Goal: Task Accomplishment & Management: Manage account settings

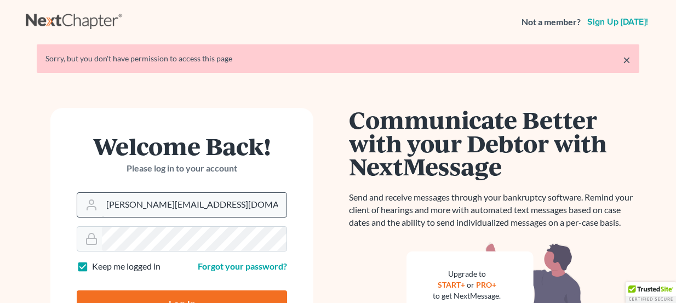
click at [163, 193] on input "[PERSON_NAME][EMAIL_ADDRESS][DOMAIN_NAME]" at bounding box center [194, 205] width 184 height 24
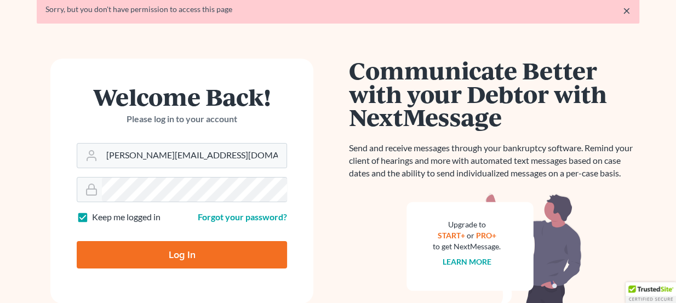
click at [191, 252] on input "Log In" at bounding box center [182, 254] width 210 height 27
type input "Thinking..."
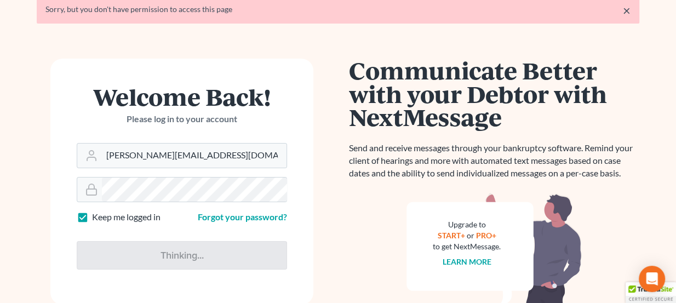
scroll to position [49, 0]
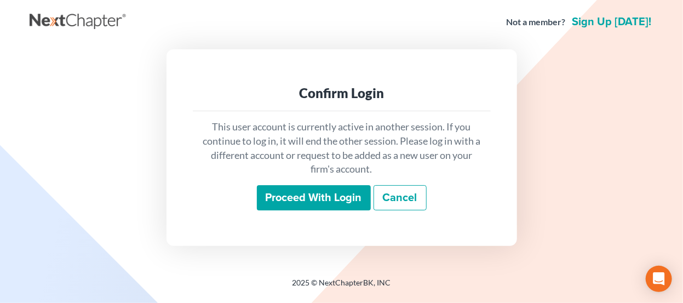
click at [285, 202] on input "Proceed with login" at bounding box center [314, 197] width 114 height 25
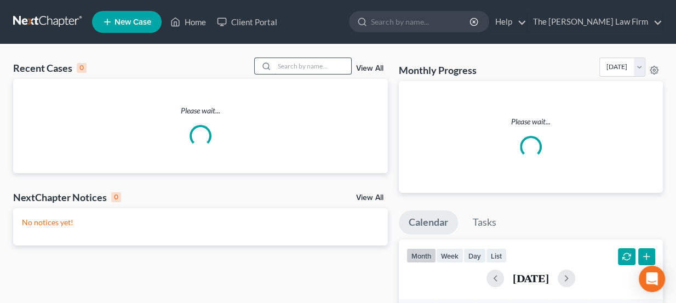
click at [307, 67] on input "search" at bounding box center [312, 66] width 77 height 16
type input "mann"
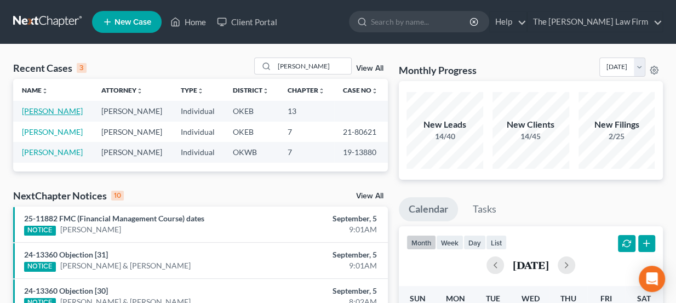
click at [65, 112] on link "Mann, Karianne" at bounding box center [52, 110] width 61 height 9
select select "3"
select select "1"
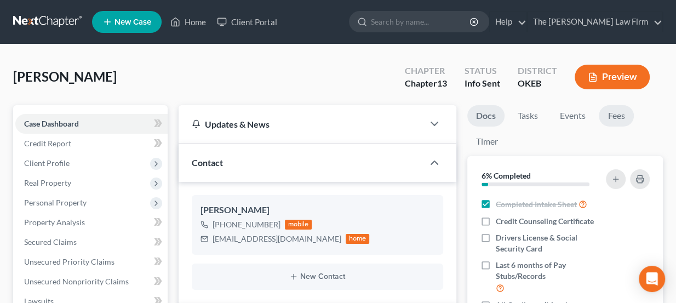
click at [612, 119] on link "Fees" at bounding box center [615, 115] width 35 height 21
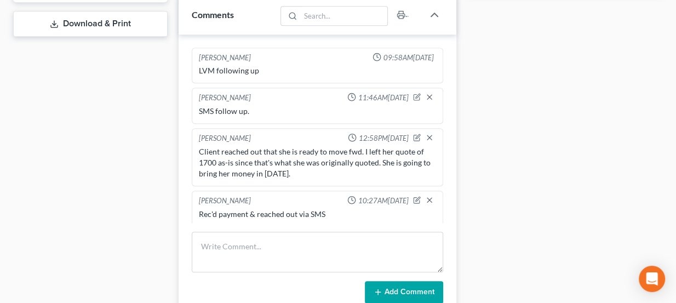
scroll to position [498, 0]
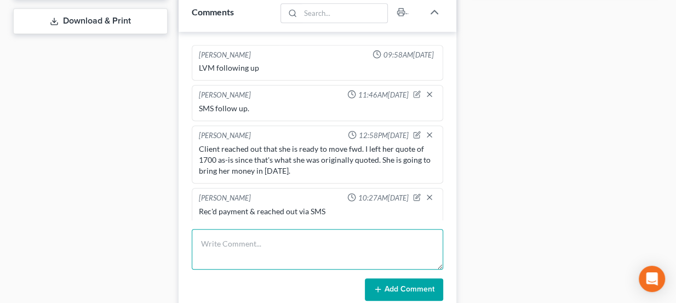
click at [240, 235] on textarea at bounding box center [318, 249] width 252 height 41
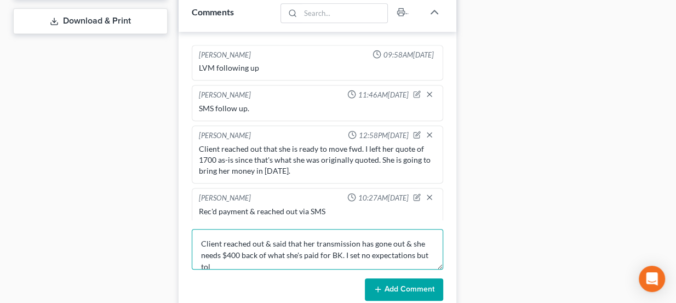
scroll to position [2, 0]
type textarea "Client reached out & said that her transmission has gone out & she needs $400 b…"
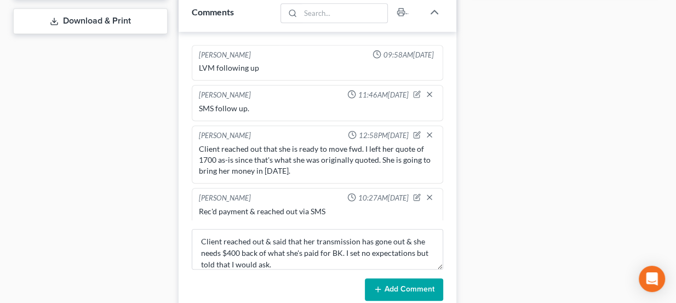
click at [406, 284] on button "Add Comment" at bounding box center [404, 289] width 78 height 23
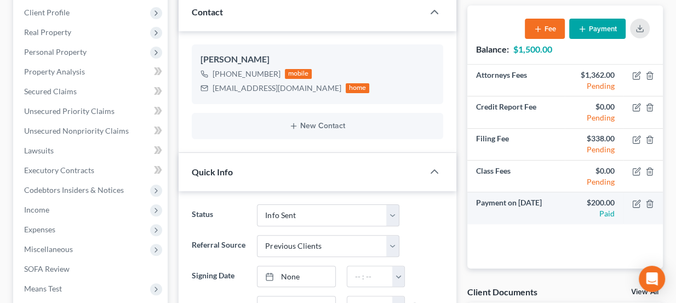
scroll to position [149, 0]
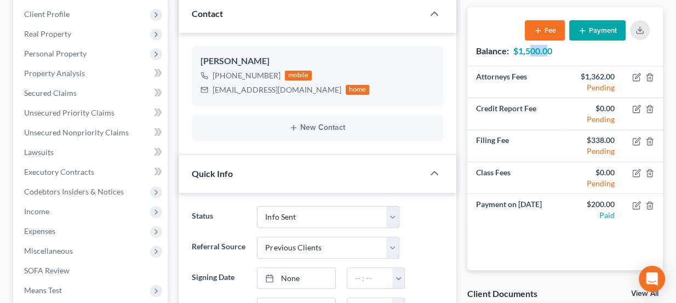
drag, startPoint x: 531, startPoint y: 50, endPoint x: 549, endPoint y: 48, distance: 18.2
click at [549, 48] on strong "$1,500.00" at bounding box center [532, 50] width 39 height 10
drag, startPoint x: 552, startPoint y: 49, endPoint x: 518, endPoint y: 54, distance: 34.9
click at [518, 54] on strong "$1,500.00" at bounding box center [532, 50] width 39 height 10
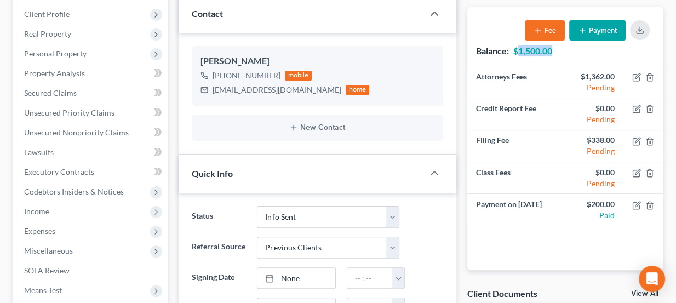
click at [518, 54] on strong "$1,500.00" at bounding box center [532, 50] width 39 height 10
drag, startPoint x: 518, startPoint y: 52, endPoint x: 553, endPoint y: 51, distance: 35.6
click at [553, 51] on div "Balance: $1,500.00 Fee Payment" at bounding box center [564, 36] width 195 height 59
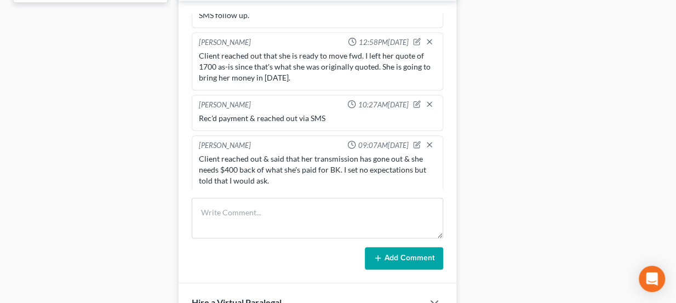
scroll to position [548, 0]
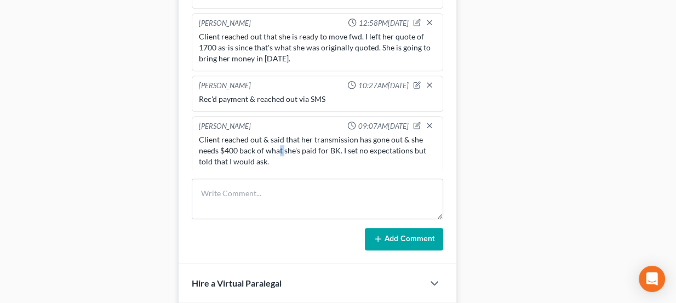
drag, startPoint x: 278, startPoint y: 147, endPoint x: 291, endPoint y: 146, distance: 13.1
click at [289, 147] on div "Client reached out & said that her transmission has gone out & she needs $400 b…" at bounding box center [318, 150] width 238 height 33
click at [291, 146] on div "Client reached out & said that her transmission has gone out & she needs $400 b…" at bounding box center [318, 150] width 238 height 33
drag, startPoint x: 348, startPoint y: 143, endPoint x: 370, endPoint y: 145, distance: 22.6
click at [370, 145] on div "Client reached out & said that her transmission has gone out & she needs $400 b…" at bounding box center [318, 150] width 238 height 33
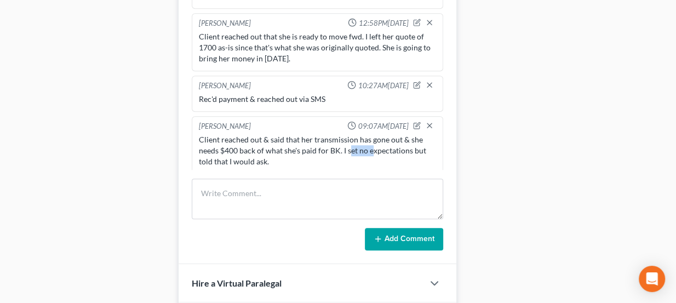
click at [370, 145] on div "Client reached out & said that her transmission has gone out & she needs $400 b…" at bounding box center [318, 150] width 238 height 33
drag, startPoint x: 289, startPoint y: 91, endPoint x: 295, endPoint y: 93, distance: 5.6
click at [295, 94] on div "Rec'd payment & reached out via SMS" at bounding box center [318, 99] width 238 height 11
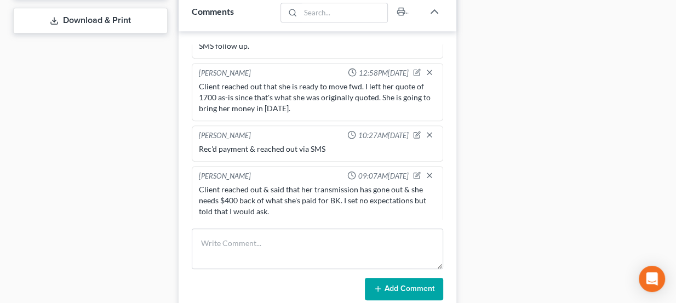
scroll to position [260, 0]
drag, startPoint x: 278, startPoint y: 140, endPoint x: 317, endPoint y: 152, distance: 40.7
click at [317, 152] on div "Lou Phillips 10:27AM, 08/27/2025 Rec'd payment & reached out via SMS" at bounding box center [318, 143] width 252 height 36
drag, startPoint x: 324, startPoint y: 142, endPoint x: 310, endPoint y: 140, distance: 13.9
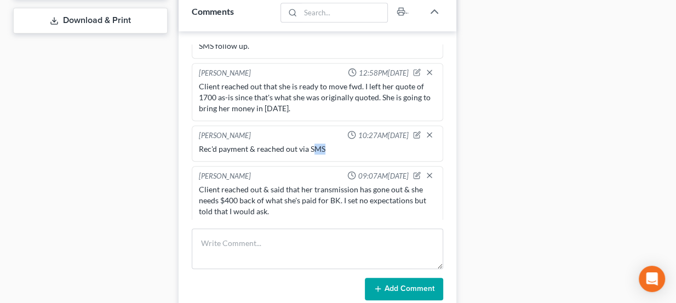
click at [310, 143] on div "Rec'd payment & reached out via SMS" at bounding box center [318, 148] width 238 height 11
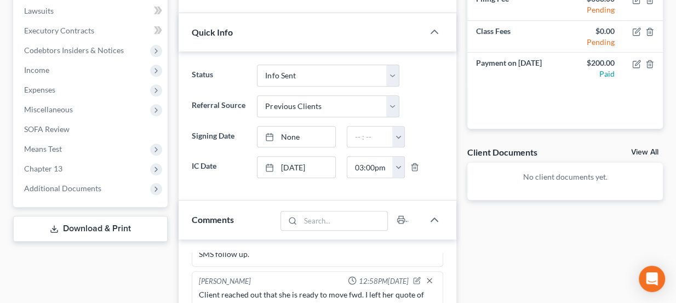
scroll to position [249, 0]
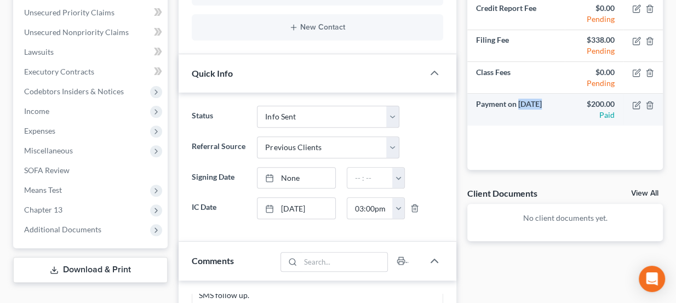
drag, startPoint x: 519, startPoint y: 102, endPoint x: 541, endPoint y: 101, distance: 22.0
click at [541, 101] on td "Payment on Aug 27, 2025" at bounding box center [515, 109] width 97 height 31
drag, startPoint x: 540, startPoint y: 97, endPoint x: 519, endPoint y: 101, distance: 21.6
click at [519, 101] on td "Payment on Aug 27, 2025" at bounding box center [515, 109] width 97 height 31
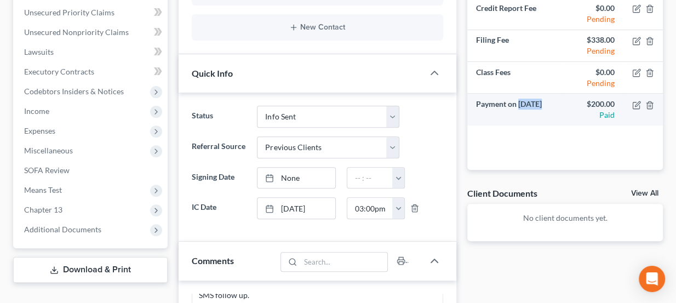
click at [519, 101] on td "Payment on Aug 27, 2025" at bounding box center [515, 109] width 97 height 31
drag, startPoint x: 540, startPoint y: 100, endPoint x: 532, endPoint y: 100, distance: 8.2
click at [532, 100] on td "Payment on Aug 27, 2025" at bounding box center [515, 109] width 97 height 31
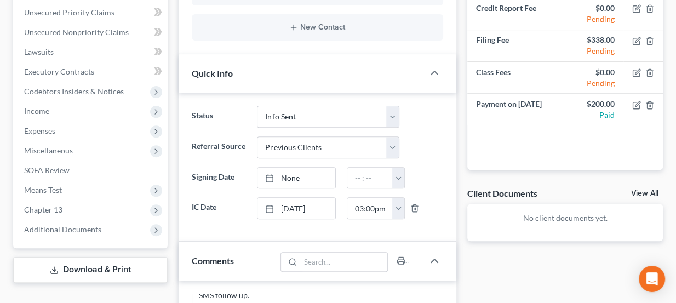
scroll to position [205, 0]
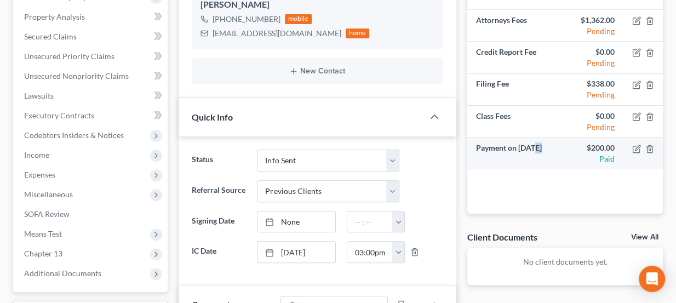
drag, startPoint x: 541, startPoint y: 145, endPoint x: 534, endPoint y: 145, distance: 6.6
click at [534, 145] on td "Payment on Aug 27, 2025" at bounding box center [515, 152] width 97 height 31
drag, startPoint x: 520, startPoint y: 145, endPoint x: 543, endPoint y: 146, distance: 22.5
click at [543, 146] on td "Payment on Aug 27, 2025" at bounding box center [515, 152] width 97 height 31
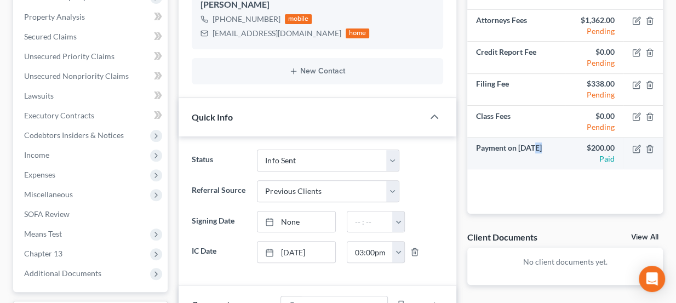
click at [543, 146] on td "Payment on Aug 27, 2025" at bounding box center [515, 152] width 97 height 31
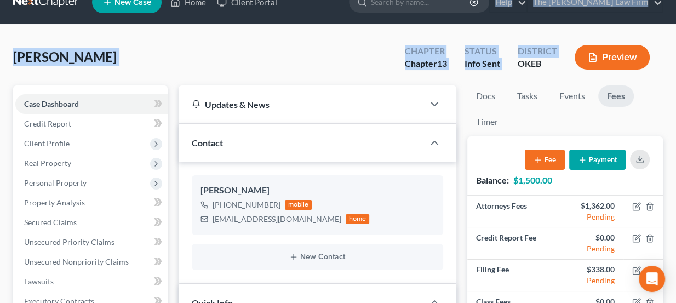
scroll to position [12, 0]
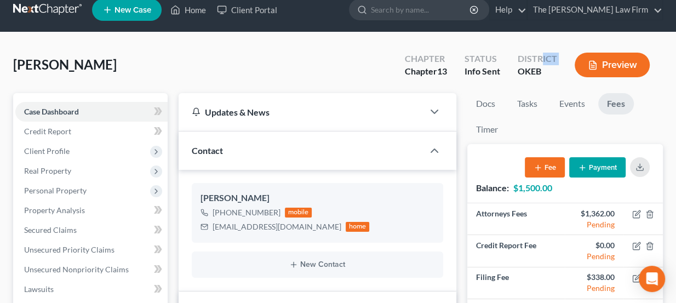
drag, startPoint x: 519, startPoint y: 1, endPoint x: 540, endPoint y: 60, distance: 62.2
click at [540, 59] on div "District OKEB" at bounding box center [537, 66] width 57 height 32
click at [540, 64] on div "District OKEB" at bounding box center [537, 66] width 57 height 32
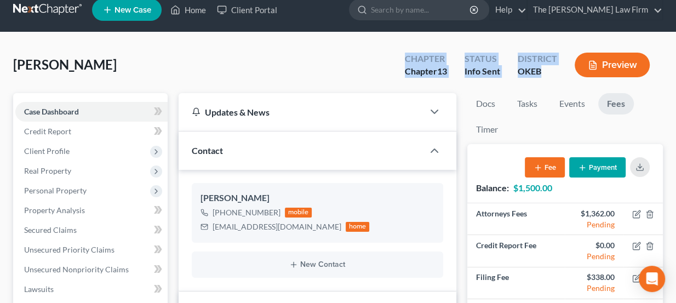
drag, startPoint x: 542, startPoint y: 74, endPoint x: 405, endPoint y: 54, distance: 138.3
click at [405, 54] on div "Chapter Chapter 13 Status Info Sent District OKEB Preview" at bounding box center [529, 66] width 267 height 32
click at [405, 54] on div "Chapter" at bounding box center [426, 59] width 42 height 13
drag, startPoint x: 406, startPoint y: 56, endPoint x: 548, endPoint y: 76, distance: 143.7
click at [548, 76] on div "Chapter Chapter 13 Status Info Sent District OKEB Preview" at bounding box center [529, 66] width 267 height 32
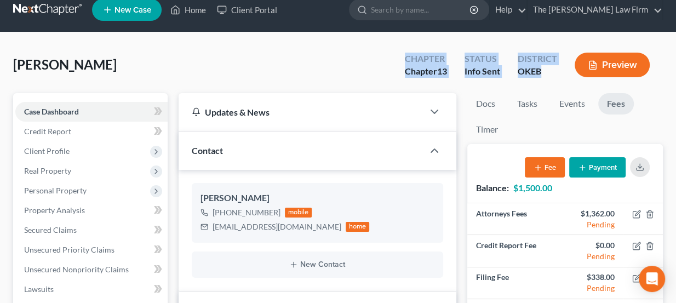
click at [548, 76] on div "OKEB" at bounding box center [536, 71] width 39 height 13
drag, startPoint x: 543, startPoint y: 70, endPoint x: 403, endPoint y: 55, distance: 140.4
click at [403, 55] on div "Chapter Chapter 13 Status Info Sent District OKEB Preview" at bounding box center [529, 66] width 267 height 32
click at [403, 55] on div "Chapter Chapter 13" at bounding box center [426, 66] width 60 height 32
drag, startPoint x: 404, startPoint y: 55, endPoint x: 547, endPoint y: 81, distance: 145.7
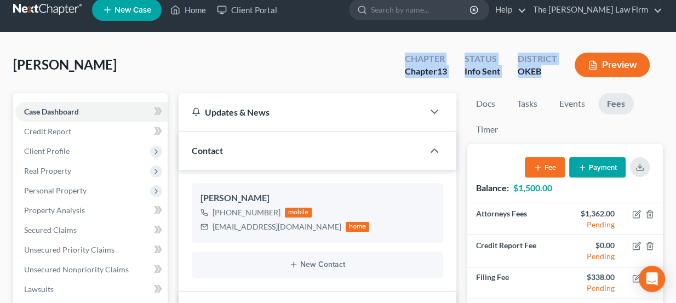
click at [547, 81] on div "Chapter Chapter 13 Status Info Sent District OKEB Preview" at bounding box center [526, 64] width 271 height 39
click at [541, 76] on div "OKEB" at bounding box center [536, 71] width 39 height 13
drag, startPoint x: 541, startPoint y: 73, endPoint x: 406, endPoint y: 59, distance: 135.4
click at [406, 59] on div "Chapter Chapter 13 Status Info Sent District OKEB Preview" at bounding box center [529, 66] width 267 height 32
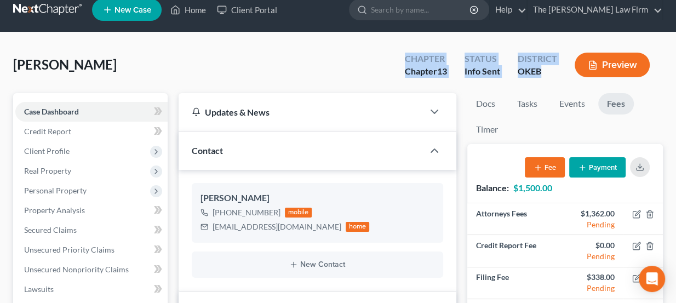
click at [406, 59] on div "Chapter" at bounding box center [426, 59] width 42 height 13
drag, startPoint x: 406, startPoint y: 58, endPoint x: 468, endPoint y: 67, distance: 62.6
click at [468, 67] on div "Chapter Chapter 13 Status Info Sent District OKEB Preview" at bounding box center [529, 66] width 267 height 32
click at [468, 67] on div "Info Sent" at bounding box center [482, 71] width 36 height 13
drag, startPoint x: 549, startPoint y: 74, endPoint x: 405, endPoint y: 60, distance: 144.2
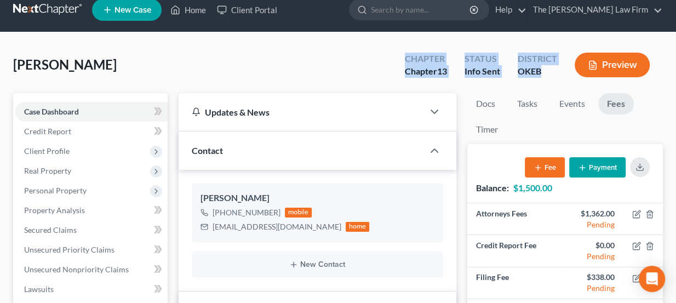
click at [405, 60] on div "Chapter Chapter 13 Status Info Sent District OKEB Preview" at bounding box center [529, 66] width 267 height 32
click at [405, 60] on div "Chapter" at bounding box center [426, 59] width 42 height 13
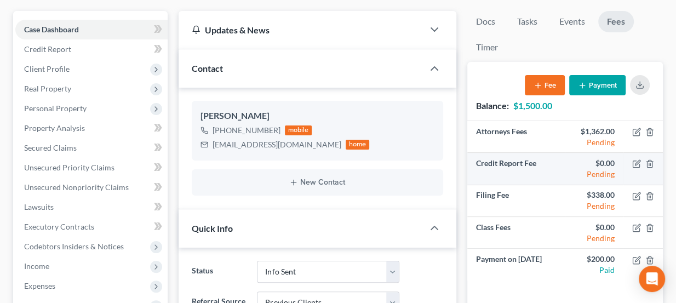
scroll to position [112, 0]
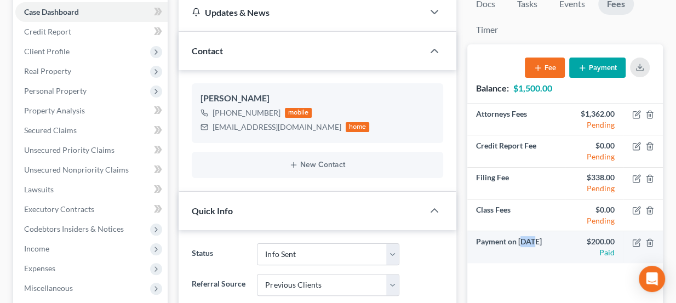
drag, startPoint x: 521, startPoint y: 240, endPoint x: 535, endPoint y: 243, distance: 14.5
click at [535, 243] on td "Payment on Aug 27, 2025" at bounding box center [515, 246] width 97 height 31
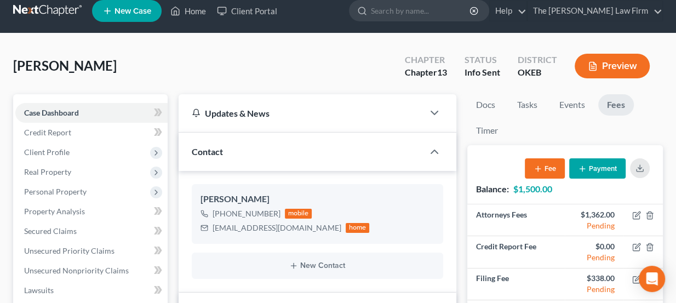
scroll to position [0, 0]
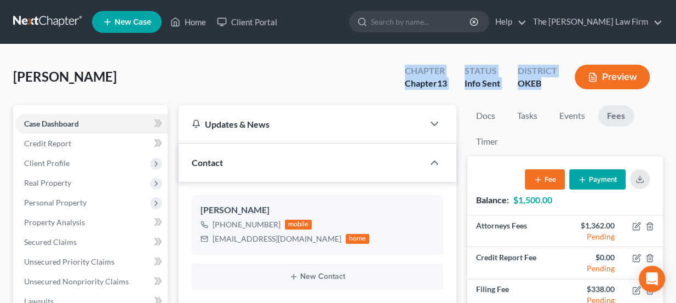
drag, startPoint x: 540, startPoint y: 86, endPoint x: 403, endPoint y: 67, distance: 138.2
click at [403, 67] on div "Chapter Chapter 13 Status Info Sent District OKEB Preview" at bounding box center [529, 78] width 267 height 32
click at [405, 67] on div "Chapter" at bounding box center [426, 71] width 42 height 13
drag, startPoint x: 405, startPoint y: 70, endPoint x: 542, endPoint y: 92, distance: 138.6
click at [542, 92] on div "Chapter Chapter 13 Status Info Sent District OKEB Preview" at bounding box center [529, 78] width 267 height 32
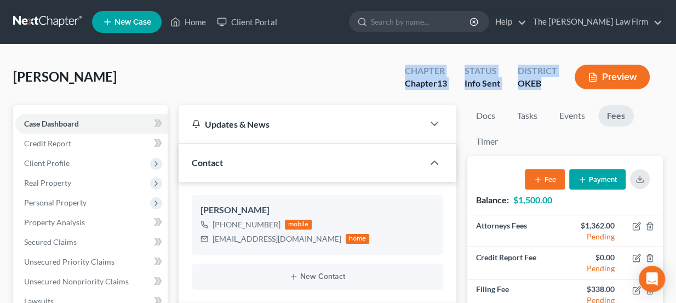
click at [542, 92] on div "District OKEB" at bounding box center [537, 78] width 57 height 32
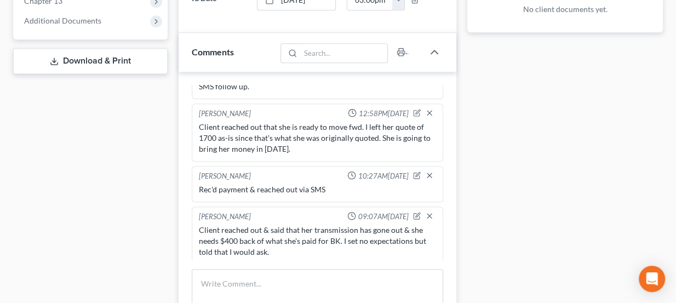
scroll to position [498, 0]
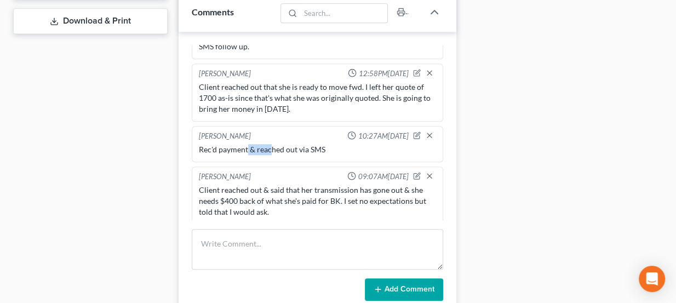
drag, startPoint x: 255, startPoint y: 140, endPoint x: 273, endPoint y: 139, distance: 18.1
click at [272, 144] on div "Rec'd payment & reached out via SMS" at bounding box center [318, 149] width 238 height 11
click at [273, 144] on div "Rec'd payment & reached out via SMS" at bounding box center [318, 149] width 238 height 11
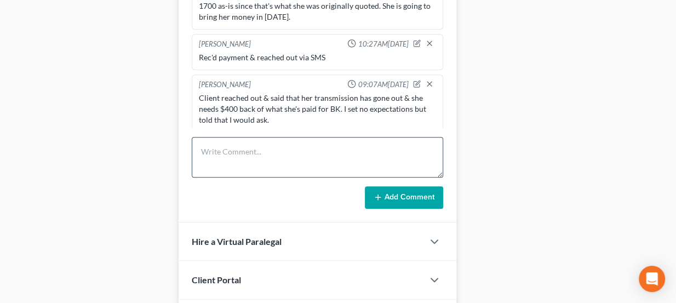
scroll to position [597, 0]
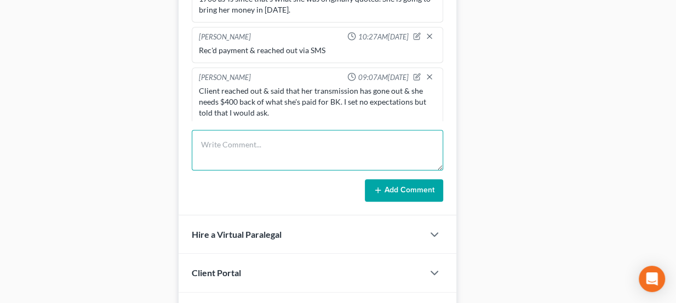
click at [262, 136] on textarea at bounding box center [318, 150] width 252 height 41
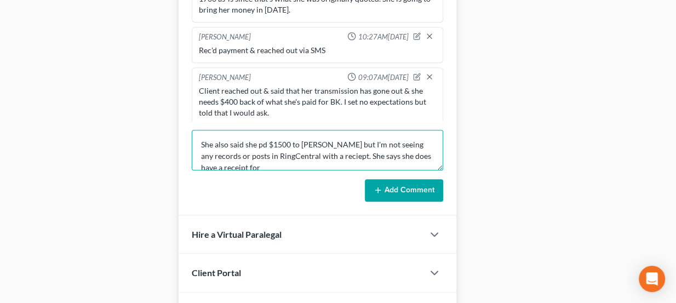
scroll to position [2, 0]
click at [327, 163] on textarea "She also said she pd $1500 to Craig but I'm not seeing any records or posts in …" at bounding box center [318, 150] width 252 height 41
click at [276, 159] on textarea "She also said she pd $1500 to Craig but I'm not seeing any records or posts in …" at bounding box center [318, 150] width 252 height 41
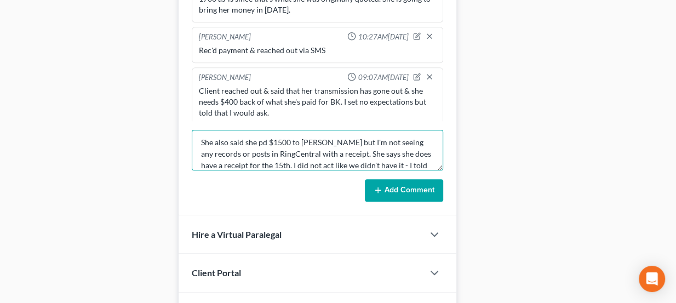
scroll to position [14, 0]
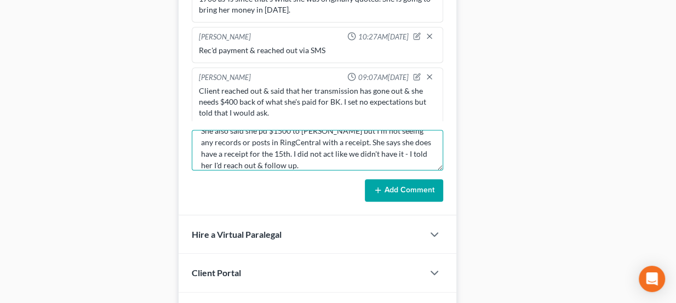
type textarea "She also said she pd $1500 to Craig but I'm not seeing any records or posts in …"
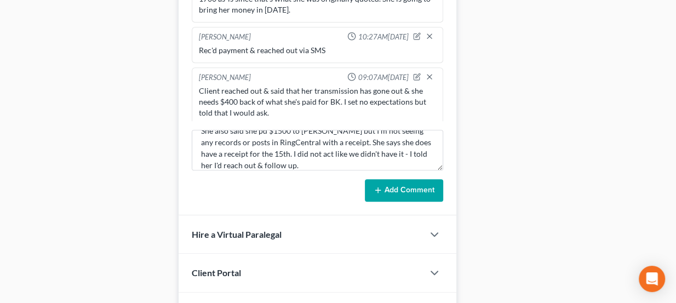
click at [398, 183] on button "Add Comment" at bounding box center [404, 190] width 78 height 23
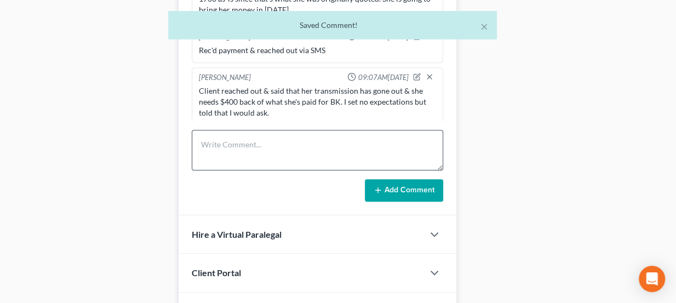
scroll to position [333, 0]
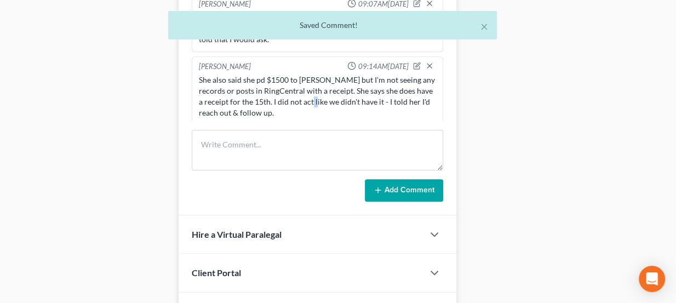
drag, startPoint x: 303, startPoint y: 94, endPoint x: 310, endPoint y: 95, distance: 6.8
click at [310, 95] on div "She also said she pd $1500 to Craig but I'm not seeing any records or posts in …" at bounding box center [318, 96] width 238 height 44
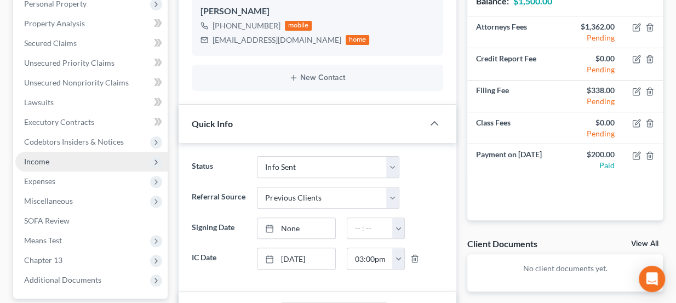
scroll to position [0, 0]
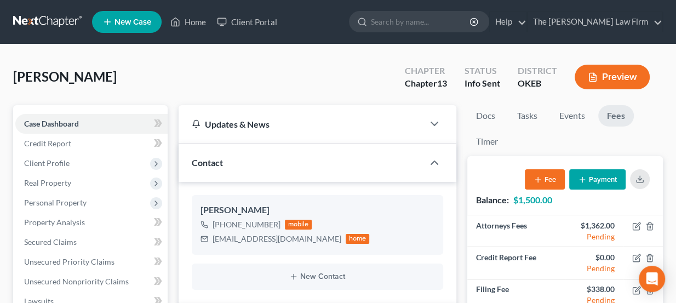
click at [59, 16] on link at bounding box center [48, 22] width 70 height 20
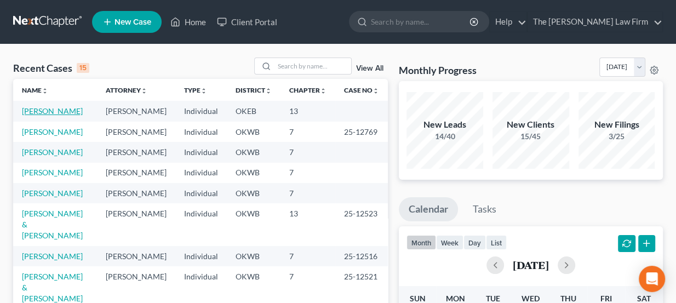
click at [59, 111] on link "[PERSON_NAME]" at bounding box center [52, 110] width 61 height 9
select select "1"
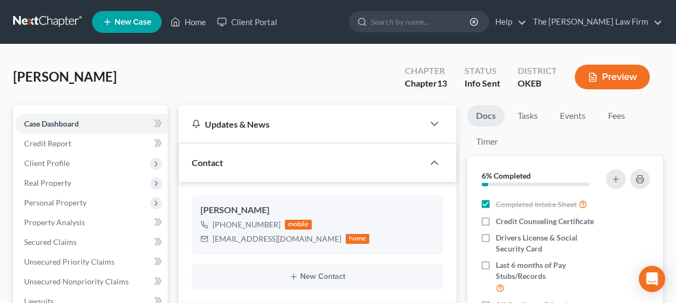
scroll to position [333, 0]
click at [60, 25] on link at bounding box center [48, 22] width 70 height 20
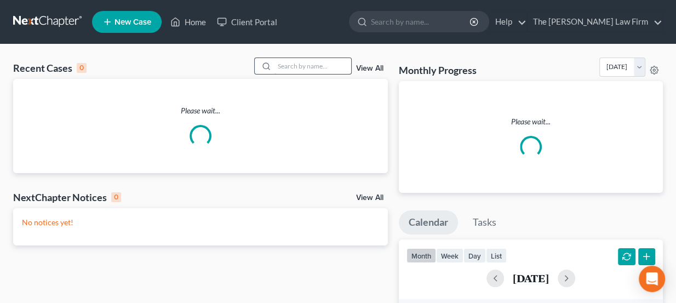
click at [292, 68] on input "search" at bounding box center [312, 66] width 77 height 16
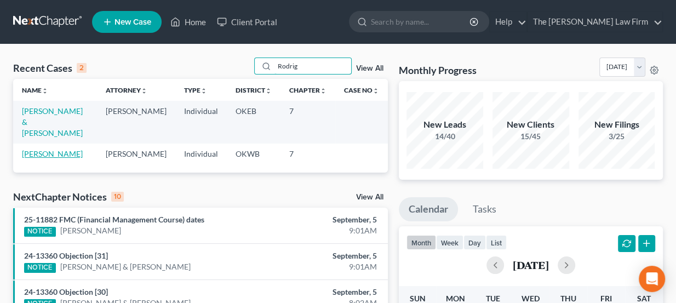
type input "Rodrig"
click at [65, 149] on link "Rodriguez, Layne" at bounding box center [52, 153] width 61 height 9
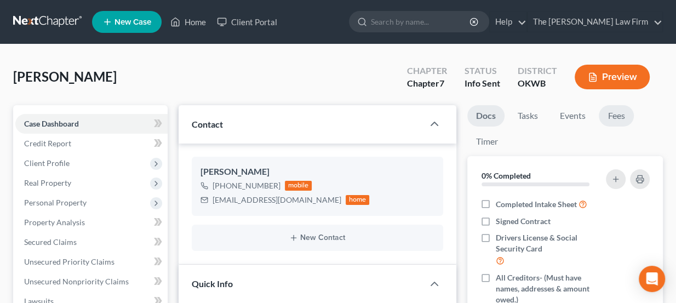
click at [617, 115] on link "Fees" at bounding box center [615, 115] width 35 height 21
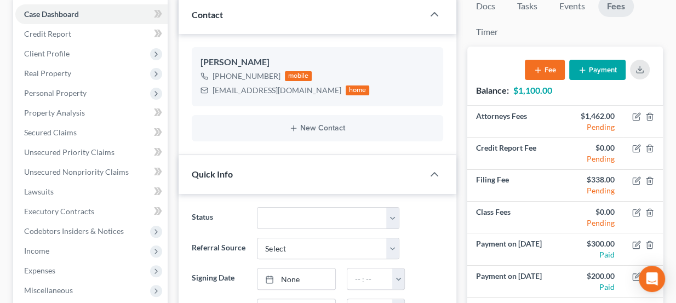
scroll to position [99, 0]
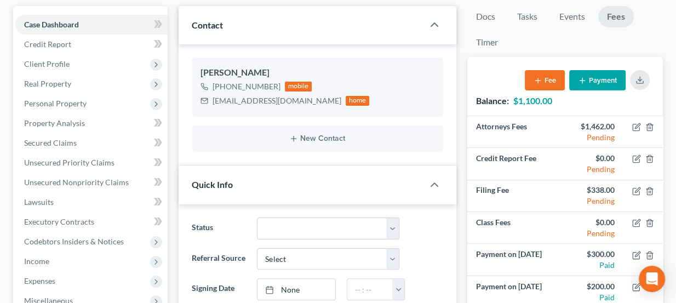
click at [596, 80] on button "Payment" at bounding box center [597, 80] width 56 height 20
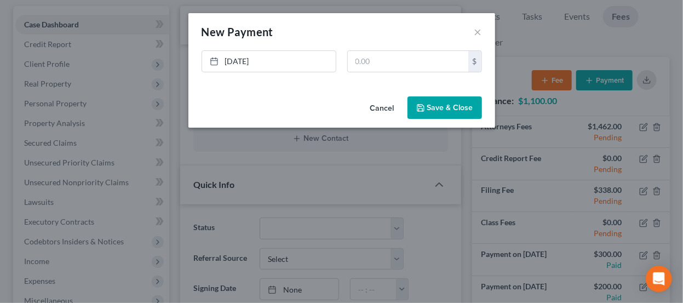
click at [432, 74] on div "9/5/2025 close Date 9/5/2025 Time 9:16 AM chevron_left September 2025 chevron_r…" at bounding box center [341, 65] width 291 height 31
click at [429, 65] on input "text" at bounding box center [408, 61] width 120 height 21
type input "700"
click at [459, 111] on button "Save & Close" at bounding box center [444, 107] width 74 height 23
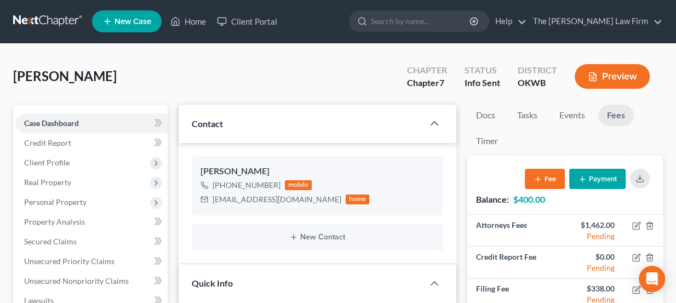
scroll to position [0, 0]
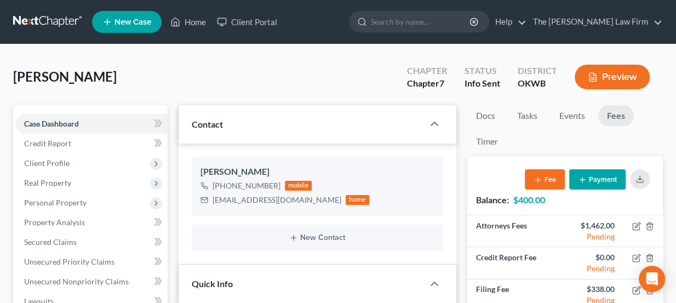
click at [60, 18] on link at bounding box center [48, 22] width 70 height 20
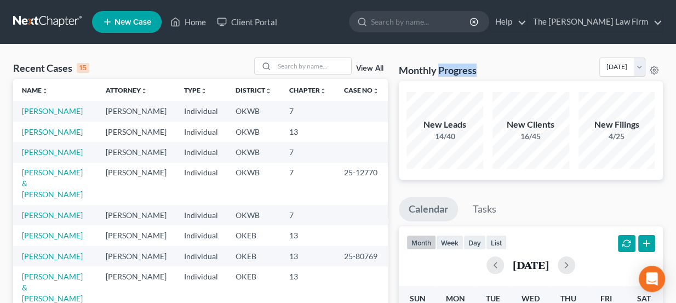
drag, startPoint x: 438, startPoint y: 70, endPoint x: 481, endPoint y: 69, distance: 42.7
click at [481, 69] on div "Monthly Progress Bankruptcy Bankruptcy September 2025 August 2025 July 2025 Jun…" at bounding box center [531, 69] width 264 height 24
drag, startPoint x: 453, startPoint y: 123, endPoint x: 466, endPoint y: 126, distance: 13.4
click at [466, 126] on div "New Leads" at bounding box center [444, 124] width 77 height 13
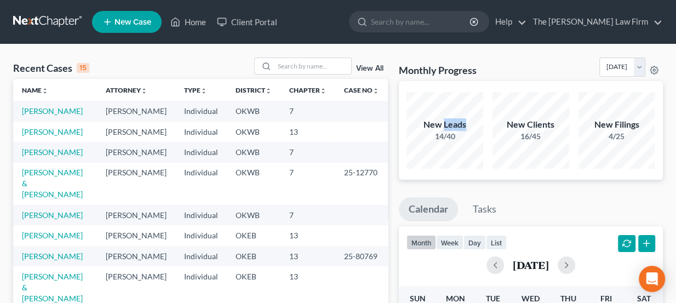
click at [466, 126] on div "New Leads" at bounding box center [444, 124] width 77 height 13
drag, startPoint x: 478, startPoint y: 70, endPoint x: 400, endPoint y: 73, distance: 78.4
click at [400, 73] on div "Monthly Progress Bankruptcy Bankruptcy September 2025 August 2025 July 2025 Jun…" at bounding box center [531, 69] width 264 height 24
click at [400, 73] on h3 "Monthly Progress" at bounding box center [438, 70] width 78 height 13
click at [314, 64] on input "search" at bounding box center [312, 66] width 77 height 16
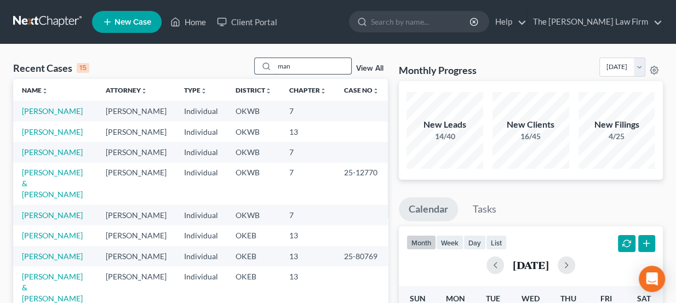
type input "mann"
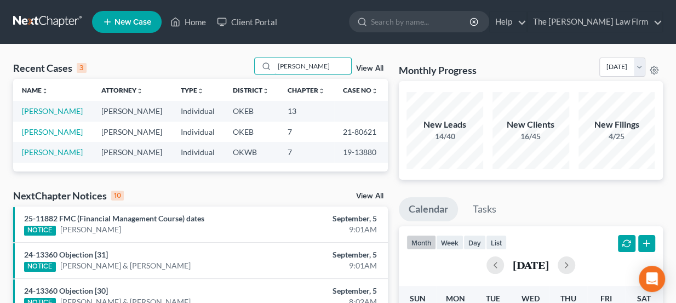
drag, startPoint x: 315, startPoint y: 67, endPoint x: 235, endPoint y: 49, distance: 82.6
type input "mann"
select select "1"
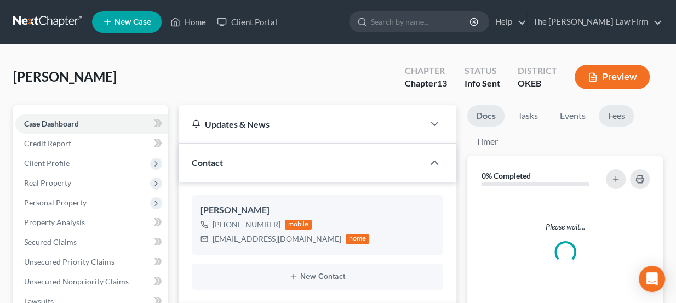
click at [616, 114] on link "Fees" at bounding box center [615, 115] width 35 height 21
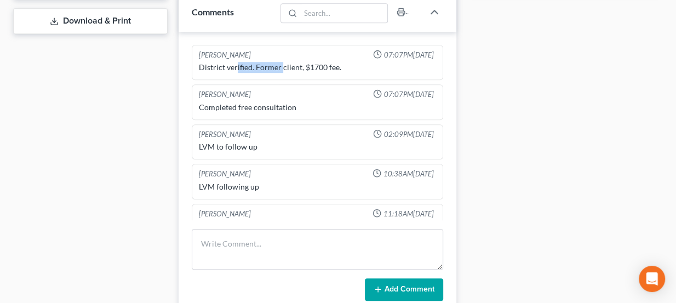
drag, startPoint x: 234, startPoint y: 65, endPoint x: 280, endPoint y: 67, distance: 45.5
click at [280, 67] on div "District verified. Former client, $1700 fee." at bounding box center [318, 67] width 238 height 11
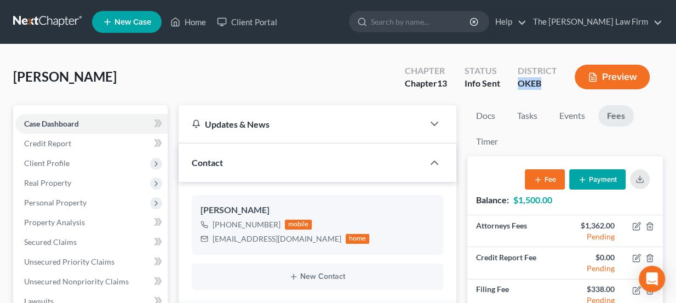
drag, startPoint x: 542, startPoint y: 84, endPoint x: 519, endPoint y: 88, distance: 23.3
click at [519, 88] on div "OKEB" at bounding box center [536, 83] width 39 height 13
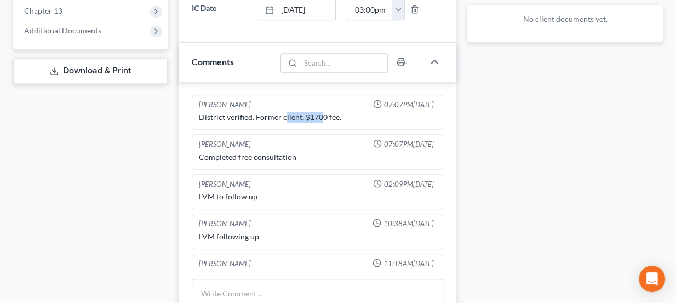
click at [317, 112] on div "District verified. Former client, $1700 fee." at bounding box center [318, 117] width 238 height 11
drag, startPoint x: 333, startPoint y: 112, endPoint x: 315, endPoint y: 111, distance: 17.6
click at [315, 112] on div "District verified. Former client, $1700 fee." at bounding box center [318, 117] width 238 height 11
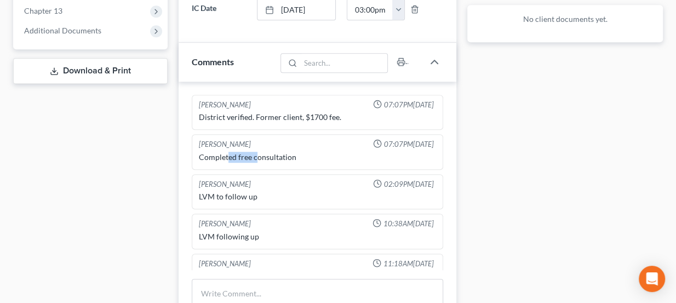
drag, startPoint x: 227, startPoint y: 152, endPoint x: 255, endPoint y: 154, distance: 28.0
click at [255, 154] on div "Completed free consultation" at bounding box center [318, 157] width 238 height 11
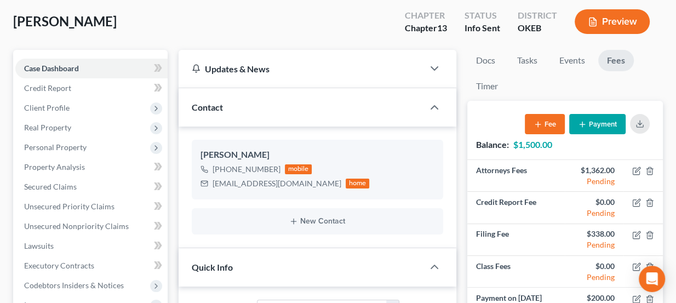
scroll to position [49, 0]
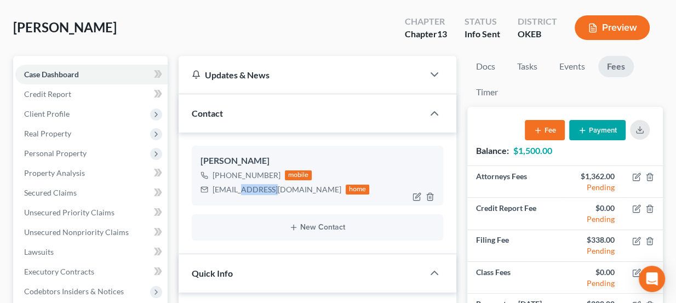
click at [277, 187] on div "[EMAIL_ADDRESS][DOMAIN_NAME]" at bounding box center [276, 189] width 129 height 11
click at [277, 186] on div "[EMAIL_ADDRESS][DOMAIN_NAME]" at bounding box center [276, 189] width 129 height 11
drag, startPoint x: 309, startPoint y: 187, endPoint x: 221, endPoint y: 190, distance: 88.2
click at [221, 190] on div "kariannemann74@gmail.com home" at bounding box center [284, 189] width 169 height 14
click at [221, 190] on div "kariannemann74@gmail.com" at bounding box center [276, 189] width 129 height 11
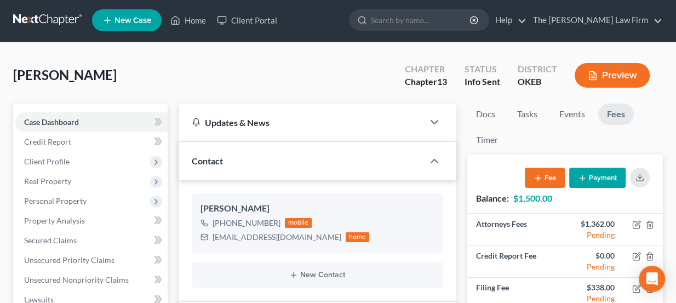
scroll to position [0, 0]
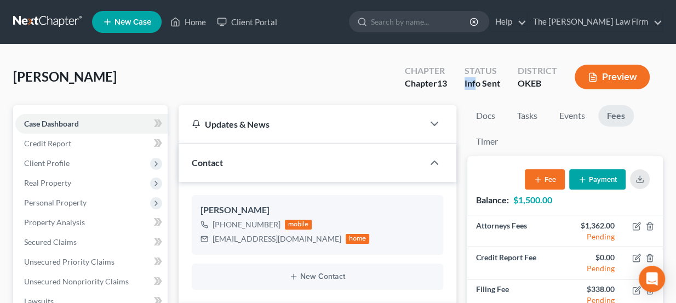
drag, startPoint x: 466, startPoint y: 83, endPoint x: 477, endPoint y: 85, distance: 11.6
click at [477, 85] on div "Info Sent" at bounding box center [482, 83] width 36 height 13
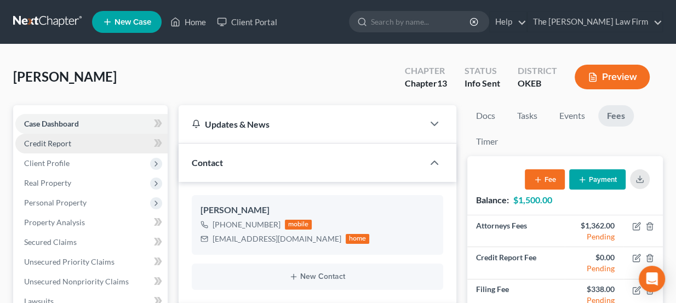
click at [68, 144] on span "Credit Report" at bounding box center [47, 143] width 47 height 9
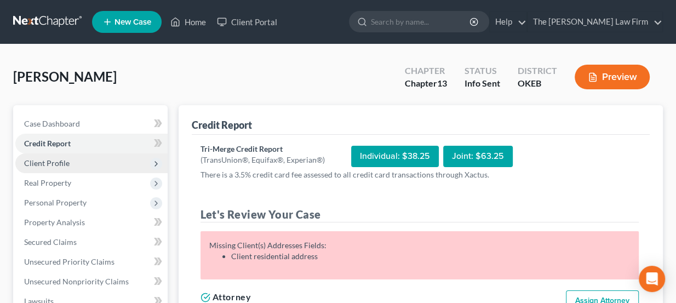
click at [41, 165] on span "Client Profile" at bounding box center [46, 162] width 45 height 9
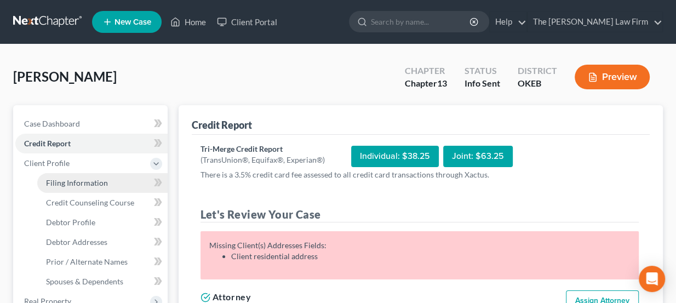
click at [81, 187] on link "Filing Information" at bounding box center [102, 183] width 130 height 20
select select "1"
select select "0"
select select "3"
select select "37"
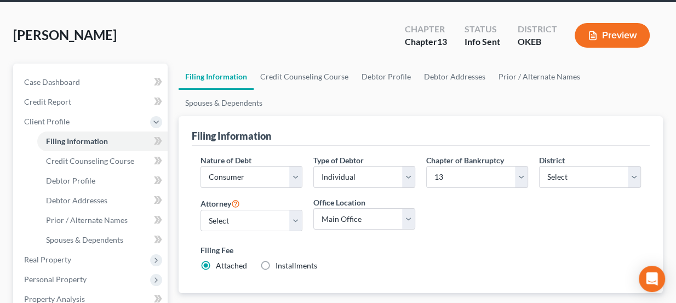
scroll to position [49, 0]
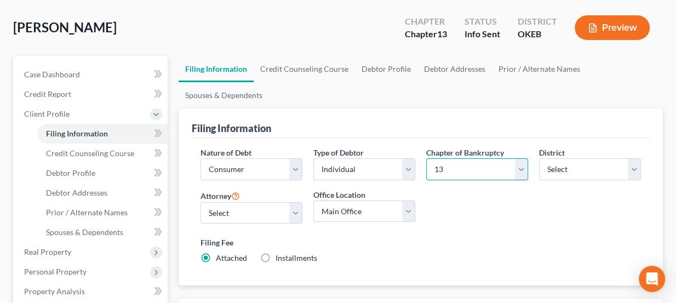
click at [463, 174] on select "Select 7 11 12 13" at bounding box center [477, 169] width 102 height 22
click at [465, 174] on select "Select 7 11 12 13" at bounding box center [477, 169] width 102 height 22
select select "0"
click at [426, 158] on select "Select 7 11 12 13" at bounding box center [477, 169] width 102 height 22
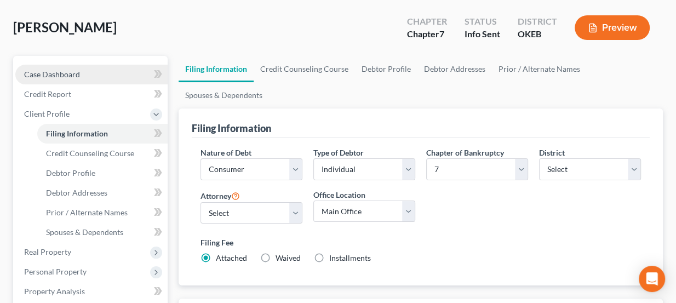
click at [81, 81] on link "Case Dashboard" at bounding box center [91, 75] width 152 height 20
select select "1"
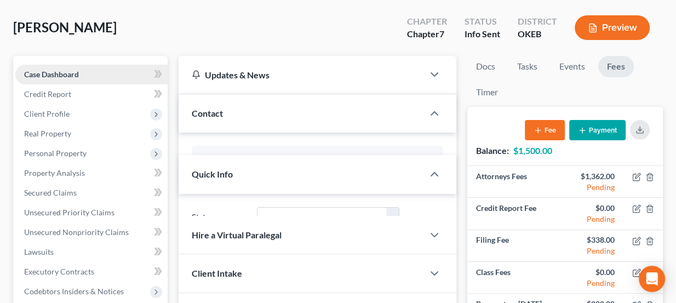
click at [80, 70] on link "Case Dashboard" at bounding box center [91, 75] width 152 height 20
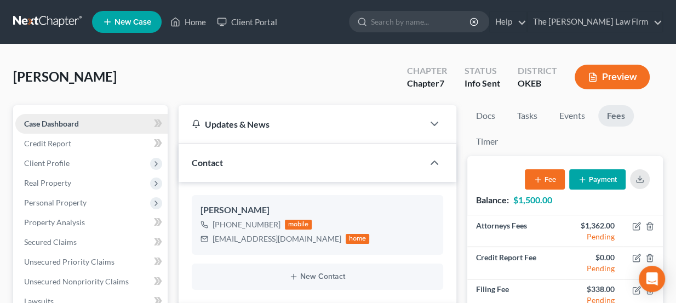
scroll to position [333, 0]
click at [85, 126] on link "Case Dashboard" at bounding box center [91, 124] width 152 height 20
click at [70, 18] on link at bounding box center [48, 22] width 70 height 20
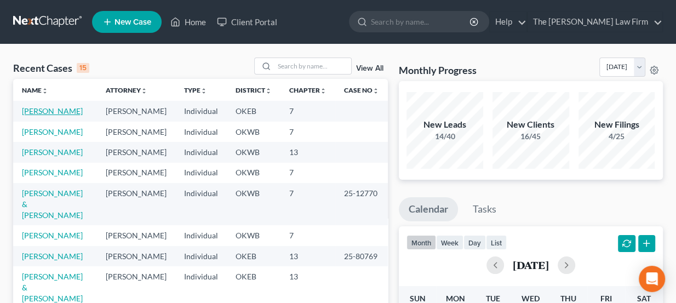
click at [56, 109] on link "[PERSON_NAME]" at bounding box center [52, 110] width 61 height 9
select select "3"
select select "1"
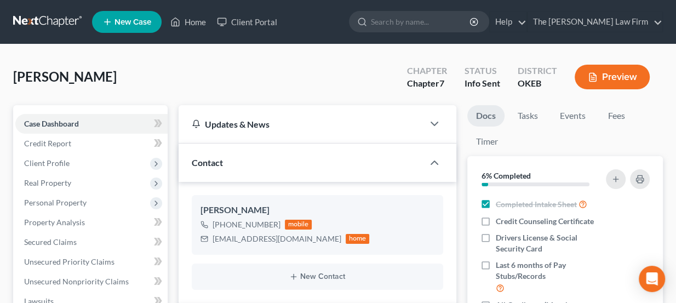
click at [71, 23] on link at bounding box center [48, 22] width 70 height 20
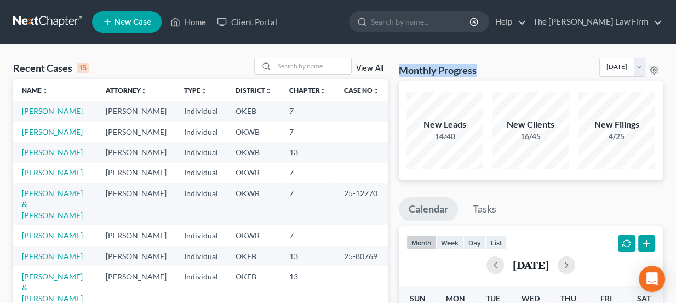
drag, startPoint x: 400, startPoint y: 71, endPoint x: 478, endPoint y: 76, distance: 78.4
click at [478, 76] on div "Monthly Progress Bankruptcy Bankruptcy September 2025 August 2025 July 2025 Jun…" at bounding box center [531, 69] width 264 height 24
click at [609, 74] on select "September 2025 August 2025 July 2025 June 2025 May 2025 April 2025 March 2025 F…" at bounding box center [622, 66] width 46 height 19
click at [599, 57] on select "September 2025 August 2025 July 2025 June 2025 May 2025 April 2025 March 2025 F…" at bounding box center [622, 66] width 46 height 19
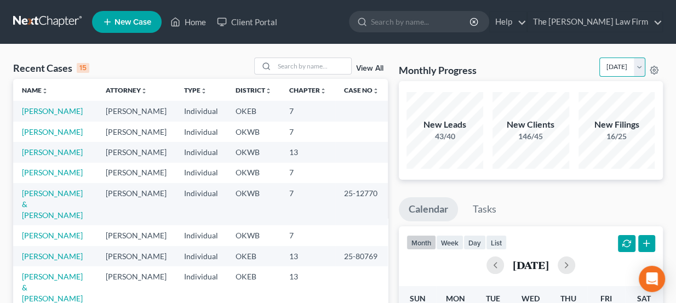
click at [605, 71] on select "September 2025 August 2025 July 2025 June 2025 May 2025 April 2025 March 2025 F…" at bounding box center [622, 66] width 46 height 19
select select "0"
click at [599, 57] on select "September 2025 August 2025 July 2025 June 2025 May 2025 April 2025 March 2025 F…" at bounding box center [622, 66] width 46 height 19
drag, startPoint x: 458, startPoint y: 134, endPoint x: 423, endPoint y: 126, distance: 35.9
click at [423, 126] on div "New Leads 14/40" at bounding box center [444, 130] width 77 height 24
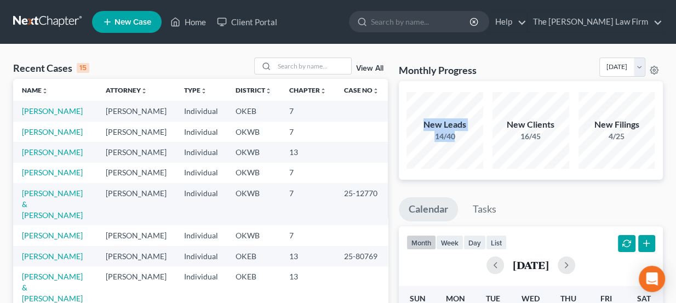
click at [423, 126] on div "New Leads" at bounding box center [444, 124] width 77 height 13
drag, startPoint x: 424, startPoint y: 125, endPoint x: 627, endPoint y: 148, distance: 205.0
click at [627, 148] on div "New Leads 14/40 New Clients 16/45 New Filings 4/25" at bounding box center [531, 130] width 258 height 81
click at [627, 148] on div "New Filings 4/25" at bounding box center [616, 130] width 77 height 77
click at [65, 19] on link at bounding box center [48, 22] width 70 height 20
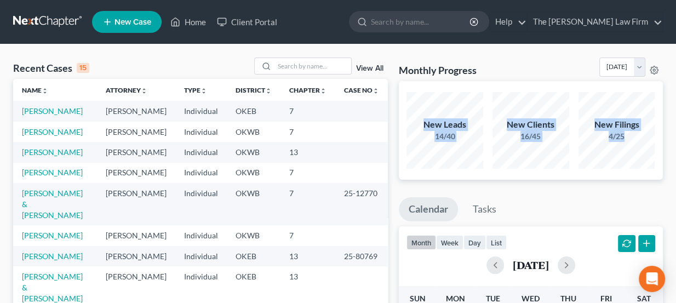
drag, startPoint x: 422, startPoint y: 127, endPoint x: 633, endPoint y: 145, distance: 212.6
click at [633, 145] on div "New Leads 14/40 New Clients 16/45 New Filings 4/25" at bounding box center [531, 130] width 258 height 81
click at [633, 145] on div "New Filings 4/25" at bounding box center [616, 130] width 77 height 77
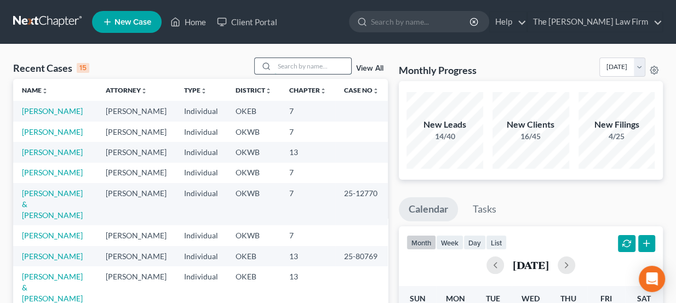
click at [298, 66] on input "search" at bounding box center [312, 66] width 77 height 16
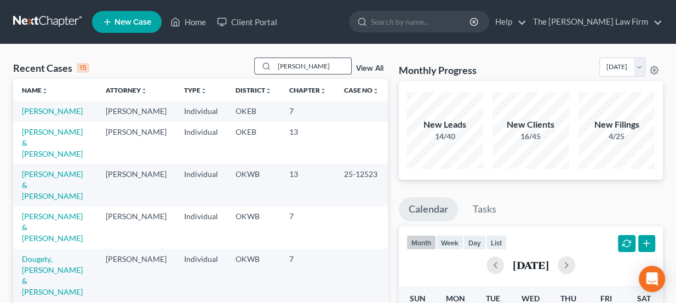
type input "[PERSON_NAME]"
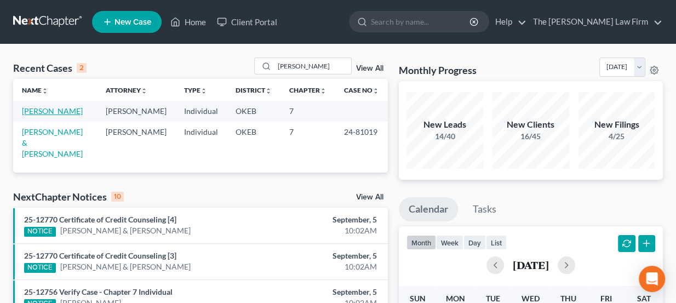
drag, startPoint x: 65, startPoint y: 112, endPoint x: 52, endPoint y: 109, distance: 13.0
click at [53, 108] on link "[PERSON_NAME]" at bounding box center [52, 110] width 61 height 9
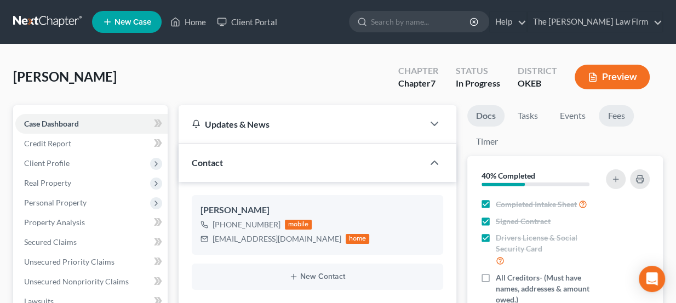
click at [619, 111] on link "Fees" at bounding box center [615, 115] width 35 height 21
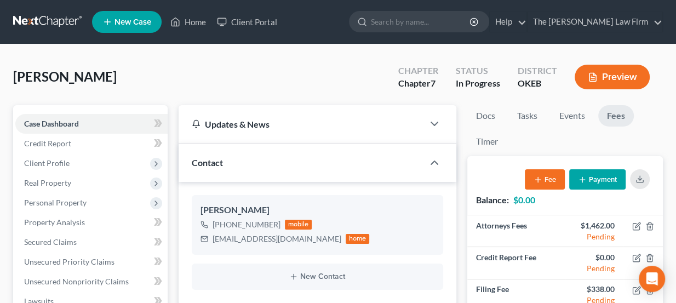
click at [63, 22] on link at bounding box center [48, 22] width 70 height 20
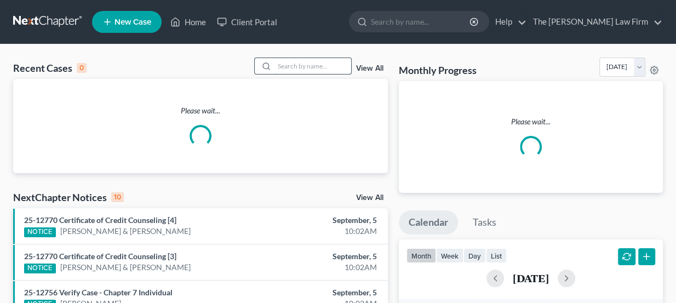
click at [328, 63] on input "search" at bounding box center [312, 66] width 77 height 16
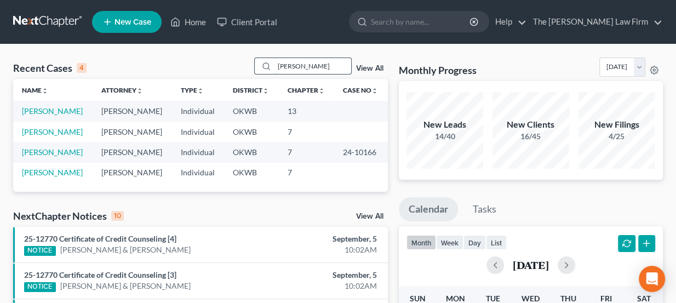
type input "[PERSON_NAME]"
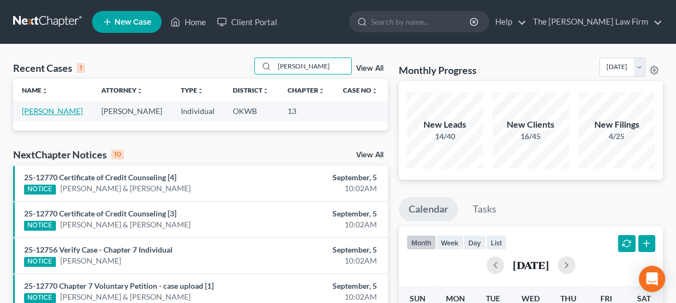
click at [62, 107] on link "[PERSON_NAME]" at bounding box center [52, 110] width 61 height 9
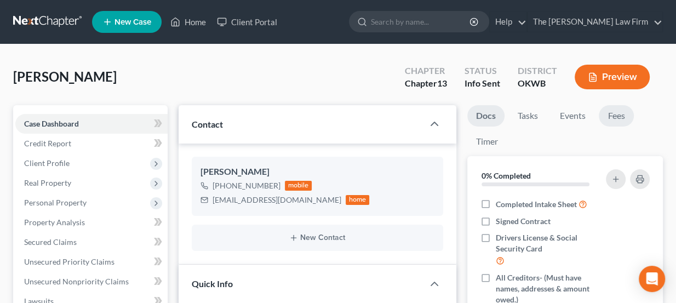
click at [628, 112] on link "Fees" at bounding box center [615, 115] width 35 height 21
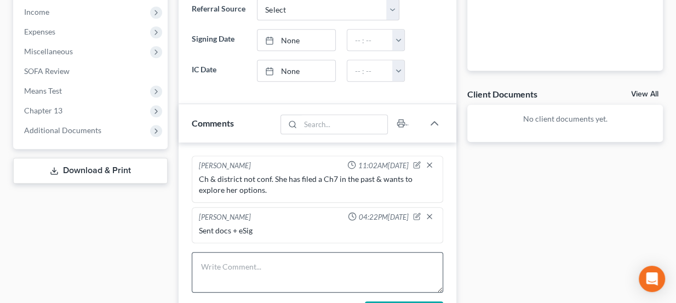
scroll to position [448, 0]
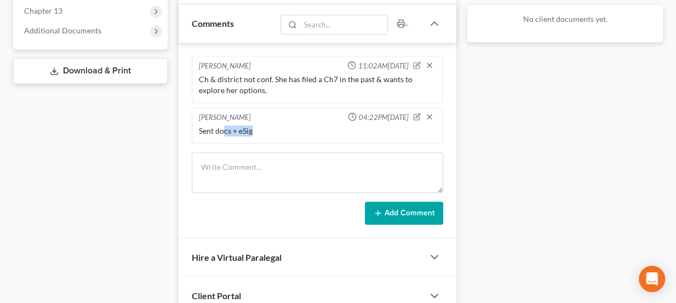
drag, startPoint x: 226, startPoint y: 130, endPoint x: 253, endPoint y: 129, distance: 27.4
click at [253, 129] on div "Sent docs + eSig" at bounding box center [318, 130] width 238 height 11
drag, startPoint x: 253, startPoint y: 128, endPoint x: 198, endPoint y: 134, distance: 55.1
click at [198, 134] on div "Sent docs + eSig" at bounding box center [318, 130] width 242 height 15
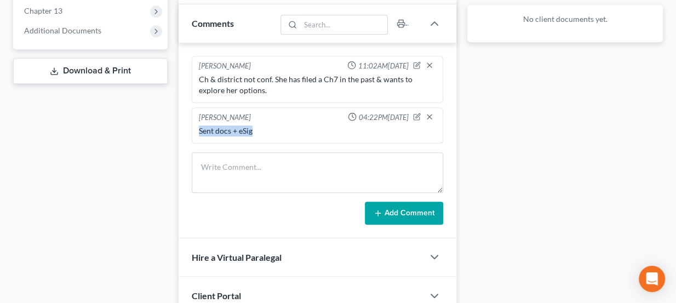
click at [198, 134] on div "Sent docs + eSig" at bounding box center [318, 130] width 242 height 15
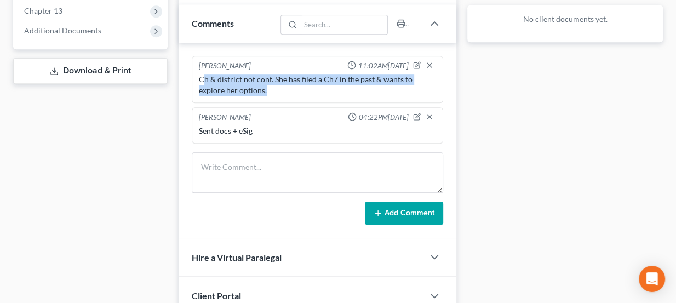
drag, startPoint x: 200, startPoint y: 77, endPoint x: 240, endPoint y: 93, distance: 42.7
click at [240, 93] on div "Ch & district not conf. She has filed a Ch7 in the past & wants to explore her …" at bounding box center [318, 85] width 242 height 26
drag, startPoint x: 239, startPoint y: 89, endPoint x: 195, endPoint y: 77, distance: 44.9
click at [195, 77] on div "Lou Phillips 11:02AM, 08/26/2025 Ch & district not conf. She has filed a Ch7 in…" at bounding box center [318, 79] width 252 height 47
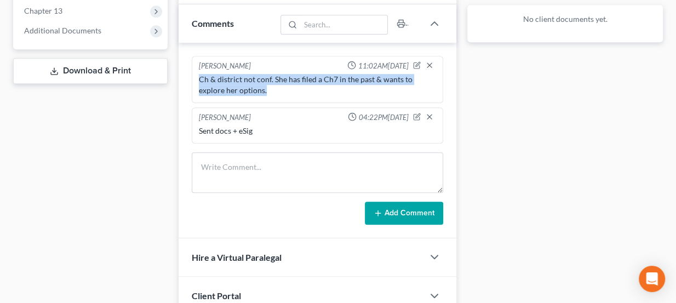
click at [195, 77] on div "Lou Phillips 11:02AM, 08/26/2025 Ch & district not conf. She has filed a Ch7 in…" at bounding box center [318, 79] width 252 height 47
drag, startPoint x: 198, startPoint y: 60, endPoint x: 246, endPoint y: 86, distance: 54.6
click at [245, 85] on div "Lou Phillips 11:02AM, 08/26/2025 Ch & district not conf. She has filed a Ch7 in…" at bounding box center [318, 79] width 252 height 47
click at [246, 86] on div "Ch & district not conf. She has filed a Ch7 in the past & wants to explore her …" at bounding box center [318, 85] width 238 height 22
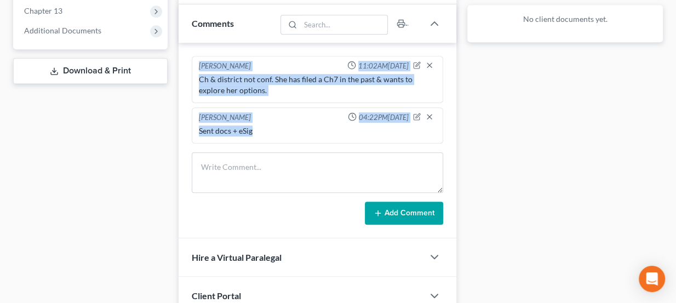
drag, startPoint x: 253, startPoint y: 128, endPoint x: 198, endPoint y: 66, distance: 83.3
click at [198, 66] on ng-include "Lou Phillips 11:02AM, 08/26/2025 Ch & district not conf. She has filed a Ch7 in…" at bounding box center [318, 100] width 252 height 88
click at [198, 66] on div "Lou Phillips 11:02AM, 08/26/2025" at bounding box center [318, 66] width 242 height 11
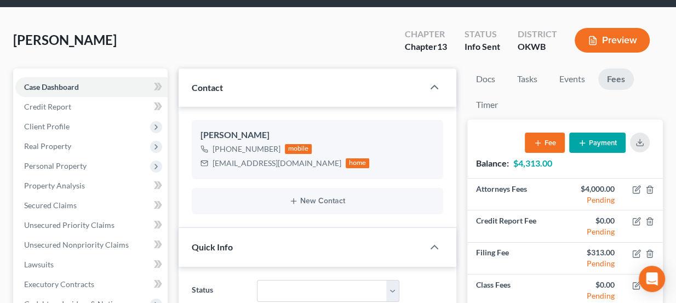
scroll to position [0, 0]
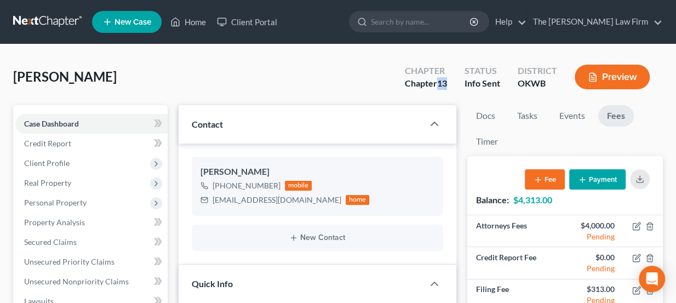
drag, startPoint x: 438, startPoint y: 79, endPoint x: 447, endPoint y: 80, distance: 8.8
click at [447, 80] on span "13" at bounding box center [442, 83] width 10 height 10
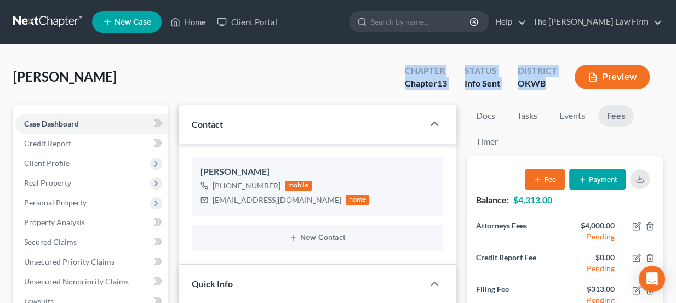
drag, startPoint x: 548, startPoint y: 83, endPoint x: 402, endPoint y: 70, distance: 146.2
click at [402, 70] on div "Chapter Chapter 13 Status Info Sent District OKWB Preview" at bounding box center [529, 78] width 267 height 32
click at [402, 70] on div "Chapter Chapter 13" at bounding box center [426, 78] width 60 height 32
drag, startPoint x: 406, startPoint y: 70, endPoint x: 547, endPoint y: 87, distance: 142.8
click at [544, 86] on div "Chapter Chapter 13 Status Info Sent District OKWB Preview" at bounding box center [529, 78] width 267 height 32
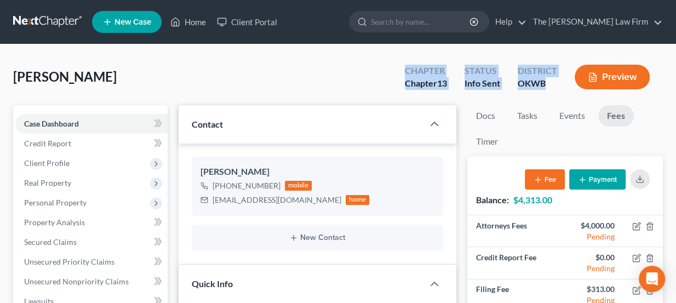
click at [547, 87] on div "OKWB" at bounding box center [536, 83] width 39 height 13
drag, startPoint x: 404, startPoint y: 70, endPoint x: 550, endPoint y: 87, distance: 146.6
click at [550, 87] on div "Chapter Chapter 13 Status Info Sent District OKWB Preview" at bounding box center [529, 78] width 267 height 32
click at [550, 87] on div "OKWB" at bounding box center [536, 83] width 39 height 13
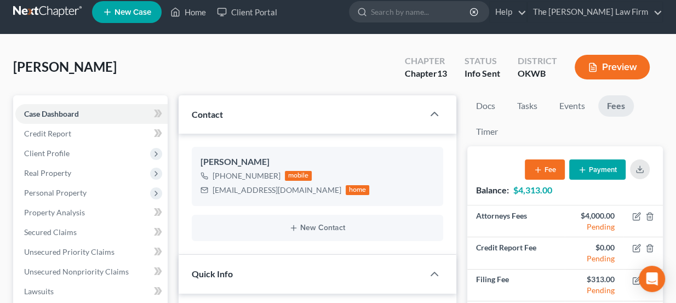
scroll to position [11, 0]
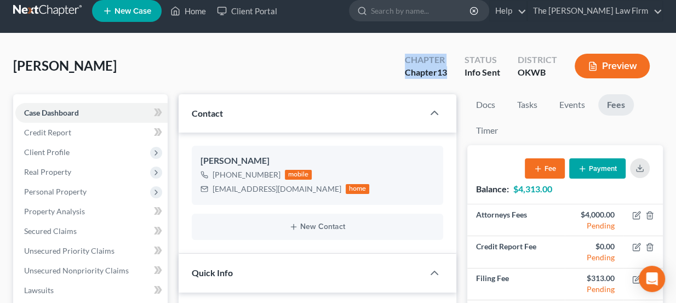
drag, startPoint x: 449, startPoint y: 71, endPoint x: 403, endPoint y: 57, distance: 47.5
click at [403, 57] on div "Chapter Chapter 13" at bounding box center [426, 67] width 60 height 32
click at [405, 57] on div "Chapter" at bounding box center [426, 60] width 42 height 13
drag, startPoint x: 405, startPoint y: 57, endPoint x: 556, endPoint y: 82, distance: 153.6
click at [556, 83] on div "Chapter Chapter 13 Status Info Sent District OKWB Preview" at bounding box center [526, 66] width 271 height 39
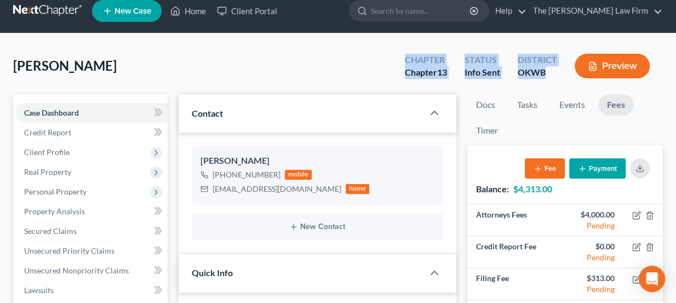
click at [562, 78] on div "District OKWB" at bounding box center [537, 67] width 57 height 32
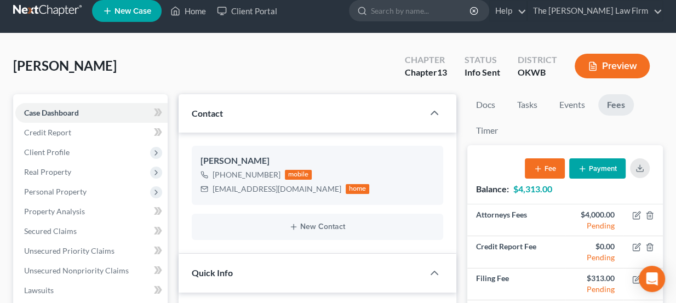
scroll to position [0, 0]
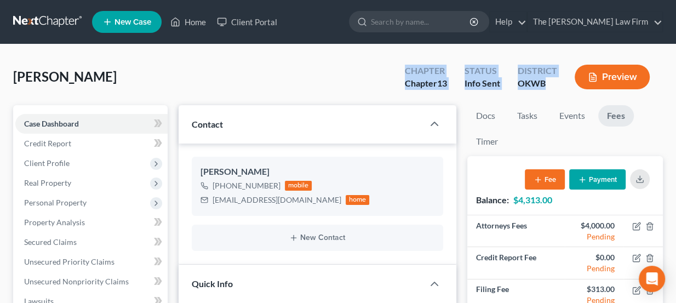
drag, startPoint x: 401, startPoint y: 74, endPoint x: 543, endPoint y: 93, distance: 143.0
click at [543, 93] on div "Chapter Chapter 13 Status Info Sent District OKWB Preview" at bounding box center [529, 78] width 267 height 32
click at [544, 93] on div "District OKWB" at bounding box center [537, 78] width 57 height 32
drag, startPoint x: 548, startPoint y: 83, endPoint x: 397, endPoint y: 67, distance: 151.9
click at [397, 67] on div "Chapter Chapter 13 Status Info Sent District OKWB Preview" at bounding box center [529, 78] width 267 height 32
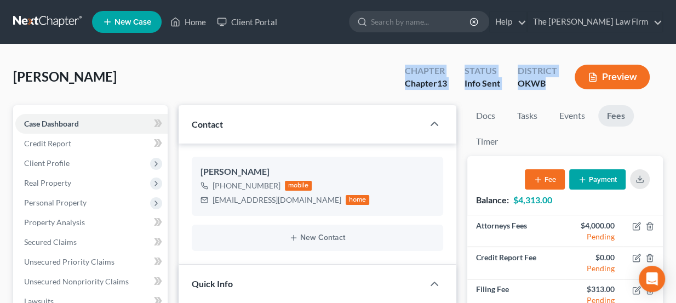
click at [397, 67] on div "Chapter Chapter 13" at bounding box center [426, 78] width 60 height 32
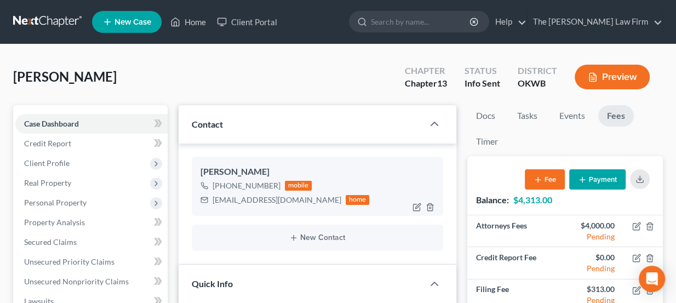
click at [249, 197] on div "valeriefoster267@gmail.com" at bounding box center [276, 199] width 129 height 11
drag, startPoint x: 249, startPoint y: 197, endPoint x: 227, endPoint y: 204, distance: 22.9
click at [227, 204] on div "valeriefoster267@gmail.com" at bounding box center [276, 199] width 129 height 11
click at [247, 202] on div "valeriefoster267@gmail.com" at bounding box center [276, 199] width 129 height 11
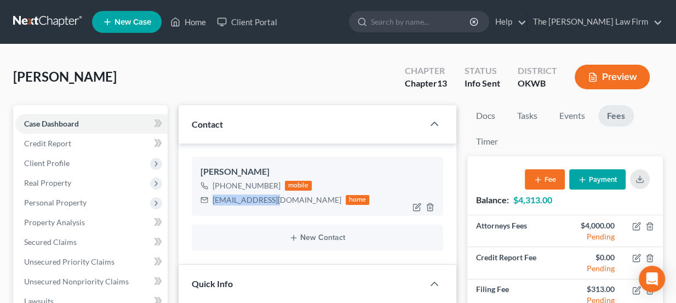
click at [247, 202] on div "valeriefoster267@gmail.com" at bounding box center [276, 199] width 129 height 11
copy div "valeriefoster267@gmail.com"
click at [603, 183] on button "Payment" at bounding box center [597, 179] width 56 height 20
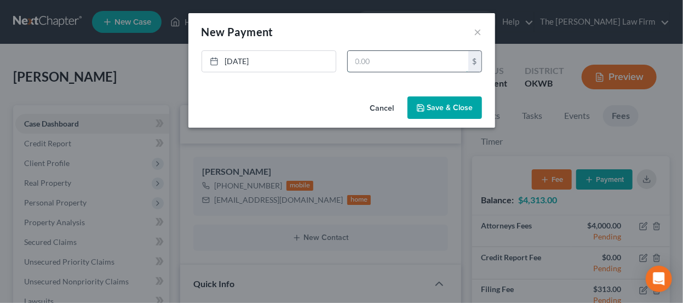
drag, startPoint x: 368, startPoint y: 57, endPoint x: 378, endPoint y: 65, distance: 12.5
click at [368, 58] on input "text" at bounding box center [408, 61] width 120 height 21
type input "300"
click at [438, 100] on button "Save & Close" at bounding box center [444, 107] width 74 height 23
click at [424, 106] on icon "button" at bounding box center [420, 108] width 7 height 7
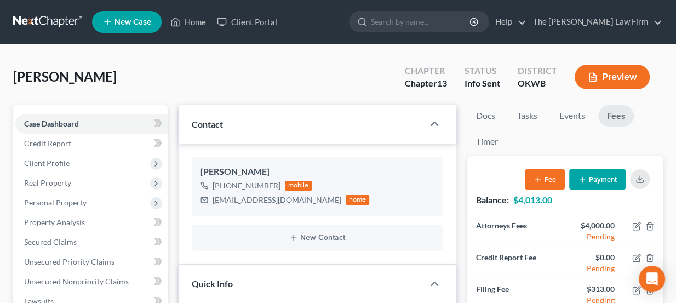
drag, startPoint x: 60, startPoint y: 77, endPoint x: 97, endPoint y: 82, distance: 37.6
click at [97, 82] on span "Moore, Valerie" at bounding box center [64, 76] width 103 height 16
drag, startPoint x: 286, startPoint y: 201, endPoint x: 296, endPoint y: 203, distance: 9.6
click at [296, 203] on div "valeriefoster267@gmail.com" at bounding box center [276, 199] width 129 height 11
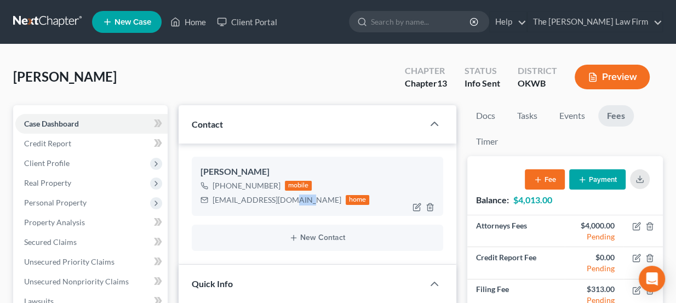
click at [296, 203] on div "valeriefoster267@gmail.com" at bounding box center [276, 199] width 129 height 11
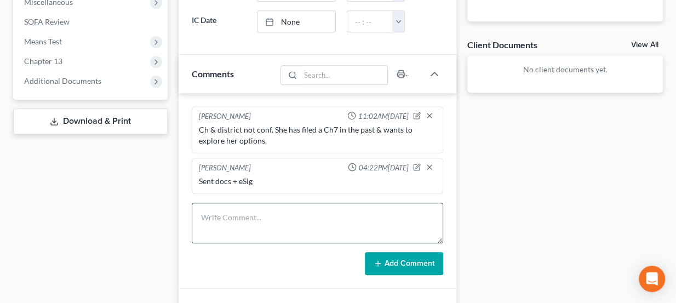
scroll to position [448, 0]
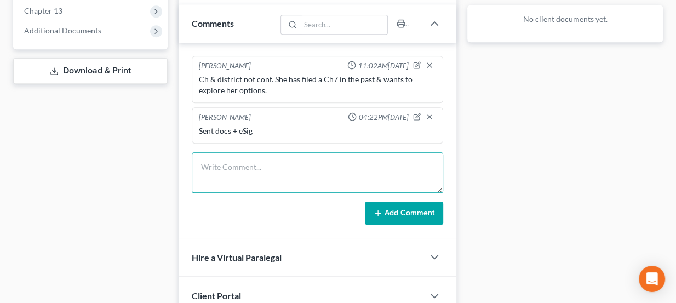
click at [252, 165] on textarea at bounding box center [318, 172] width 252 height 41
type textarea "S"
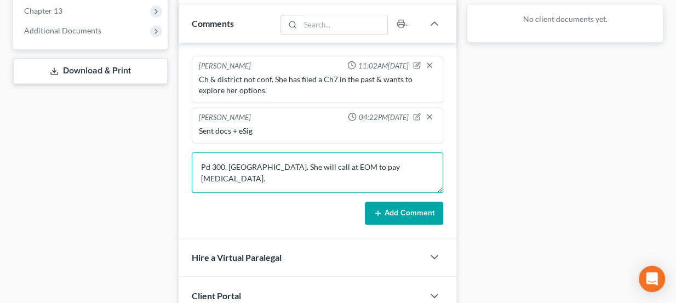
type textarea "Pd 300. Sent LOR. She will call at EOM to pay bal."
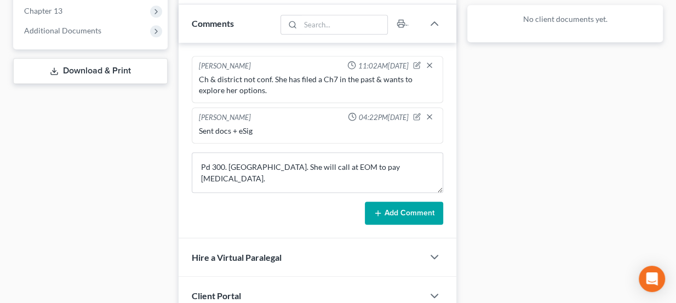
click at [381, 212] on icon at bounding box center [377, 213] width 9 height 9
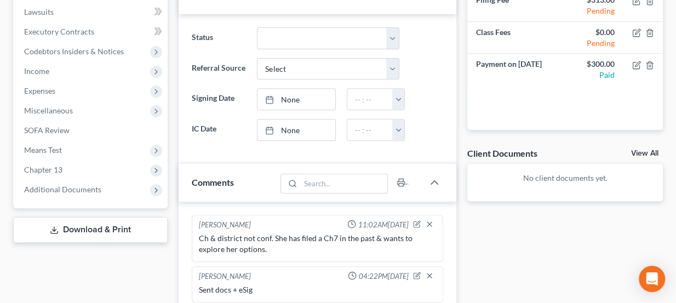
scroll to position [49, 0]
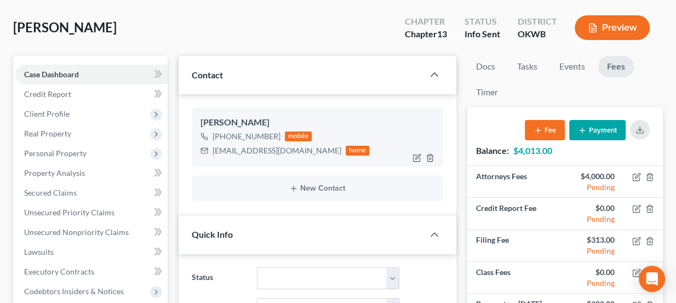
click at [234, 150] on div "valeriefoster267@gmail.com" at bounding box center [276, 150] width 129 height 11
copy div "valeriefoster267@gmail.com"
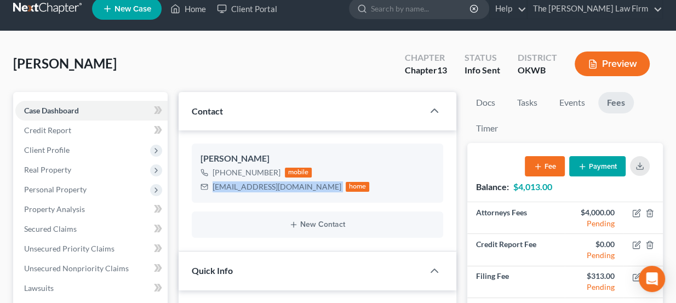
scroll to position [0, 0]
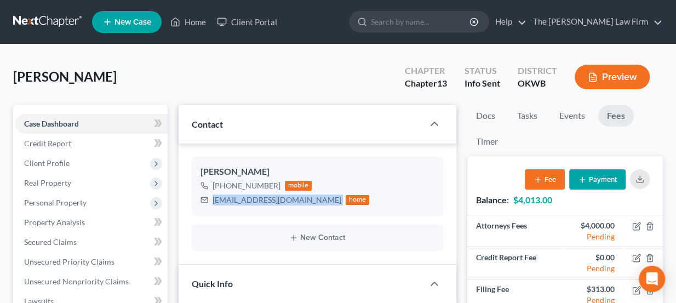
click at [64, 21] on link at bounding box center [48, 22] width 70 height 20
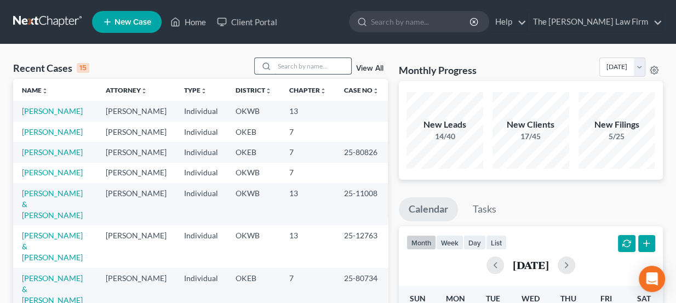
click at [313, 69] on input "search" at bounding box center [312, 66] width 77 height 16
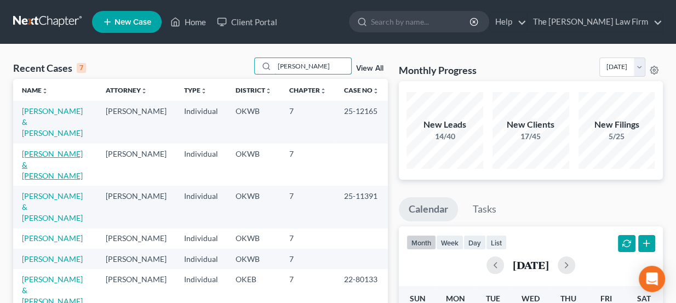
type input "[PERSON_NAME]"
click at [71, 149] on link "[PERSON_NAME] & [PERSON_NAME]" at bounding box center [52, 164] width 61 height 31
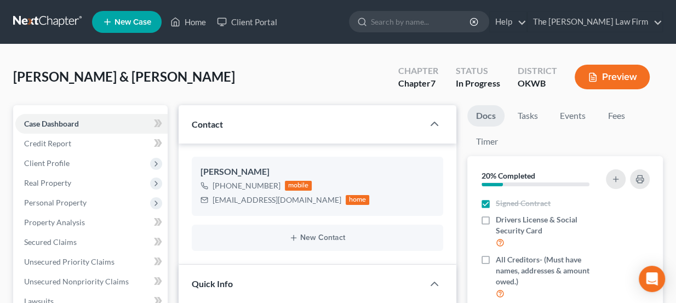
scroll to position [665, 0]
click at [613, 108] on link "Fees" at bounding box center [615, 115] width 35 height 21
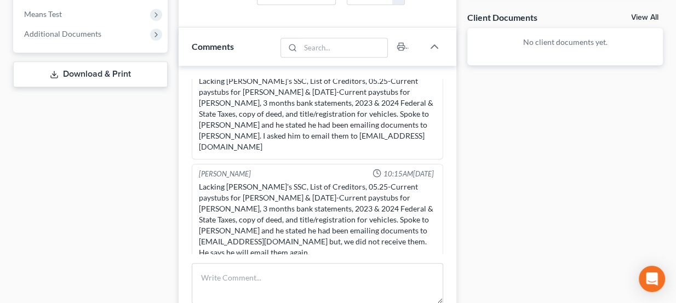
scroll to position [498, 0]
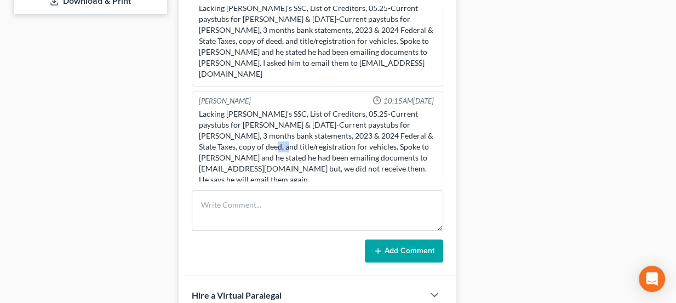
drag, startPoint x: 242, startPoint y: 105, endPoint x: 264, endPoint y: 107, distance: 22.6
click at [263, 108] on div "Lacking Jason's SSC, List of Creditors, 05.25-Current paystubs for Jason & 02.1…" at bounding box center [318, 146] width 238 height 77
click at [265, 108] on div "Lacking Jason's SSC, List of Creditors, 05.25-Current paystubs for Jason & 02.1…" at bounding box center [318, 146] width 238 height 77
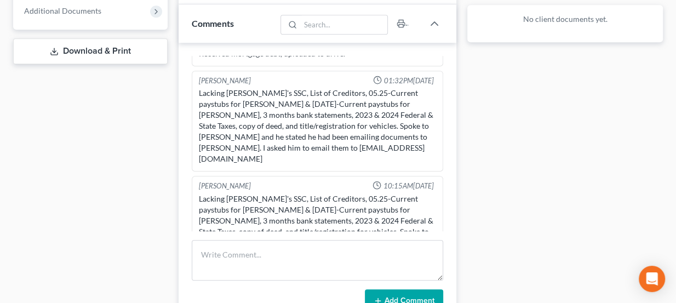
scroll to position [665, 0]
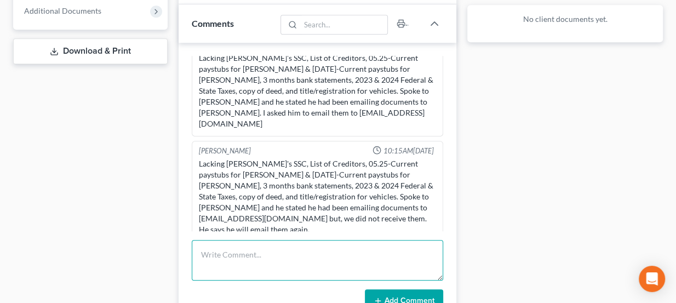
click at [262, 248] on textarea at bounding box center [318, 260] width 252 height 41
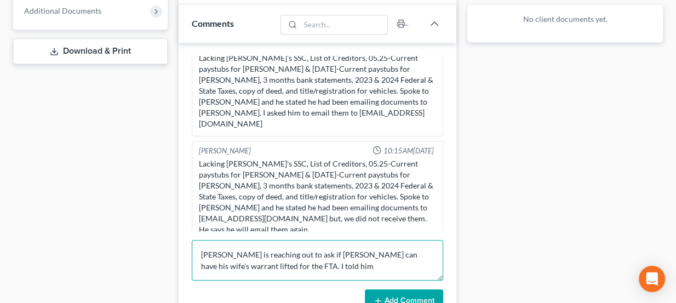
click at [316, 268] on textarea "Jason is reaching out to ask if Paul can have his wife's warrant lifted for the…" at bounding box center [318, 260] width 252 height 41
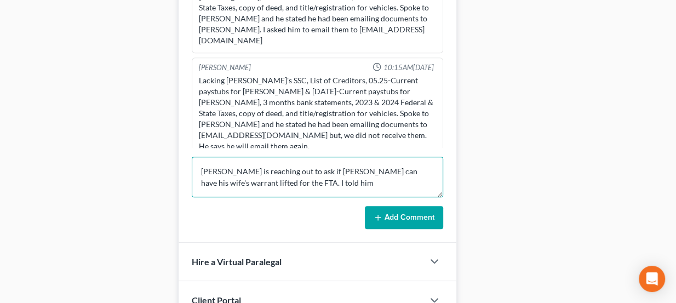
scroll to position [547, 0]
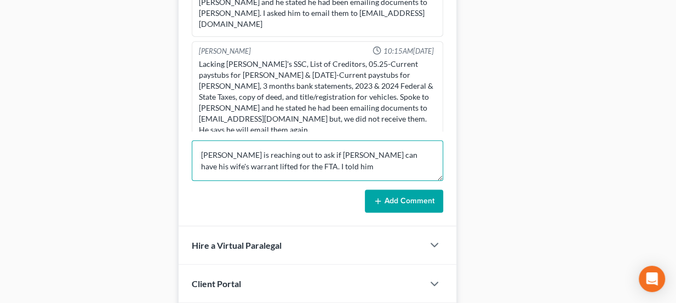
drag, startPoint x: 306, startPoint y: 163, endPoint x: 295, endPoint y: 164, distance: 11.5
click at [295, 164] on textarea "Jason is reaching out to ask if Paul can have his wife's warrant lifted for the…" at bounding box center [318, 160] width 252 height 41
click at [305, 168] on textarea "Jason is reaching out to ask if Paul can have his wife's warrant lifted for the…" at bounding box center [318, 160] width 252 height 41
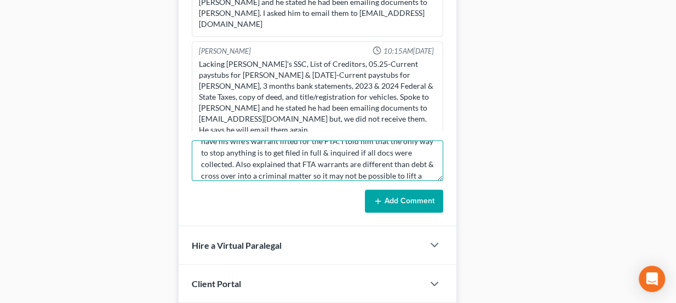
scroll to position [37, 0]
type textarea "Jason is reaching out to ask if Paul can have his wife's warrant lifted for the…"
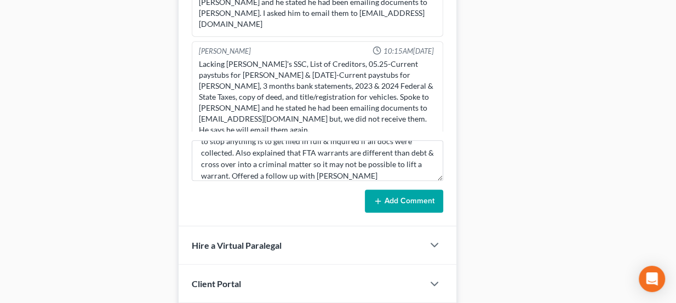
click at [406, 197] on button "Add Comment" at bounding box center [404, 200] width 78 height 23
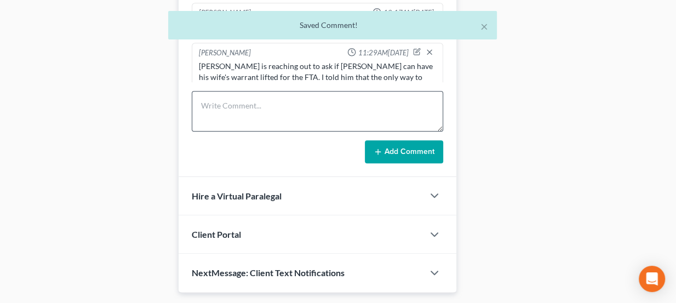
scroll to position [498, 0]
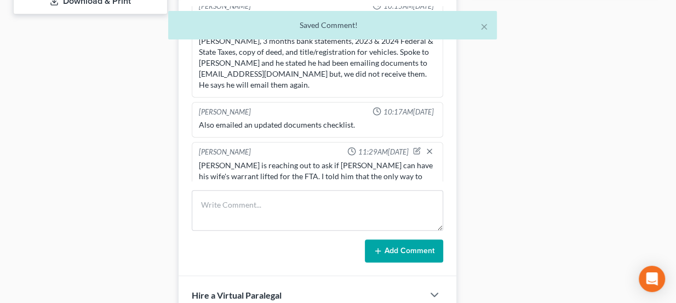
click at [259, 160] on div "Jason is reaching out to ask if Paul can have his wife's warrant lifted for the…" at bounding box center [318, 193] width 238 height 66
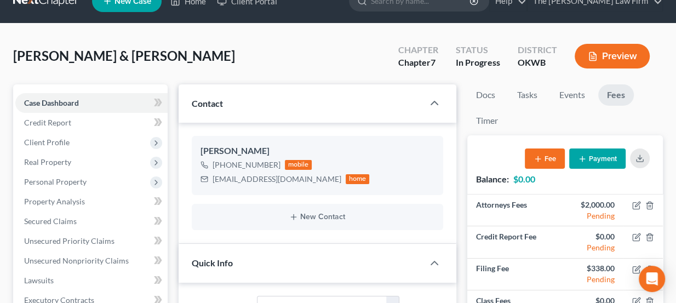
scroll to position [0, 0]
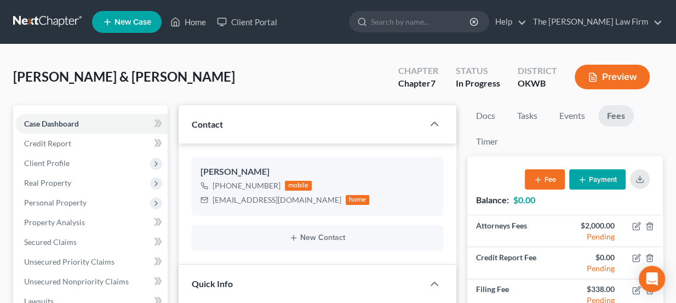
click at [65, 20] on link at bounding box center [48, 22] width 70 height 20
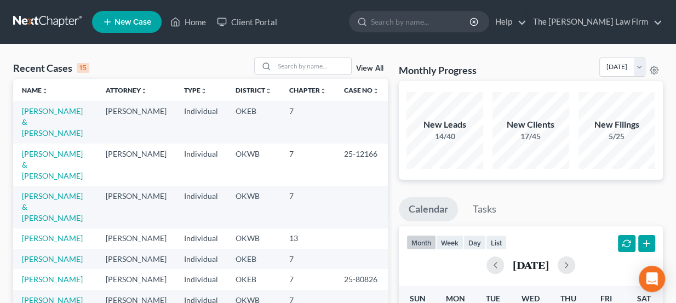
click at [118, 22] on span "New Case" at bounding box center [132, 22] width 37 height 8
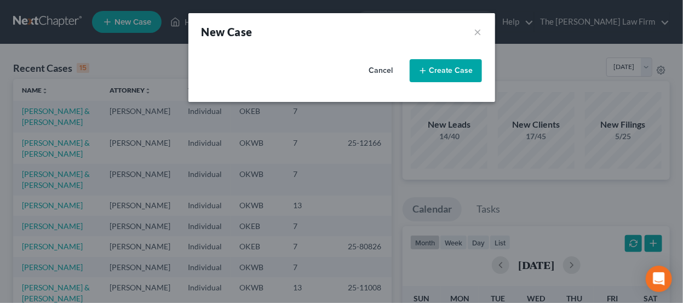
select select "65"
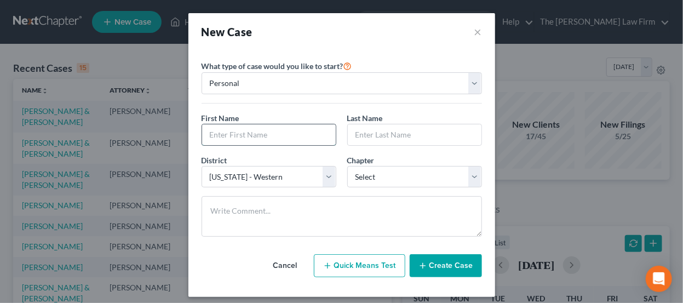
click at [270, 134] on input "text" at bounding box center [269, 134] width 134 height 21
type input "[PERSON_NAME]"
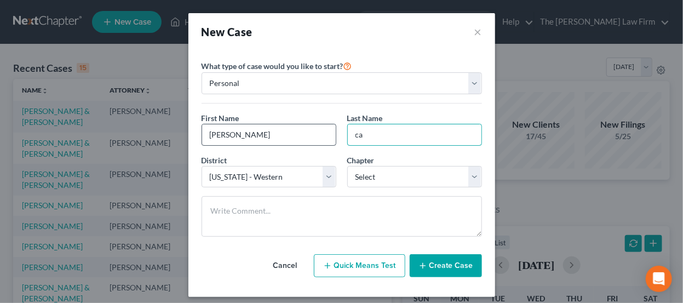
type input "c"
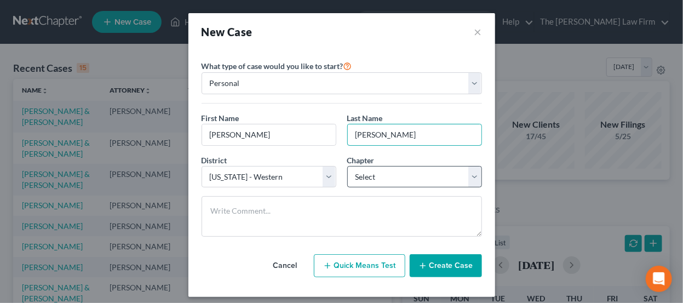
type input "[PERSON_NAME]"
click at [380, 178] on select "Select 7 11 12 13" at bounding box center [414, 177] width 135 height 22
select select "0"
click at [347, 166] on select "Select 7 11 12 13" at bounding box center [414, 177] width 135 height 22
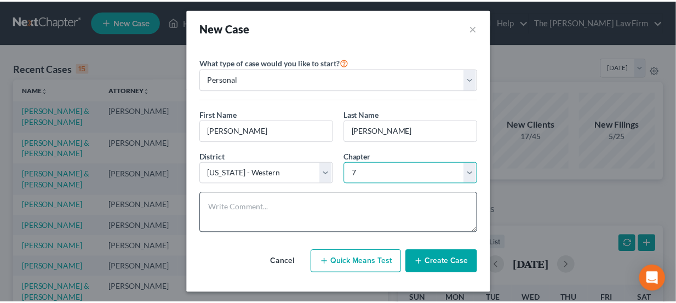
scroll to position [5, 0]
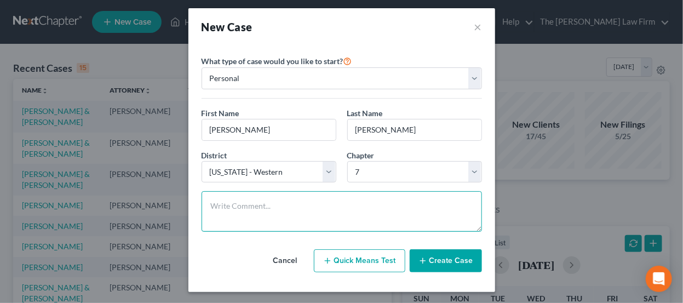
click at [307, 208] on textarea at bounding box center [341, 211] width 280 height 41
click at [253, 213] on textarea at bounding box center [341, 211] width 280 height 41
type textarea "C"
type textarea "R"
type textarea "Ch & District not conf. Rec'd letter. Being garnished."
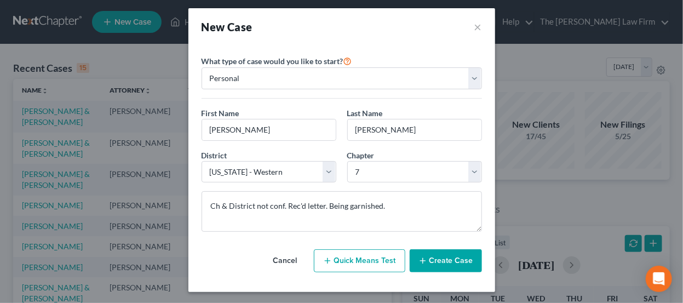
click at [429, 255] on button "Create Case" at bounding box center [445, 260] width 72 height 23
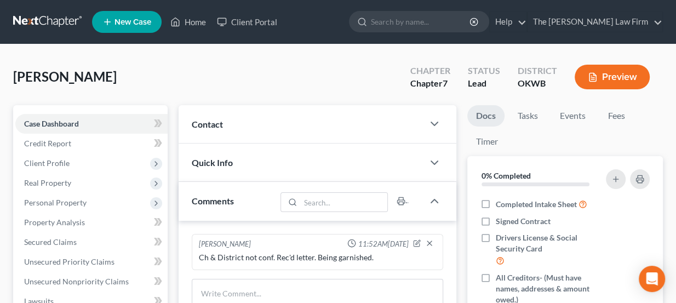
click at [243, 126] on div "Contact" at bounding box center [300, 124] width 245 height 38
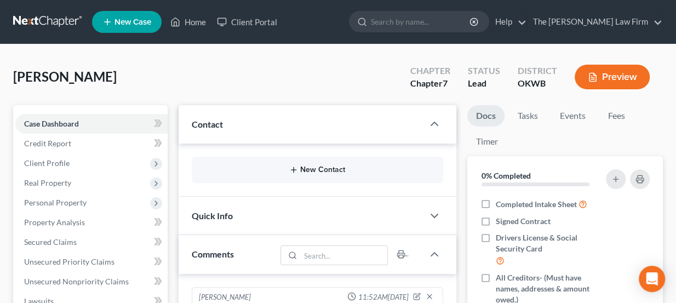
click at [293, 170] on line "button" at bounding box center [293, 169] width 0 height 5
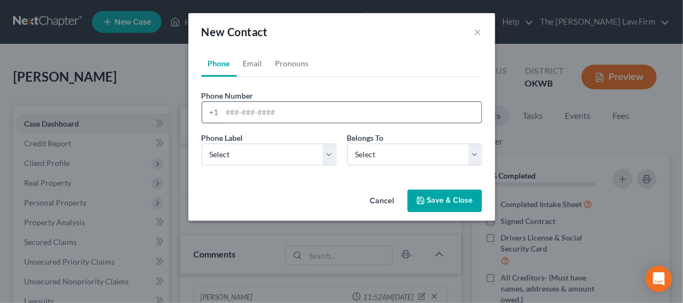
paste input "[PHONE_NUMBER] [EMAIL_ADDRESS][DOMAIN_NAME]"
drag, startPoint x: 403, startPoint y: 111, endPoint x: 278, endPoint y: 116, distance: 126.0
click at [278, 116] on input "[PHONE_NUMBER] [EMAIL_ADDRESS][DOMAIN_NAME]" at bounding box center [351, 112] width 259 height 21
type input "[PHONE_NUMBER]"
click at [264, 152] on select "Select Mobile Home Work Other" at bounding box center [268, 154] width 135 height 22
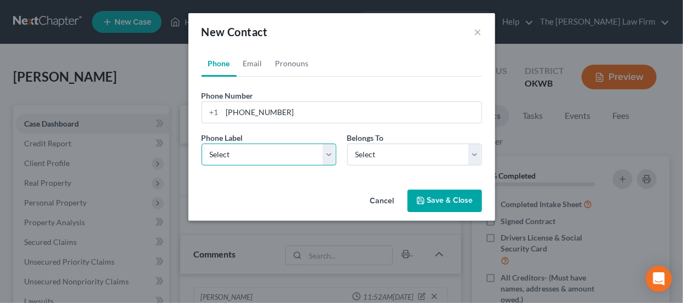
select select "0"
click at [201, 143] on select "Select Mobile Home Work Other" at bounding box center [268, 154] width 135 height 22
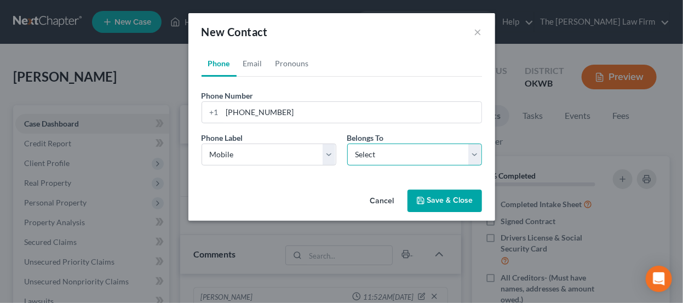
drag, startPoint x: 391, startPoint y: 149, endPoint x: 393, endPoint y: 163, distance: 13.8
click at [391, 149] on select "Select Client Other" at bounding box center [414, 154] width 135 height 22
select select "0"
click at [347, 143] on select "Select Client Other" at bounding box center [414, 154] width 135 height 22
click at [252, 57] on link "Email" at bounding box center [252, 63] width 32 height 26
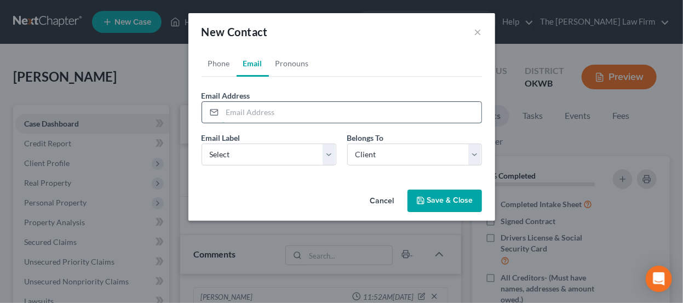
paste input "[EMAIL_ADDRESS][DOMAIN_NAME]"
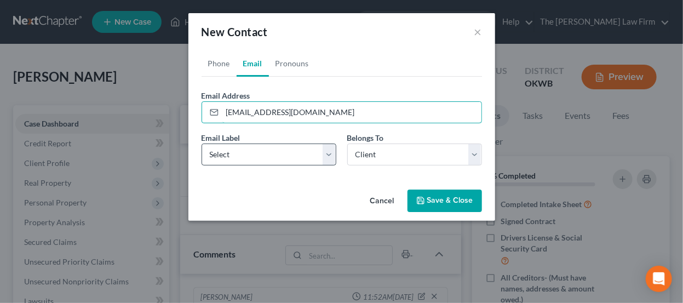
type input "[EMAIL_ADDRESS][DOMAIN_NAME]"
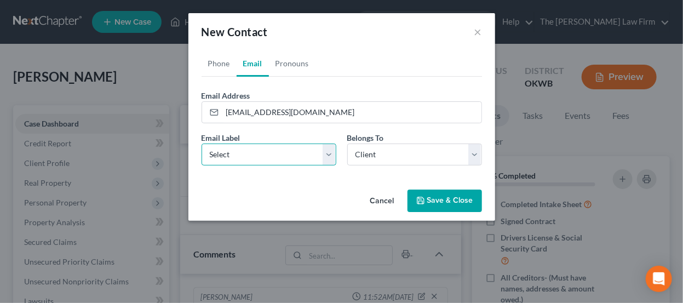
drag, startPoint x: 271, startPoint y: 152, endPoint x: 271, endPoint y: 161, distance: 9.3
click at [271, 152] on select "Select Home Work Other" at bounding box center [268, 154] width 135 height 22
select select "0"
click at [201, 143] on select "Select Home Work Other" at bounding box center [268, 154] width 135 height 22
click at [428, 201] on button "Save & Close" at bounding box center [444, 200] width 74 height 23
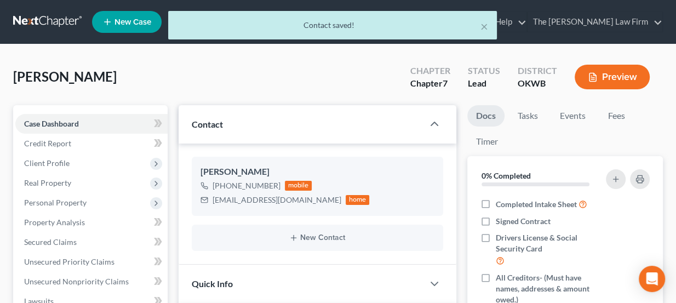
click at [76, 25] on div "× Contact saved!" at bounding box center [333, 28] width 676 height 34
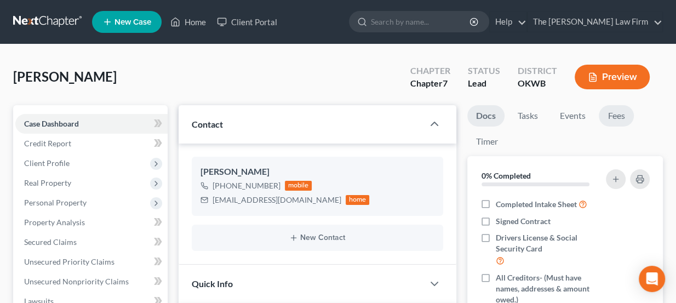
click at [620, 113] on link "Fees" at bounding box center [615, 115] width 35 height 21
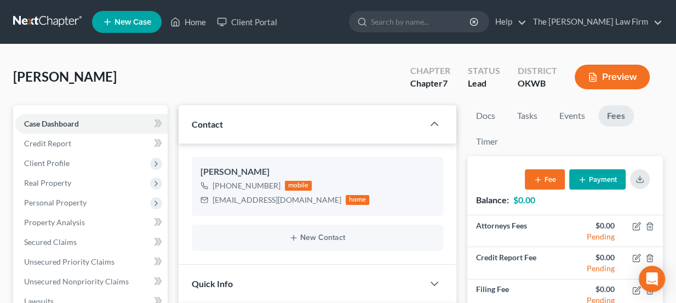
scroll to position [49, 0]
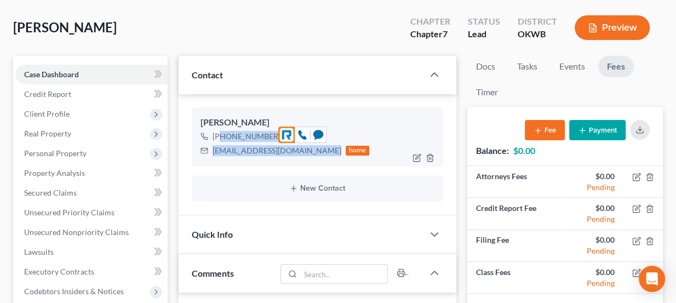
drag, startPoint x: 320, startPoint y: 149, endPoint x: 219, endPoint y: 135, distance: 101.7
click at [219, 135] on div "[PHONE_NUMBER] mobile [EMAIL_ADDRESS][DOMAIN_NAME] home" at bounding box center [284, 143] width 169 height 28
click at [219, 135] on div "[PHONE_NUMBER]" at bounding box center [246, 136] width 68 height 11
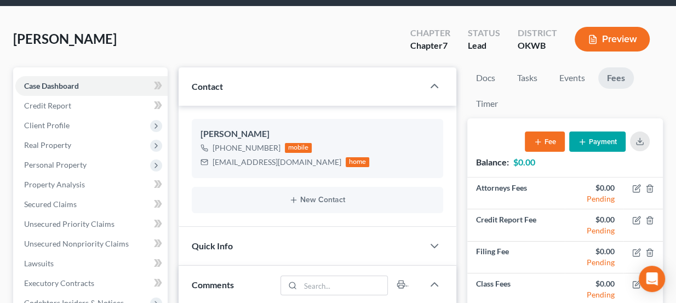
scroll to position [0, 0]
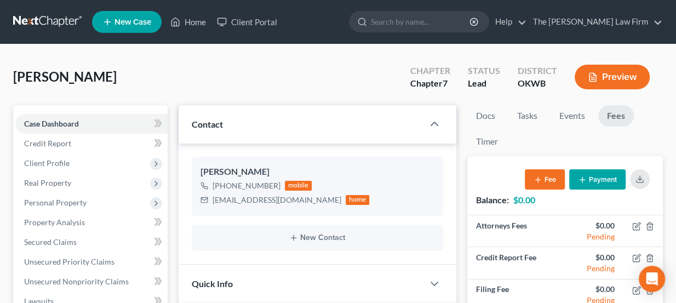
click at [49, 20] on link at bounding box center [48, 22] width 70 height 20
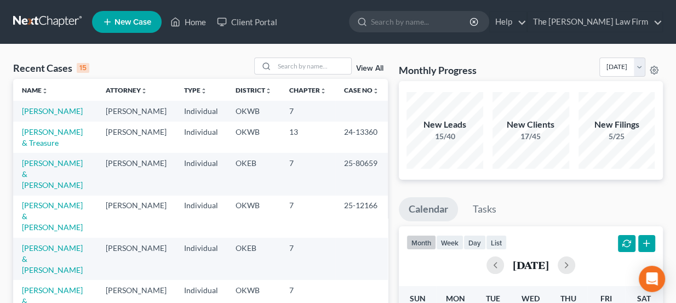
click at [384, 31] on ul "New Case Home Client Portal - No Result - See all results Or Press Enter... Hel…" at bounding box center [377, 22] width 570 height 28
click at [315, 65] on input "search" at bounding box center [312, 66] width 77 height 16
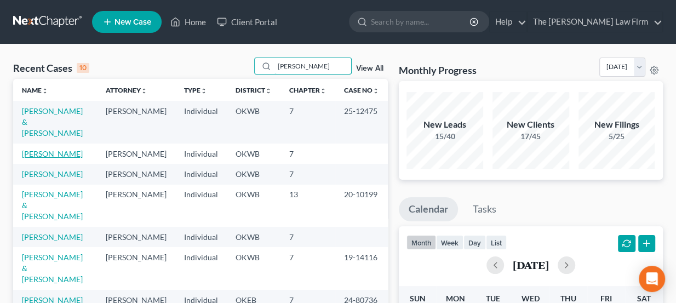
type input "[PERSON_NAME]"
click at [56, 149] on link "[PERSON_NAME]" at bounding box center [52, 153] width 61 height 9
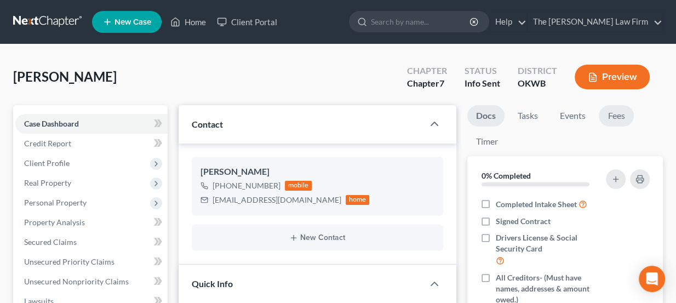
click at [616, 121] on link "Fees" at bounding box center [615, 115] width 35 height 21
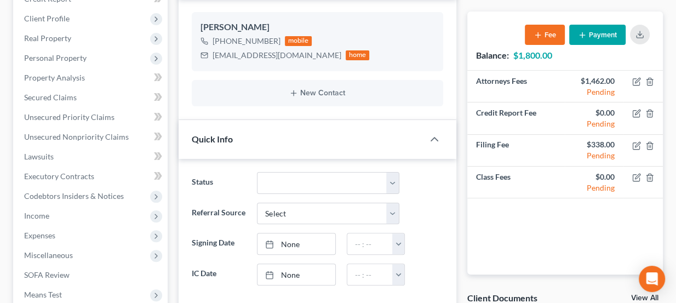
scroll to position [149, 0]
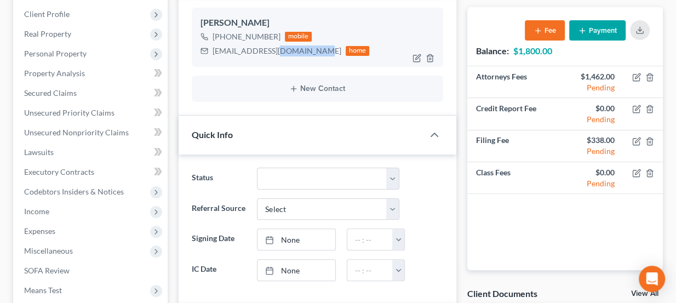
drag, startPoint x: 270, startPoint y: 50, endPoint x: 307, endPoint y: 54, distance: 36.9
click at [307, 54] on div "[EMAIL_ADDRESS][DOMAIN_NAME]" at bounding box center [276, 50] width 129 height 11
drag, startPoint x: 310, startPoint y: 49, endPoint x: 211, endPoint y: 53, distance: 99.2
click at [211, 53] on div "terriharrison214@icloud.com home" at bounding box center [284, 51] width 169 height 14
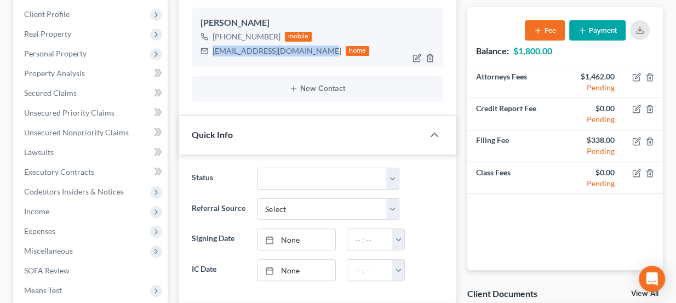
click at [211, 53] on div "terriharrison214@icloud.com home" at bounding box center [284, 51] width 169 height 14
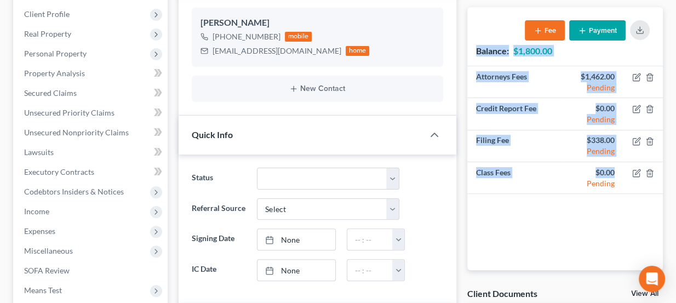
drag, startPoint x: 617, startPoint y: 169, endPoint x: 474, endPoint y: 51, distance: 184.8
click at [474, 51] on div "Balance: $1,800.00 Fee Payment Attorneys Fees $1,462.00 Pending Credit Report F…" at bounding box center [564, 138] width 195 height 263
click at [474, 51] on div "Balance: $1,800.00 Fee Payment" at bounding box center [564, 36] width 195 height 59
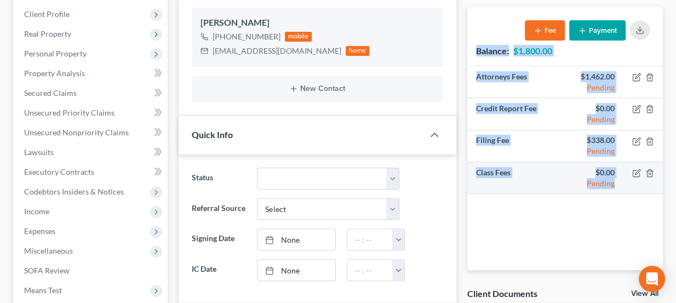
drag, startPoint x: 477, startPoint y: 49, endPoint x: 614, endPoint y: 184, distance: 193.2
click at [614, 184] on div "Balance: $1,800.00 Fee Payment Attorneys Fees $1,462.00 Pending Credit Report F…" at bounding box center [564, 138] width 195 height 263
click at [614, 184] on td "$0.00 Pending" at bounding box center [593, 178] width 59 height 32
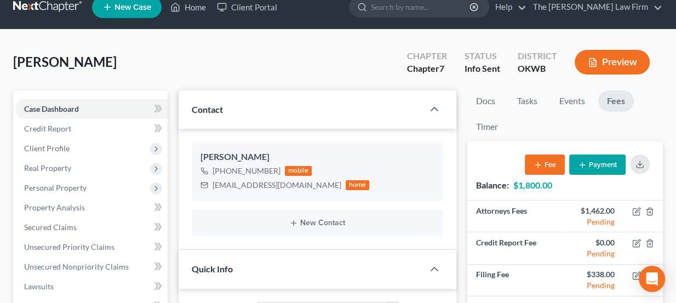
scroll to position [0, 0]
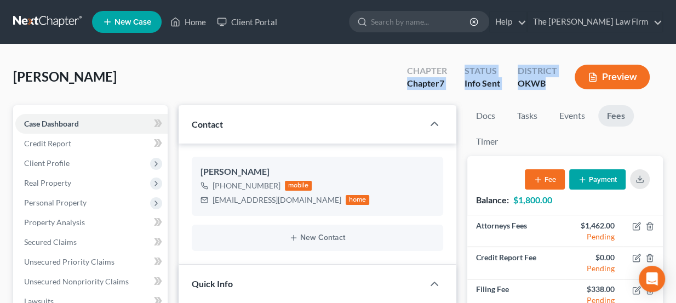
drag, startPoint x: 407, startPoint y: 79, endPoint x: 548, endPoint y: 92, distance: 141.3
click at [548, 93] on div "Chapter Chapter 7 Status Info Sent District OKWB Preview" at bounding box center [530, 78] width 264 height 32
click at [549, 92] on div "District OKWB" at bounding box center [537, 78] width 57 height 32
drag, startPoint x: 551, startPoint y: 83, endPoint x: 408, endPoint y: 68, distance: 143.6
click at [408, 68] on div "Chapter Chapter 7 Status Info Sent District OKWB Preview" at bounding box center [530, 78] width 264 height 32
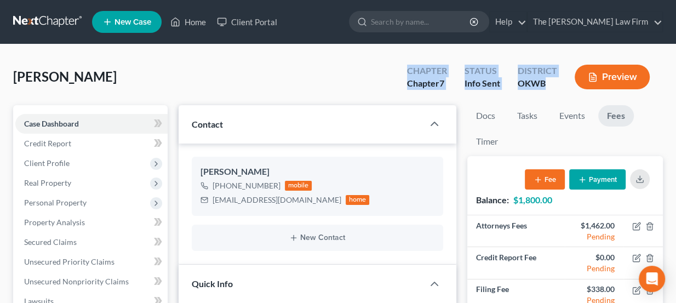
click at [408, 68] on div "Chapter" at bounding box center [427, 71] width 40 height 13
drag, startPoint x: 409, startPoint y: 67, endPoint x: 548, endPoint y: 88, distance: 140.1
click at [548, 88] on div "Chapter Chapter 7 Status Info Sent District OKWB Preview" at bounding box center [530, 78] width 264 height 32
click at [548, 88] on div "OKWB" at bounding box center [536, 83] width 39 height 13
drag, startPoint x: 545, startPoint y: 83, endPoint x: 406, endPoint y: 68, distance: 140.4
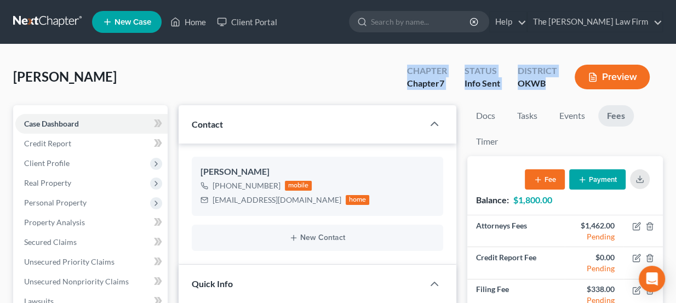
click at [406, 68] on div "Chapter Chapter 7 Status Info Sent District OKWB Preview" at bounding box center [530, 78] width 264 height 32
click at [406, 68] on div "Chapter Chapter 7" at bounding box center [426, 78] width 57 height 32
drag, startPoint x: 221, startPoint y: 169, endPoint x: 254, endPoint y: 171, distance: 33.5
click at [254, 171] on div "[PERSON_NAME]" at bounding box center [317, 171] width 234 height 13
click at [254, 171] on div "Terri Harrison" at bounding box center [317, 171] width 234 height 13
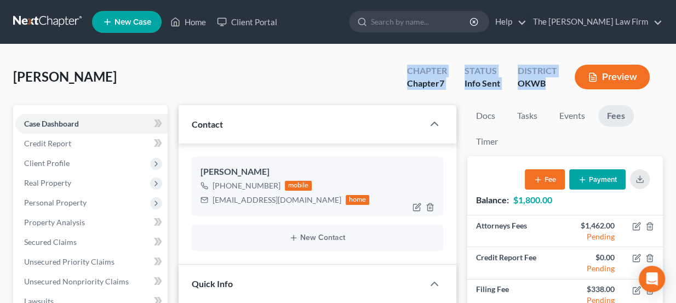
drag, startPoint x: 254, startPoint y: 169, endPoint x: 196, endPoint y: 169, distance: 58.0
click at [196, 169] on div "Terri Harrison +1 (405) 833-8029 mobile terriharrison214@icloud.com home" at bounding box center [318, 186] width 252 height 59
drag, startPoint x: 101, startPoint y: 72, endPoint x: 13, endPoint y: 79, distance: 89.0
click at [13, 79] on div "Harrison, Terri Upgraded Chapter Chapter 7 Status Info Sent District OKWB Previ…" at bounding box center [337, 81] width 649 height 48
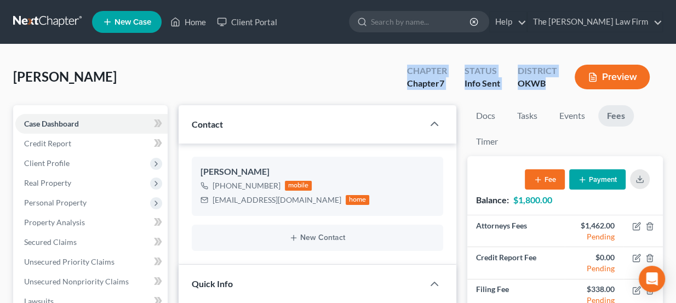
click at [13, 79] on span "Harrison, Terri" at bounding box center [64, 76] width 103 height 16
drag, startPoint x: 538, startPoint y: 81, endPoint x: 397, endPoint y: 65, distance: 141.6
click at [397, 65] on div "Chapter Chapter 7 Status Info Sent District OKWB Preview" at bounding box center [528, 76] width 269 height 39
drag, startPoint x: 405, startPoint y: 71, endPoint x: 546, endPoint y: 93, distance: 142.4
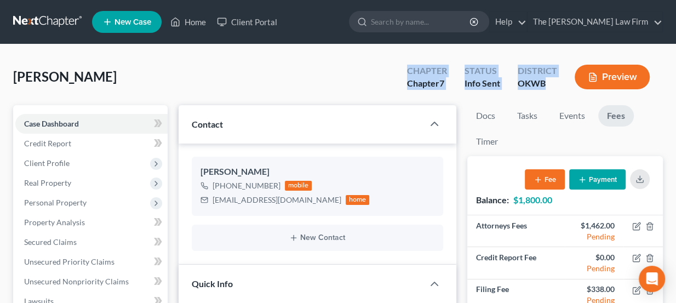
click at [546, 93] on div "Chapter Chapter 7 Status Info Sent District OKWB Preview" at bounding box center [530, 78] width 264 height 32
click at [546, 93] on div "District OKWB" at bounding box center [537, 78] width 57 height 32
drag, startPoint x: 541, startPoint y: 85, endPoint x: 405, endPoint y: 70, distance: 136.6
click at [405, 70] on div "Chapter Chapter 7 Status Info Sent District OKWB Preview" at bounding box center [530, 78] width 264 height 32
click at [405, 70] on div "Chapter Chapter 7" at bounding box center [426, 78] width 57 height 32
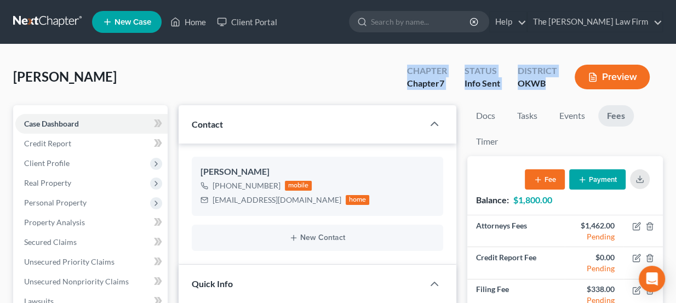
drag, startPoint x: 409, startPoint y: 70, endPoint x: 547, endPoint y: 83, distance: 138.0
click at [547, 83] on div "Chapter Chapter 7 Status Info Sent District OKWB Preview" at bounding box center [530, 78] width 264 height 32
click at [547, 83] on div "OKWB" at bounding box center [536, 83] width 39 height 13
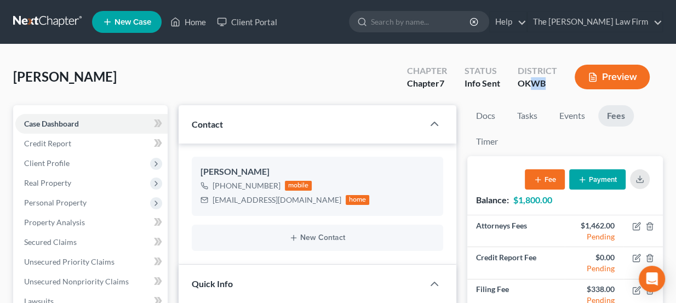
drag, startPoint x: 530, startPoint y: 86, endPoint x: 544, endPoint y: 85, distance: 14.3
click at [544, 85] on div "OKWB" at bounding box center [536, 83] width 39 height 13
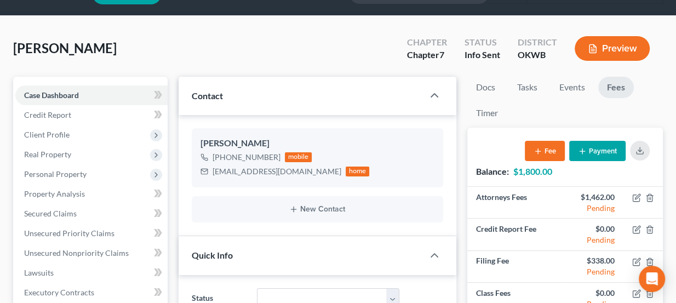
scroll to position [49, 0]
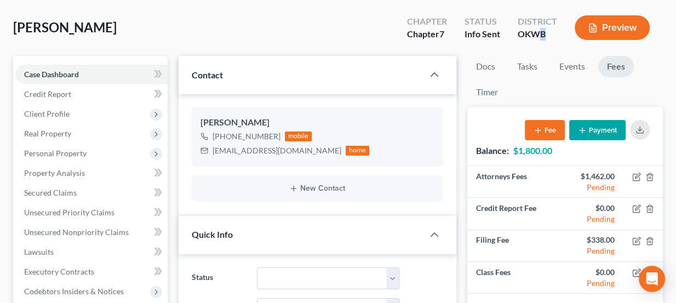
drag, startPoint x: 537, startPoint y: 30, endPoint x: 545, endPoint y: 31, distance: 7.8
click at [545, 31] on div "OKWB" at bounding box center [536, 34] width 39 height 13
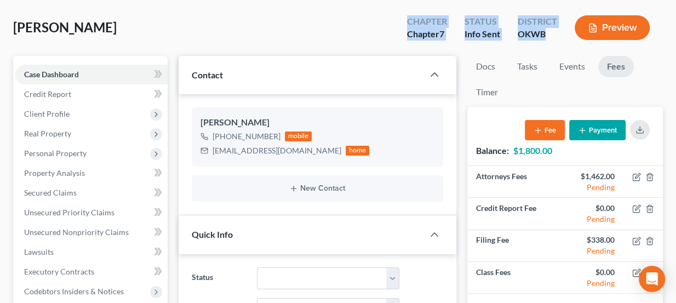
drag, startPoint x: 544, startPoint y: 32, endPoint x: 407, endPoint y: 23, distance: 137.2
click at [407, 23] on div "Chapter Chapter 7 Status Info Sent District OKWB Preview" at bounding box center [530, 29] width 264 height 32
click at [407, 23] on div "Chapter" at bounding box center [427, 21] width 40 height 13
drag, startPoint x: 407, startPoint y: 21, endPoint x: 539, endPoint y: 36, distance: 132.8
click at [539, 36] on div "Chapter Chapter 7 Status Info Sent District OKWB Preview" at bounding box center [530, 29] width 264 height 32
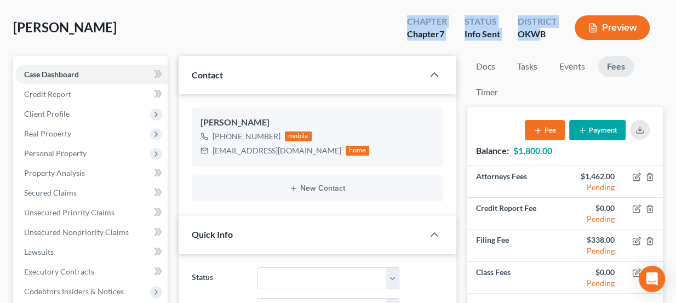
click at [539, 36] on div "OKWB" at bounding box center [536, 34] width 39 height 13
drag, startPoint x: 544, startPoint y: 36, endPoint x: 408, endPoint y: 23, distance: 136.3
click at [408, 23] on div "Chapter Chapter 7 Status Info Sent District OKWB Preview" at bounding box center [530, 29] width 264 height 32
click at [408, 23] on div "Chapter" at bounding box center [427, 21] width 40 height 13
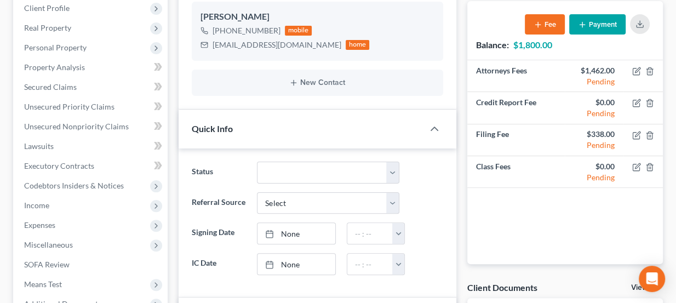
scroll to position [0, 0]
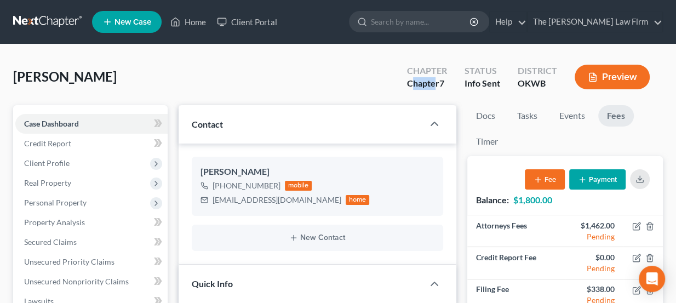
drag, startPoint x: 412, startPoint y: 82, endPoint x: 435, endPoint y: 84, distance: 23.1
click at [435, 84] on div "Chapter 7" at bounding box center [427, 83] width 40 height 13
drag, startPoint x: 465, startPoint y: 83, endPoint x: 500, endPoint y: 85, distance: 35.1
click at [500, 85] on div "Info Sent" at bounding box center [482, 83] width 36 height 13
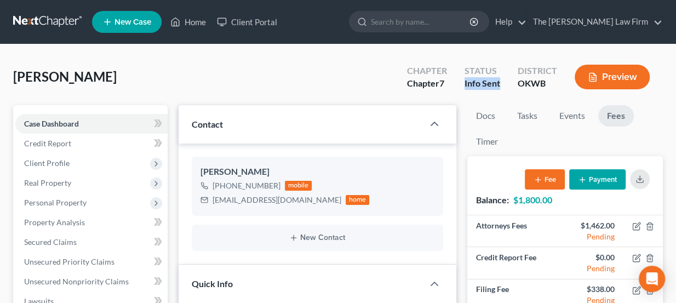
click at [500, 85] on div "Status Info Sent" at bounding box center [481, 78] width 53 height 32
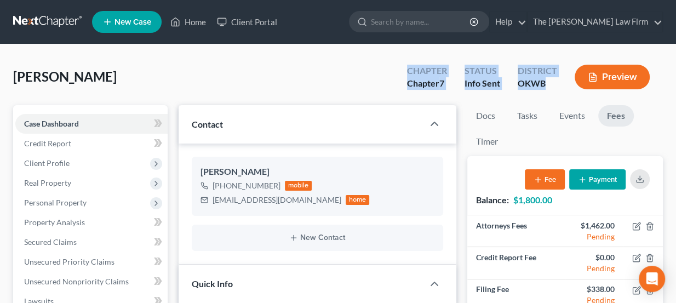
drag, startPoint x: 547, startPoint y: 82, endPoint x: 404, endPoint y: 77, distance: 143.5
click at [404, 77] on div "Chapter Chapter 7 Status Info Sent District OKWB Preview" at bounding box center [530, 78] width 264 height 32
click at [404, 77] on div "Chapter Chapter 7" at bounding box center [426, 78] width 57 height 32
drag, startPoint x: 407, startPoint y: 70, endPoint x: 527, endPoint y: 86, distance: 120.5
click at [520, 84] on div "Chapter Chapter 7 Status Info Sent District OKWB Preview" at bounding box center [530, 78] width 264 height 32
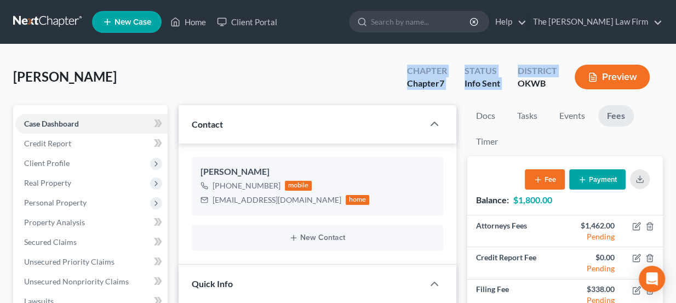
drag, startPoint x: 102, startPoint y: 76, endPoint x: 14, endPoint y: 73, distance: 88.7
click at [14, 73] on div "Harrison, Terri Upgraded Chapter Chapter 7 Status Info Sent District OKWB Previ…" at bounding box center [337, 81] width 649 height 48
click at [14, 73] on span "Harrison, Terri" at bounding box center [64, 76] width 103 height 16
drag, startPoint x: 13, startPoint y: 73, endPoint x: 98, endPoint y: 86, distance: 86.5
click at [97, 86] on div "Harrison, Terri Upgraded Chapter Chapter 7 Status Info Sent District OKWB Previ…" at bounding box center [337, 81] width 649 height 48
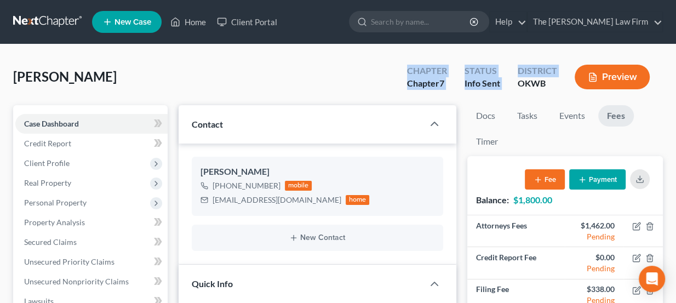
click at [98, 86] on div "Harrison, Terri Upgraded Chapter Chapter 7 Status Info Sent District OKWB Previ…" at bounding box center [337, 81] width 649 height 48
drag, startPoint x: 101, startPoint y: 80, endPoint x: 20, endPoint y: 82, distance: 80.5
click at [20, 82] on div "Harrison, Terri Upgraded Chapter Chapter 7 Status Info Sent District OKWB Previ…" at bounding box center [337, 81] width 649 height 48
click at [20, 81] on span "[PERSON_NAME]" at bounding box center [64, 76] width 103 height 16
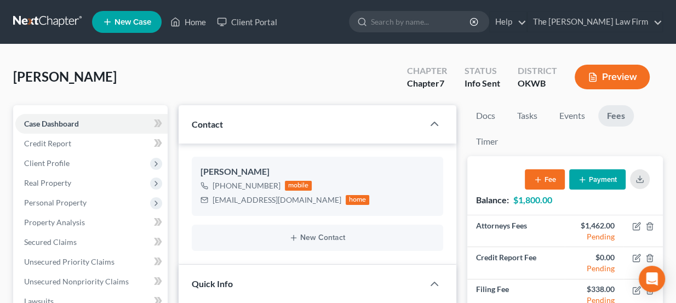
drag, startPoint x: 14, startPoint y: 75, endPoint x: 108, endPoint y: 83, distance: 94.5
click at [108, 83] on div "Harrison, Terri Upgraded Chapter Chapter 7 Status Info Sent District OKWB Previ…" at bounding box center [337, 81] width 649 height 48
drag, startPoint x: 98, startPoint y: 78, endPoint x: 16, endPoint y: 75, distance: 81.6
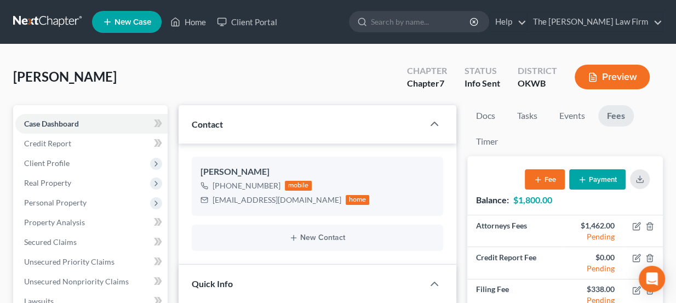
click at [16, 75] on div "Harrison, Terri Upgraded Chapter Chapter 7 Status Info Sent District OKWB Previ…" at bounding box center [337, 81] width 649 height 48
click at [16, 75] on span "[PERSON_NAME]" at bounding box center [64, 76] width 103 height 16
drag, startPoint x: 17, startPoint y: 73, endPoint x: 105, endPoint y: 85, distance: 88.9
click at [105, 85] on div "Harrison, Terri Upgraded Chapter Chapter 7 Status Info Sent District OKWB Previ…" at bounding box center [337, 81] width 649 height 48
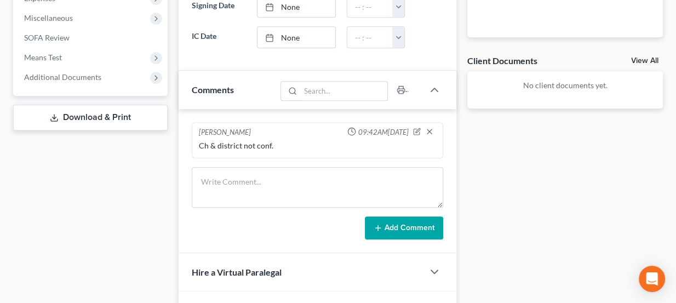
scroll to position [398, 0]
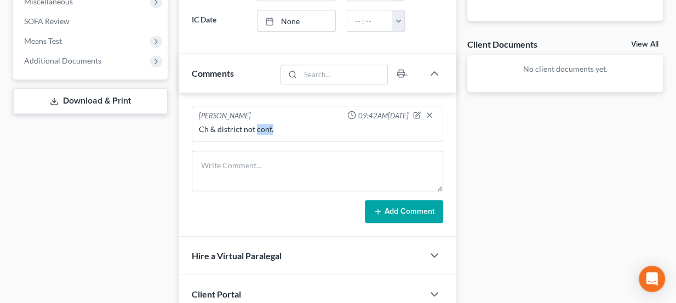
click at [276, 131] on div "Ch & district not conf." at bounding box center [318, 129] width 242 height 15
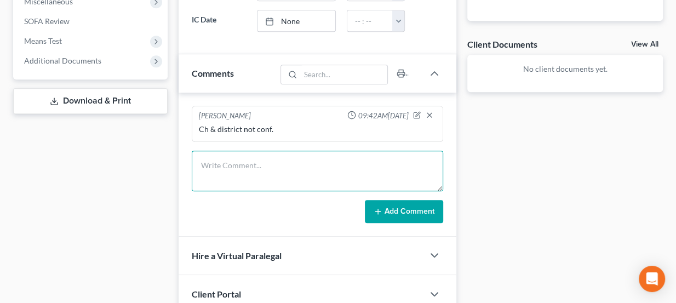
click at [266, 165] on textarea at bounding box center [318, 171] width 252 height 41
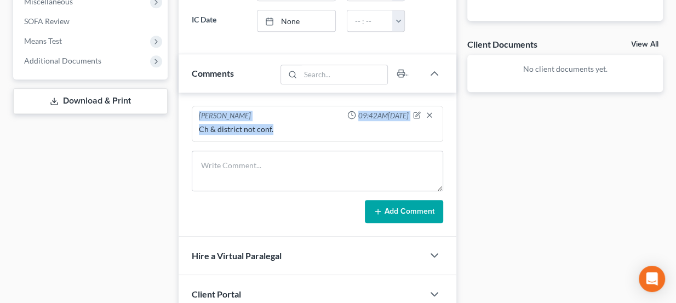
drag, startPoint x: 265, startPoint y: 126, endPoint x: 196, endPoint y: 112, distance: 70.3
click at [196, 112] on div "Lou Phillips 09:42AM, 08/21/2025 Ch & district not conf." at bounding box center [318, 124] width 252 height 36
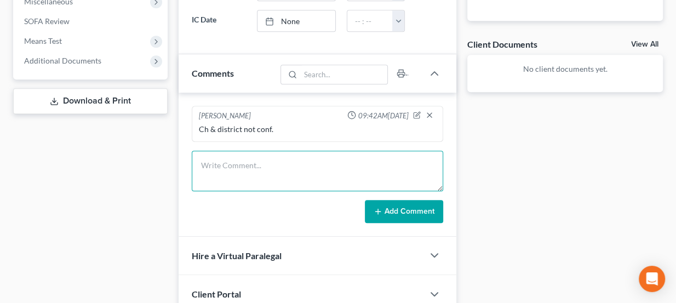
click at [240, 163] on textarea at bounding box center [318, 171] width 252 height 41
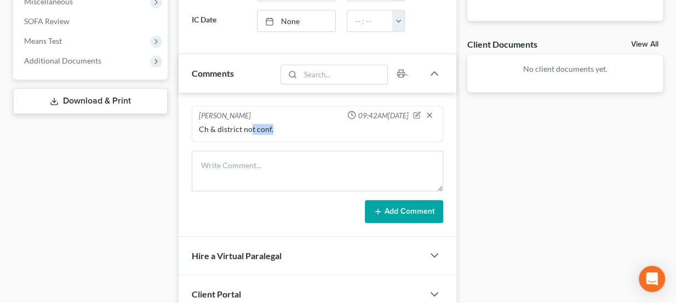
drag, startPoint x: 249, startPoint y: 123, endPoint x: 271, endPoint y: 132, distance: 24.3
click at [271, 132] on div "Ch & district not conf." at bounding box center [318, 129] width 242 height 15
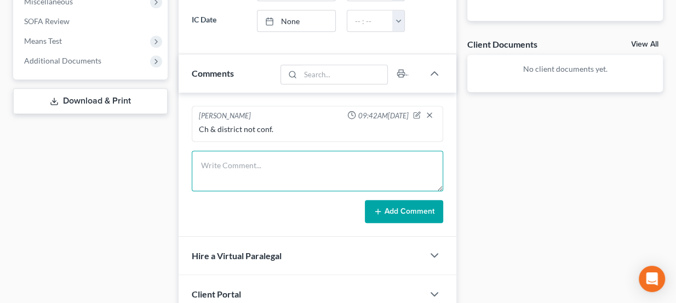
click at [326, 164] on textarea at bounding box center [318, 171] width 252 height 41
click at [293, 157] on textarea at bounding box center [318, 171] width 252 height 41
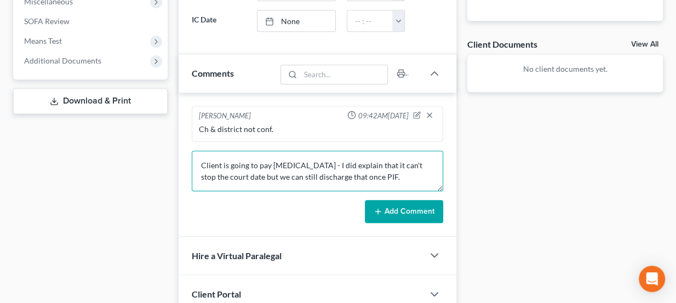
type textarea "Client is going to pay retainer - I did explain that it can't stop the court da…"
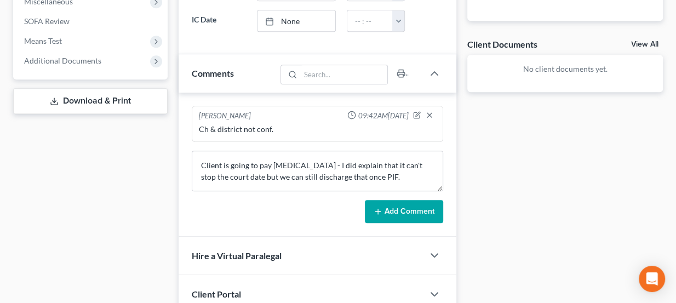
click at [399, 212] on button "Add Comment" at bounding box center [404, 211] width 78 height 23
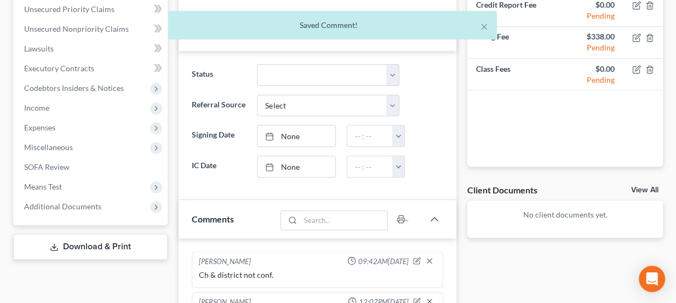
scroll to position [0, 0]
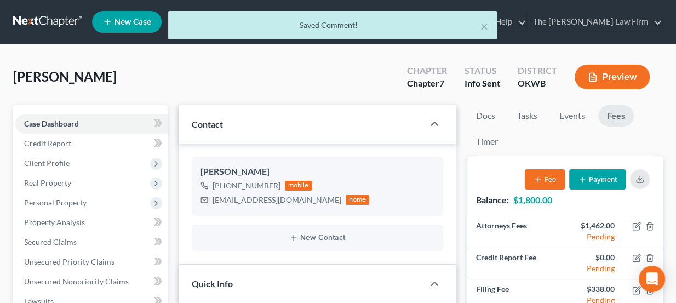
click at [56, 26] on div "× Saved Comment!" at bounding box center [333, 28] width 676 height 34
click at [54, 20] on div "× Saved Comment!" at bounding box center [333, 28] width 676 height 34
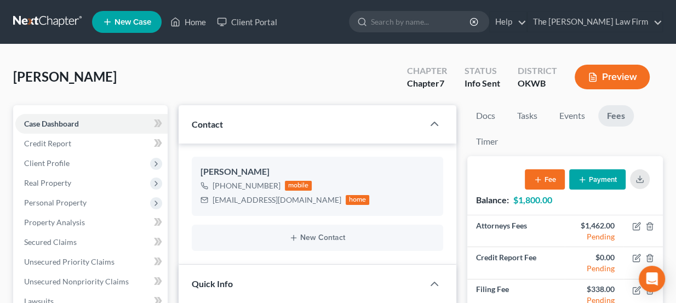
click at [61, 24] on link at bounding box center [48, 22] width 70 height 20
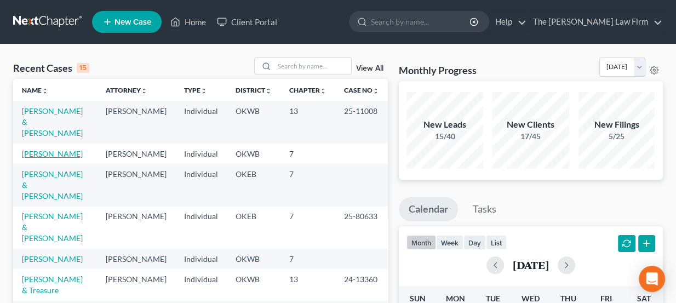
click at [60, 149] on link "[PERSON_NAME]" at bounding box center [52, 153] width 61 height 9
select select "3"
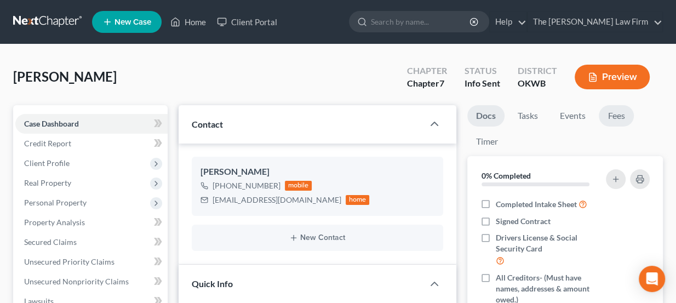
click at [620, 111] on link "Fees" at bounding box center [615, 115] width 35 height 21
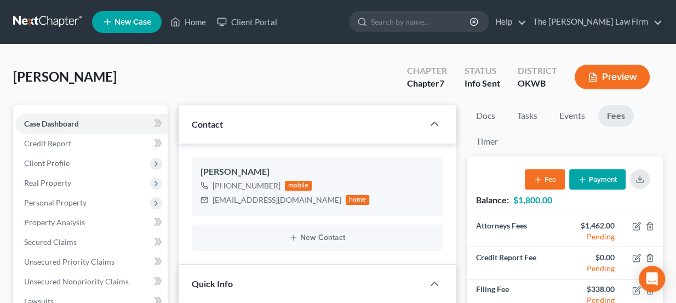
click at [618, 192] on div "Fee Payment" at bounding box center [588, 179] width 129 height 29
click at [610, 177] on button "Payment" at bounding box center [597, 179] width 56 height 20
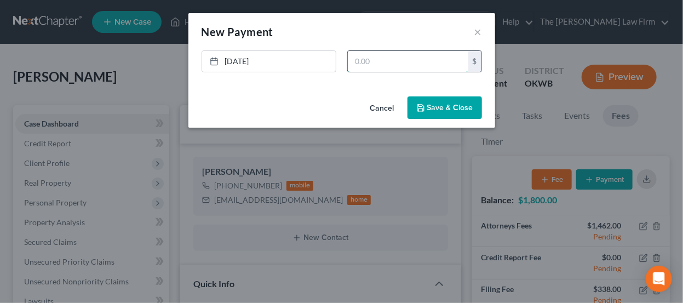
click at [376, 56] on input "text" at bounding box center [408, 61] width 120 height 21
type input "300"
click at [454, 108] on button "Save & Close" at bounding box center [444, 107] width 74 height 23
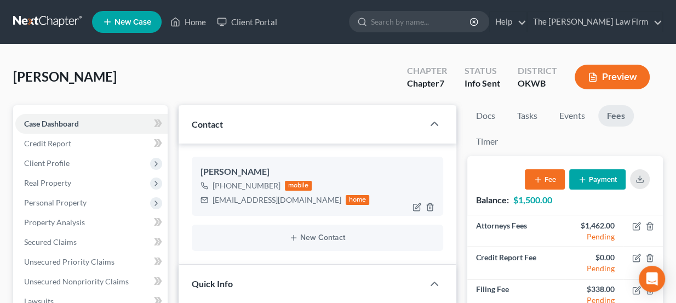
click at [264, 190] on div "[PHONE_NUMBER]" at bounding box center [246, 185] width 68 height 11
click at [269, 198] on div "[EMAIL_ADDRESS][DOMAIN_NAME]" at bounding box center [276, 199] width 129 height 11
copy div "[EMAIL_ADDRESS][DOMAIN_NAME]"
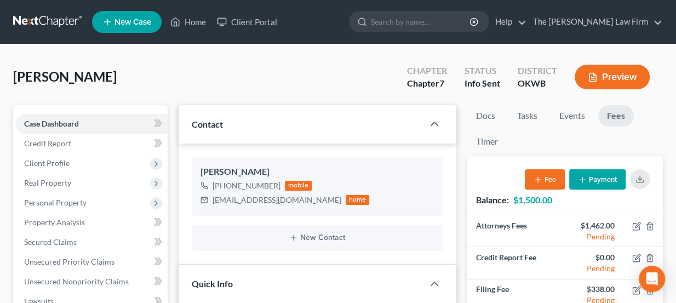
drag, startPoint x: 59, startPoint y: 8, endPoint x: 56, endPoint y: 19, distance: 10.8
click at [59, 9] on nav "Home New Case Client Portal The [PERSON_NAME] Law Firm [PERSON_NAME][EMAIL_ADDR…" at bounding box center [338, 22] width 676 height 44
click at [56, 28] on link at bounding box center [48, 22] width 70 height 20
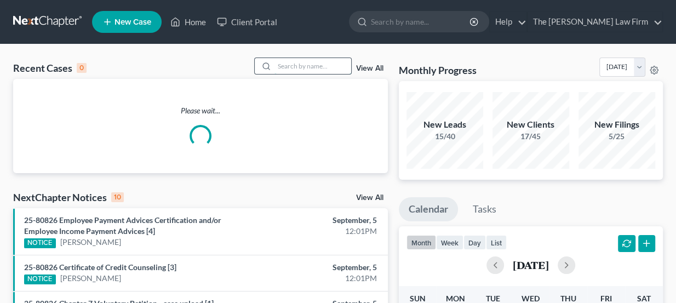
click at [302, 65] on input "search" at bounding box center [312, 66] width 77 height 16
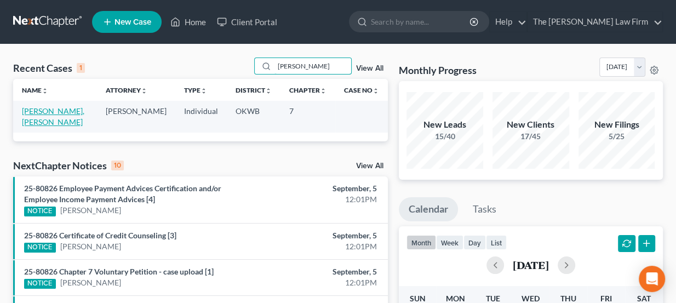
type input "[PERSON_NAME]"
click at [64, 108] on link "[PERSON_NAME], [PERSON_NAME]" at bounding box center [53, 116] width 62 height 20
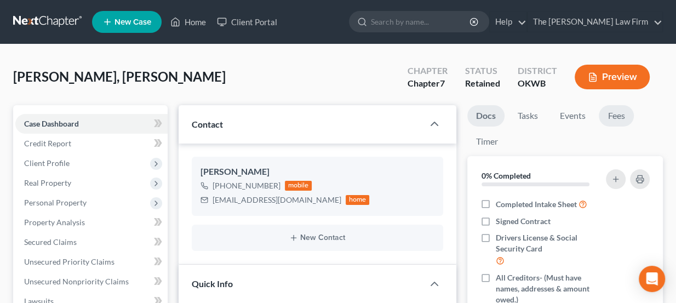
click at [611, 114] on link "Fees" at bounding box center [615, 115] width 35 height 21
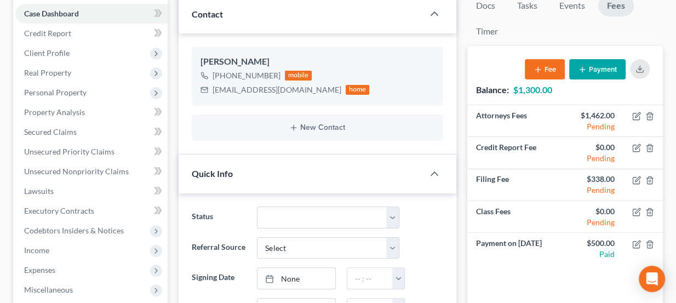
scroll to position [49, 0]
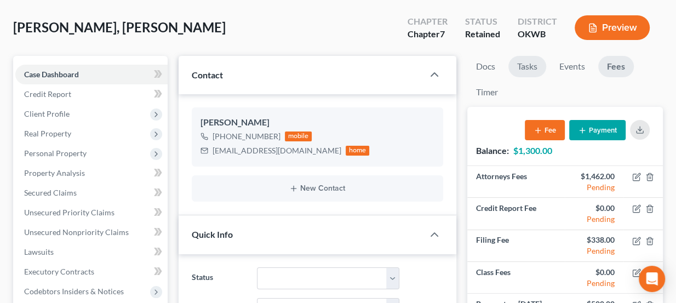
click at [513, 64] on link "Tasks" at bounding box center [527, 66] width 38 height 21
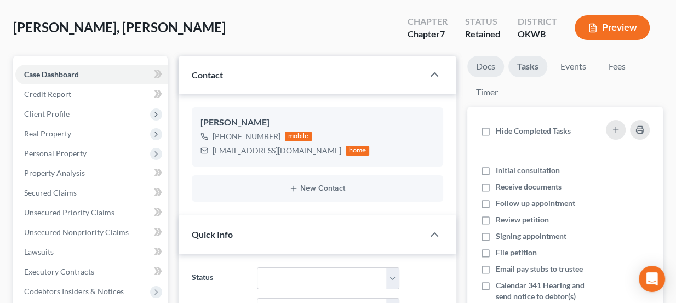
click at [478, 66] on link "Docs" at bounding box center [485, 66] width 37 height 21
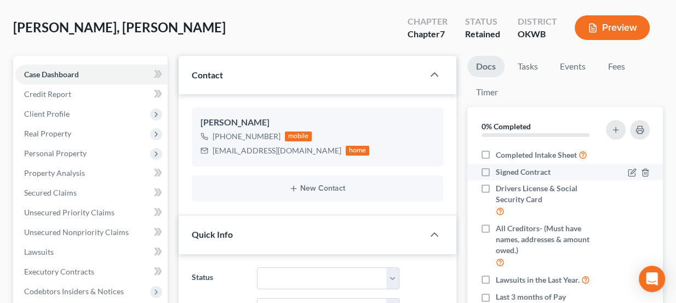
click at [513, 172] on span "Signed Contract" at bounding box center [522, 171] width 55 height 11
click at [507, 172] on input "Signed Contract" at bounding box center [503, 169] width 7 height 7
checkbox input "true"
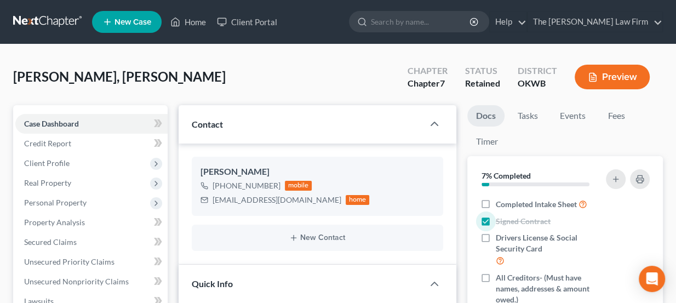
click at [57, 16] on link at bounding box center [48, 22] width 70 height 20
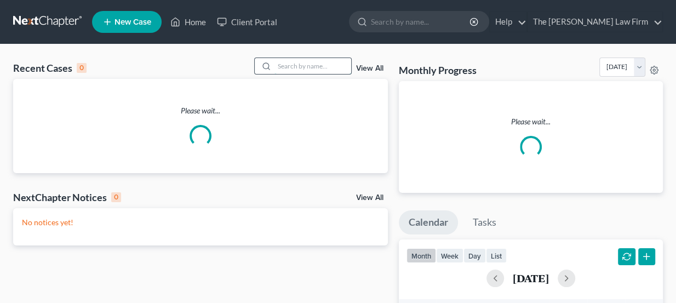
click at [296, 65] on input "search" at bounding box center [312, 66] width 77 height 16
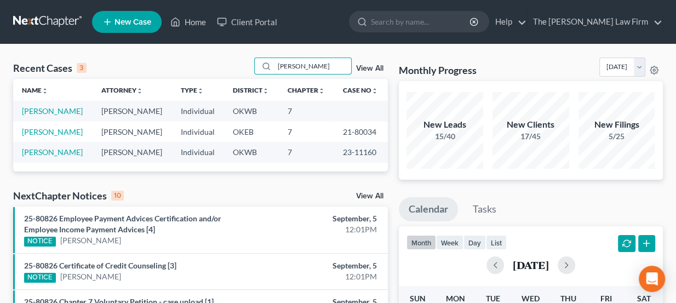
type input "[PERSON_NAME]"
click at [48, 111] on link "[PERSON_NAME]" at bounding box center [52, 110] width 61 height 9
select select "5"
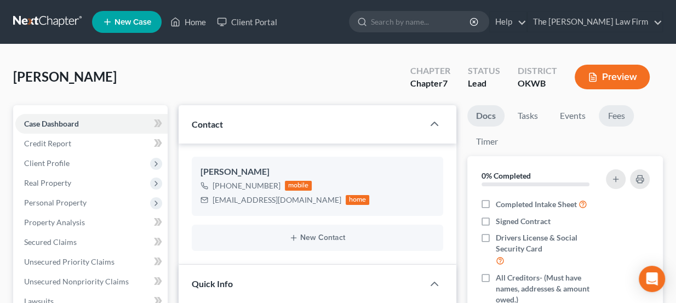
click at [622, 115] on link "Fees" at bounding box center [615, 115] width 35 height 21
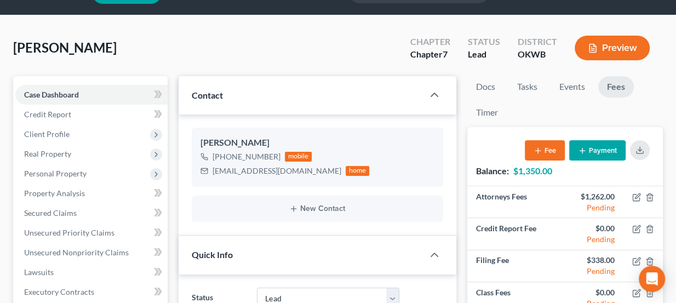
scroll to position [49, 0]
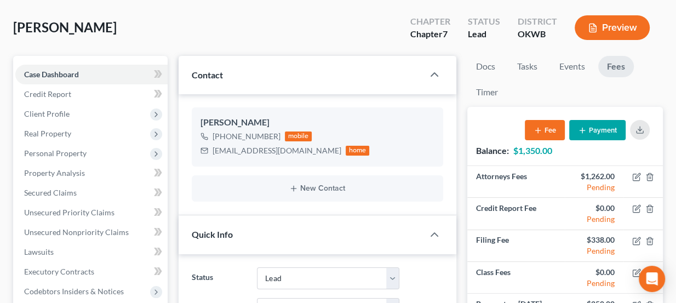
click at [607, 128] on button "Payment" at bounding box center [597, 130] width 56 height 20
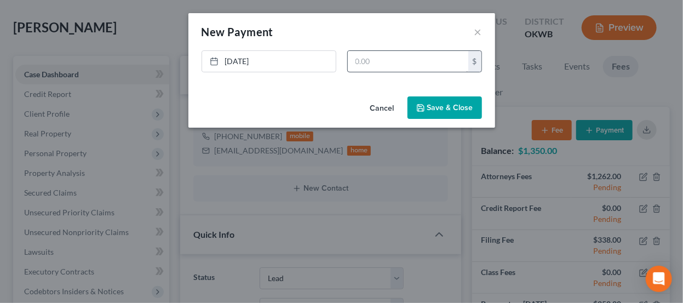
drag, startPoint x: 376, startPoint y: 49, endPoint x: 377, endPoint y: 64, distance: 15.4
click at [376, 50] on div "New Payment Edit Payment ×" at bounding box center [341, 31] width 307 height 37
click at [377, 64] on input "text" at bounding box center [408, 61] width 120 height 21
type input "250"
click at [446, 98] on button "Save & Close" at bounding box center [444, 107] width 74 height 23
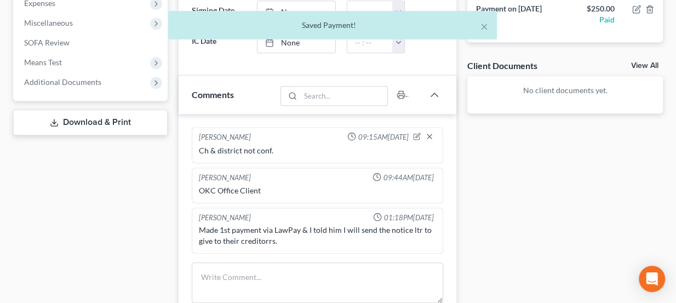
scroll to position [398, 0]
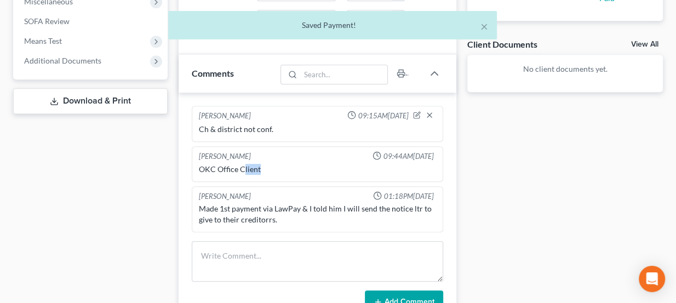
drag, startPoint x: 251, startPoint y: 168, endPoint x: 262, endPoint y: 170, distance: 11.2
click at [262, 170] on div "OKC Office Client" at bounding box center [318, 169] width 238 height 11
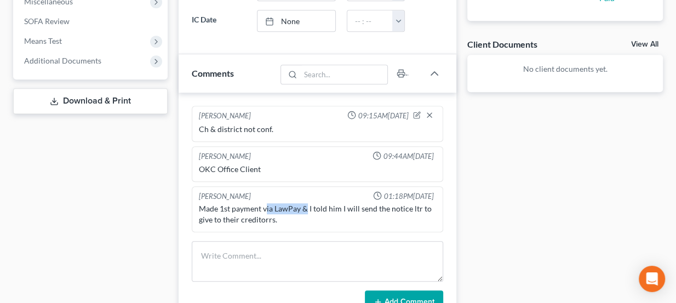
drag, startPoint x: 266, startPoint y: 208, endPoint x: 304, endPoint y: 207, distance: 37.8
click at [304, 207] on div "Made 1st payment via LawPay & I told him I will send the notice ltr to give to …" at bounding box center [318, 214] width 238 height 22
click at [307, 208] on div "Made 1st payment via LawPay & I told him I will send the notice ltr to give to …" at bounding box center [318, 214] width 238 height 22
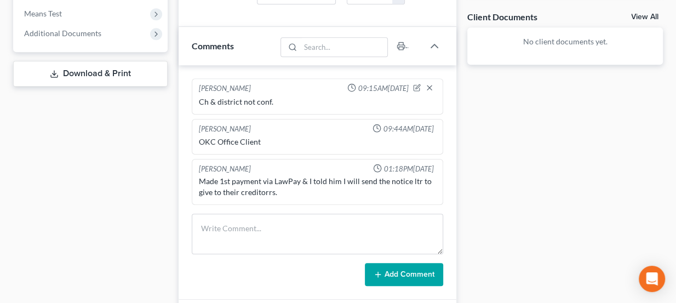
scroll to position [448, 0]
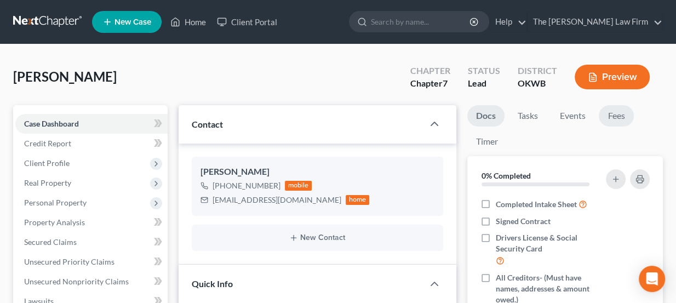
click at [621, 121] on link "Fees" at bounding box center [615, 115] width 35 height 21
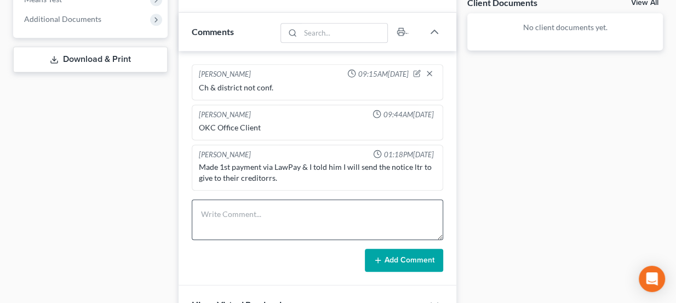
scroll to position [498, 0]
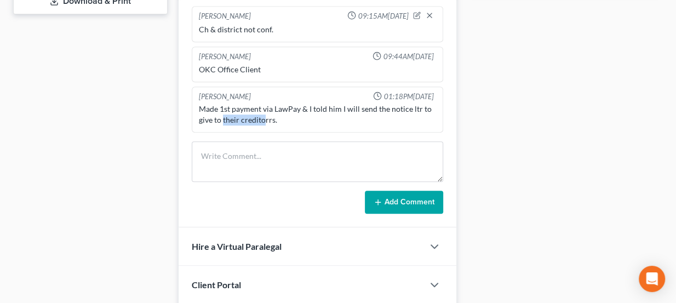
drag, startPoint x: 222, startPoint y: 116, endPoint x: 264, endPoint y: 115, distance: 41.6
click at [264, 115] on div "Made 1st payment via LawPay & I told him I will send the notice ltr to give to …" at bounding box center [318, 114] width 238 height 22
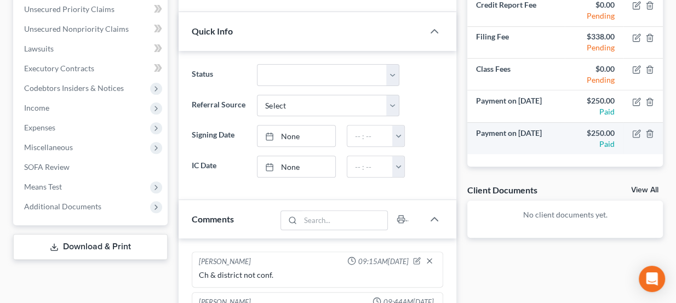
scroll to position [249, 0]
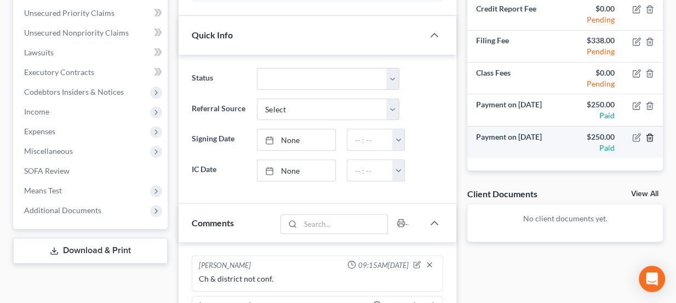
click at [650, 138] on icon "button" at bounding box center [649, 137] width 9 height 9
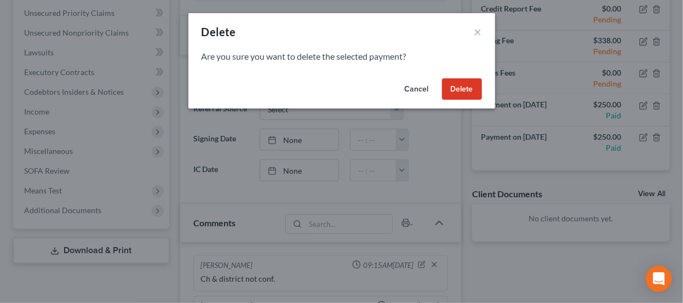
click at [464, 93] on button "Delete" at bounding box center [462, 89] width 40 height 22
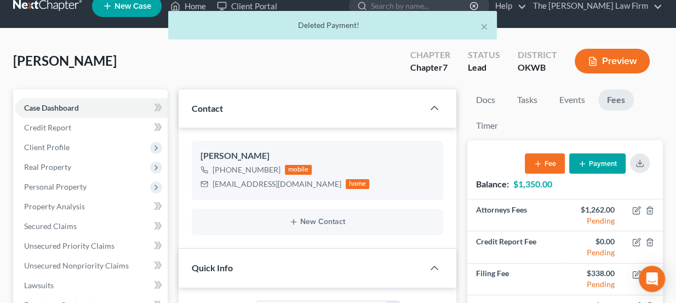
scroll to position [0, 0]
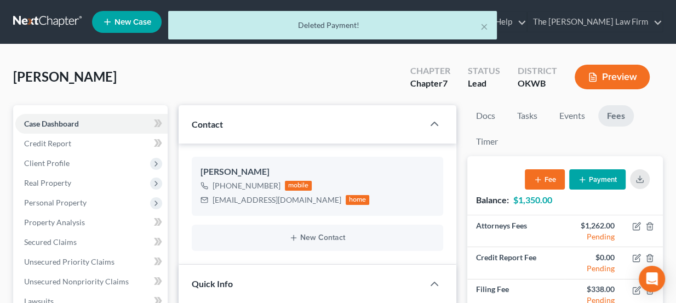
click at [56, 26] on div "× Deleted Payment!" at bounding box center [333, 28] width 676 height 34
click at [60, 16] on div "× Deleted Payment!" at bounding box center [333, 28] width 676 height 34
click at [57, 24] on div "× Deleted Payment!" at bounding box center [333, 28] width 676 height 34
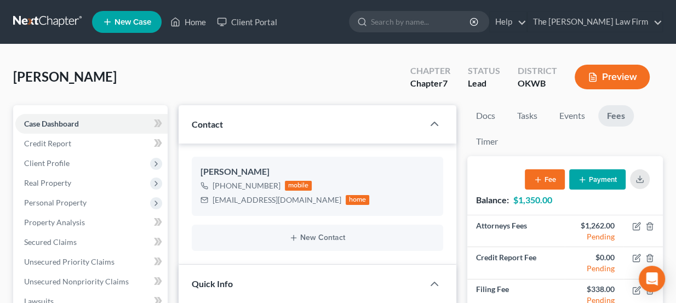
drag, startPoint x: 67, startPoint y: 33, endPoint x: 61, endPoint y: 10, distance: 23.2
click at [67, 33] on nav "Home New Case Client Portal The Choate Law Firm lou@chapter7ok.com My Account S…" at bounding box center [338, 22] width 676 height 44
click at [61, 10] on nav "Home New Case Client Portal The Choate Law Firm lou@chapter7ok.com My Account S…" at bounding box center [338, 22] width 676 height 44
click at [59, 24] on link at bounding box center [48, 22] width 70 height 20
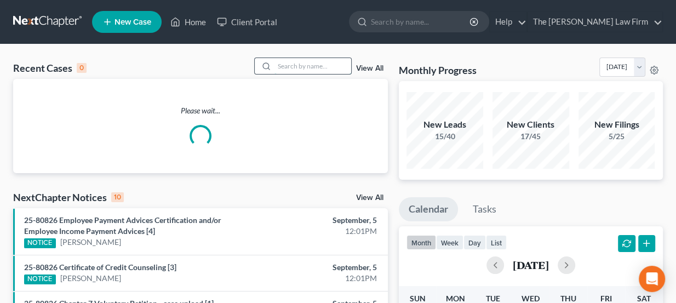
click at [302, 64] on input "search" at bounding box center [312, 66] width 77 height 16
type input "[PERSON_NAME]"
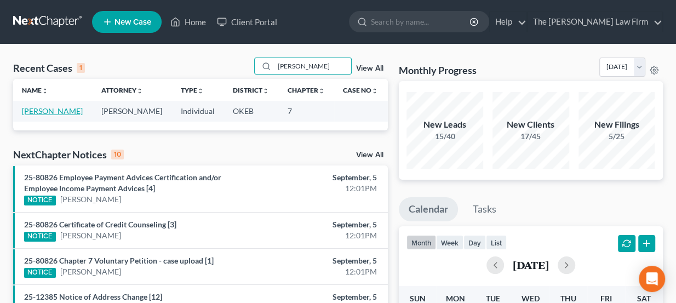
click at [65, 107] on link "[PERSON_NAME]" at bounding box center [52, 110] width 61 height 9
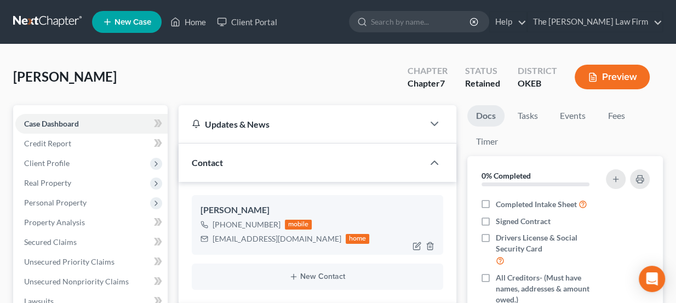
scroll to position [381, 0]
click at [269, 222] on div "[PHONE_NUMBER]" at bounding box center [246, 224] width 68 height 11
click at [301, 225] on icon at bounding box center [302, 222] width 8 height 9
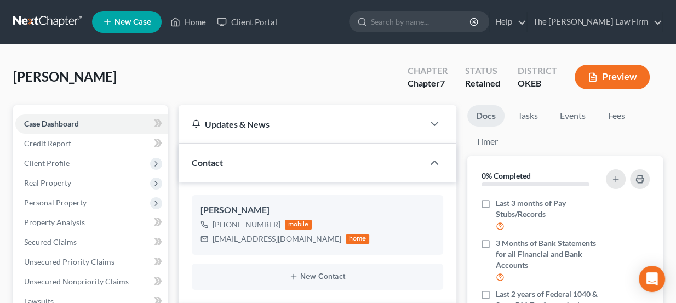
scroll to position [149, 0]
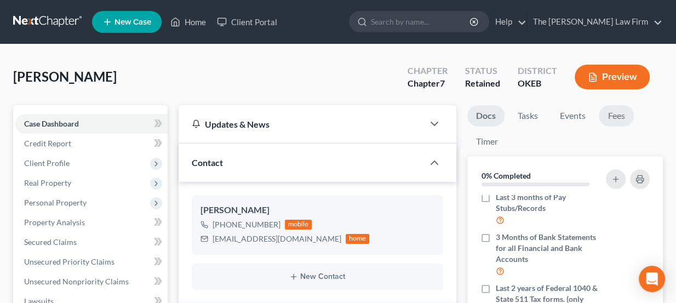
drag, startPoint x: 614, startPoint y: 105, endPoint x: 618, endPoint y: 116, distance: 11.6
click at [615, 106] on link "Fees" at bounding box center [615, 115] width 35 height 21
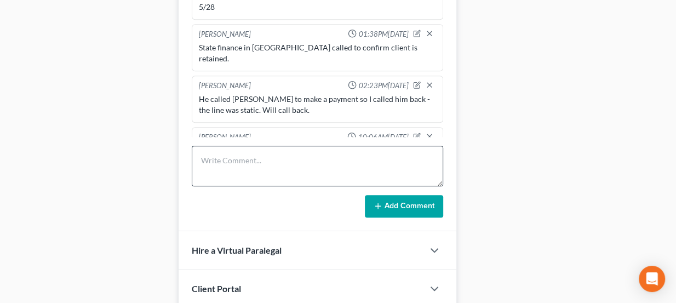
scroll to position [597, 0]
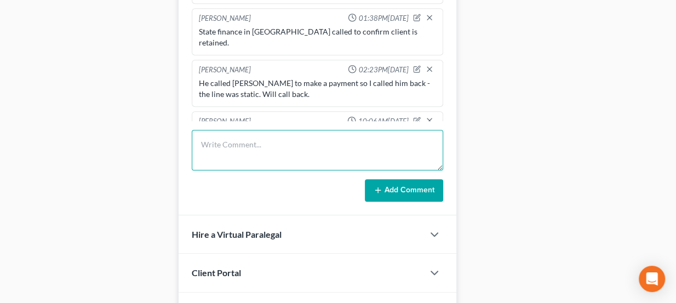
click at [257, 143] on textarea at bounding box center [318, 150] width 252 height 41
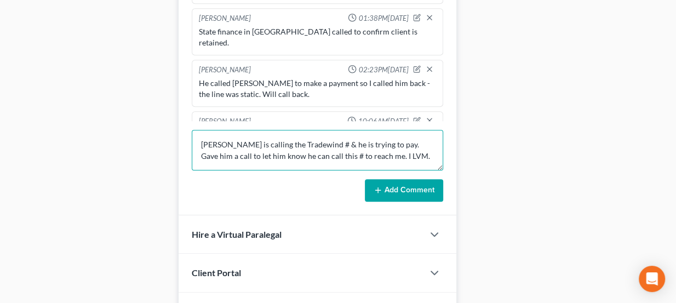
type textarea "Mr Harvey is calling the Tradewind # & he is trying to pay. Gave him a call to …"
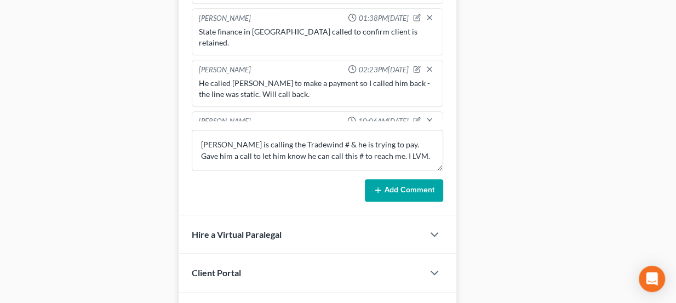
click at [413, 189] on button "Add Comment" at bounding box center [404, 190] width 78 height 23
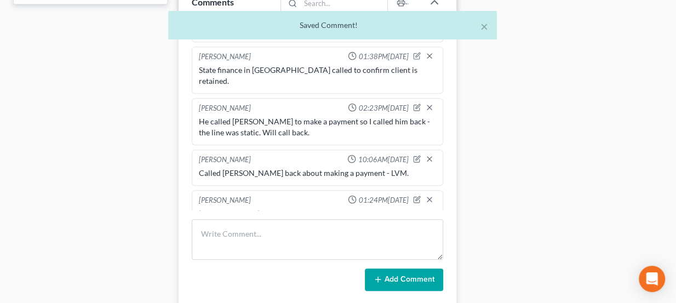
scroll to position [498, 0]
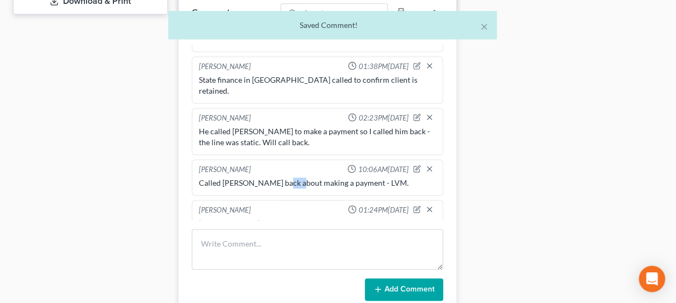
drag, startPoint x: 296, startPoint y: 156, endPoint x: 303, endPoint y: 155, distance: 7.1
click at [302, 177] on div "Called Harvey back about making a payment - LVM." at bounding box center [318, 182] width 238 height 11
click at [303, 177] on div "Called Harvey back about making a payment - LVM." at bounding box center [318, 182] width 238 height 11
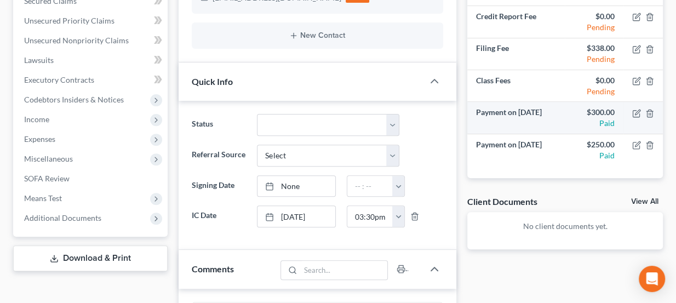
scroll to position [92, 0]
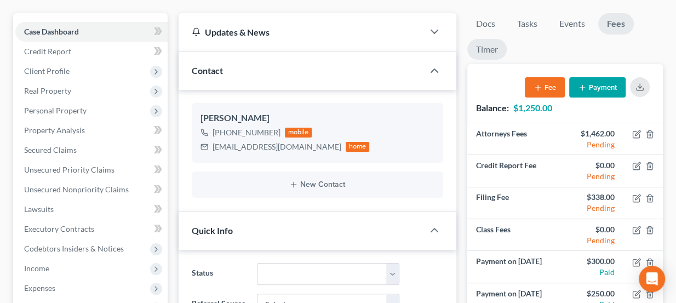
click at [498, 47] on link "Timer" at bounding box center [486, 49] width 39 height 21
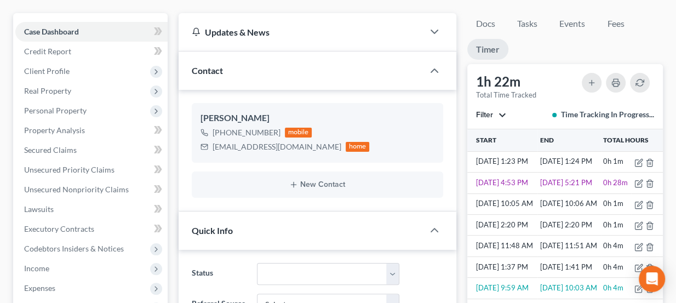
click at [506, 117] on button "Filter" at bounding box center [491, 115] width 30 height 8
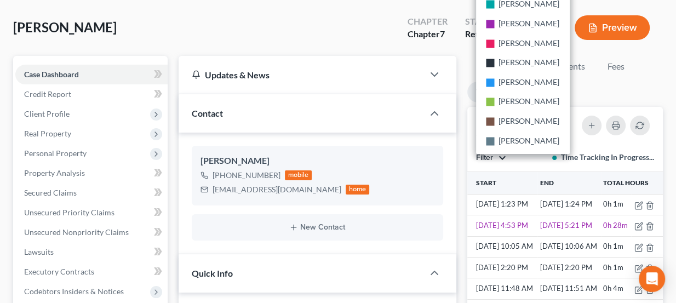
scroll to position [99, 0]
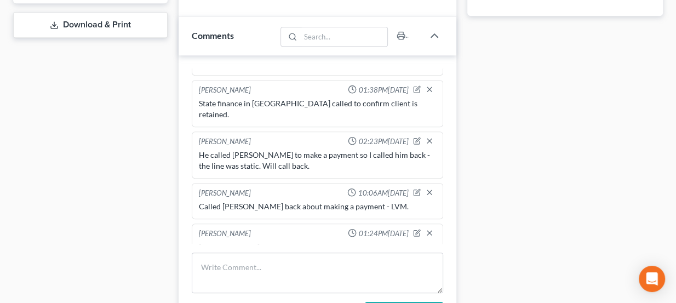
scroll to position [498, 0]
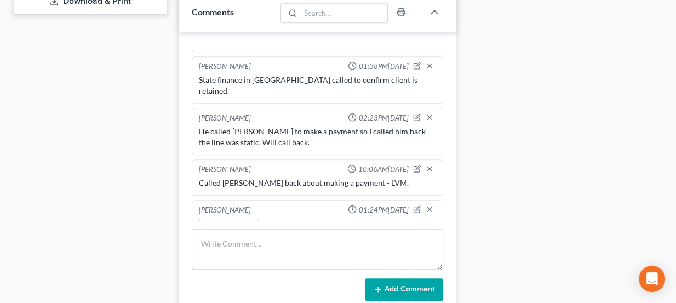
drag, startPoint x: 252, startPoint y: 200, endPoint x: 298, endPoint y: 199, distance: 46.0
click at [298, 218] on div "Mr Harvey is calling the Tradewind # & he is trying to pay. Gave him a call to …" at bounding box center [318, 229] width 238 height 22
click at [416, 206] on icon "button" at bounding box center [418, 208] width 4 height 4
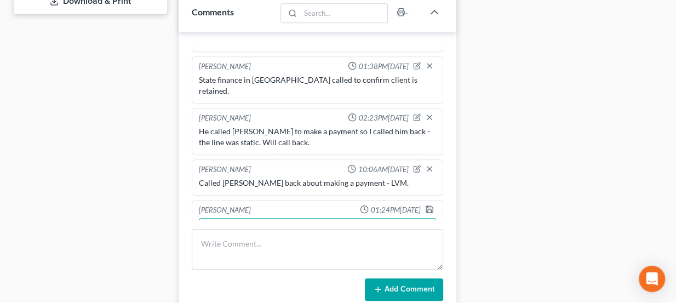
click at [328, 218] on textarea "Mr Harvey is calling the Tradewind # & he is trying to pay. Gave him a call to …" at bounding box center [318, 238] width 238 height 41
type textarea "Mr Harvey is calling the Tradewind # or Paul directly & he is trying to pay. Ga…"
click at [425, 205] on icon "button" at bounding box center [429, 209] width 9 height 9
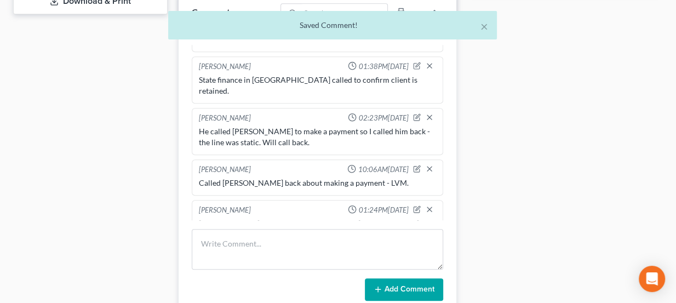
scroll to position [443, 0]
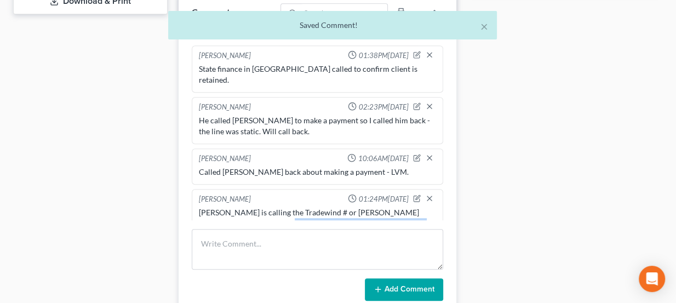
drag, startPoint x: 255, startPoint y: 196, endPoint x: 303, endPoint y: 199, distance: 48.3
click at [303, 207] on div "Mr Harvey is calling the Tradewind # or Paul directly & he is trying to pay. Ga…" at bounding box center [318, 223] width 238 height 33
click at [305, 207] on div "Mr Harvey is calling the Tradewind # or Paul directly & he is trying to pay. Ga…" at bounding box center [318, 223] width 238 height 33
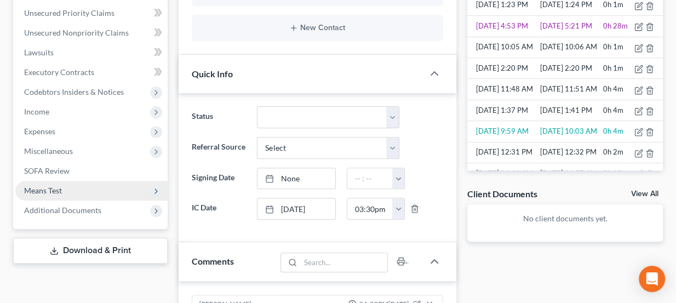
scroll to position [0, 0]
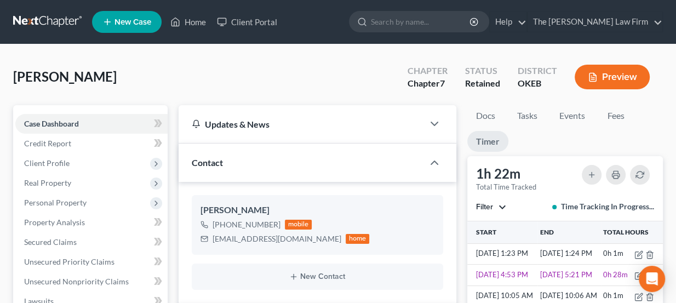
click at [51, 23] on link at bounding box center [48, 22] width 70 height 20
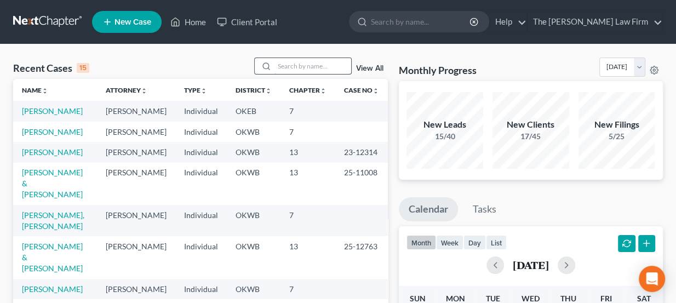
click at [292, 65] on input "search" at bounding box center [312, 66] width 77 height 16
paste input "[PERSON_NAME]"
type input "[PERSON_NAME]"
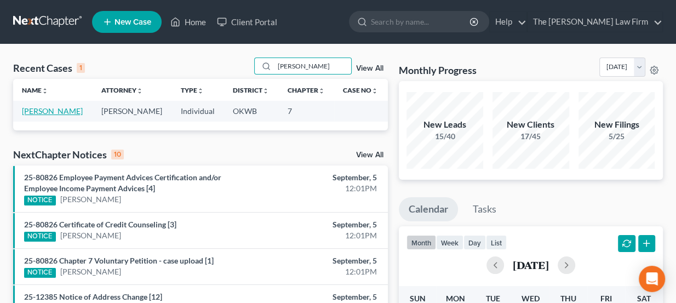
click at [47, 106] on link "[PERSON_NAME]" at bounding box center [52, 110] width 61 height 9
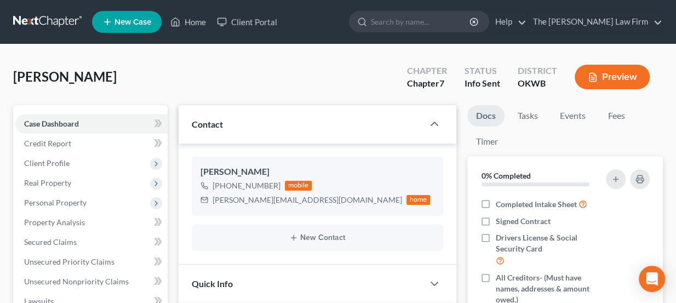
scroll to position [65, 0]
click at [624, 111] on link "Fees" at bounding box center [615, 115] width 35 height 21
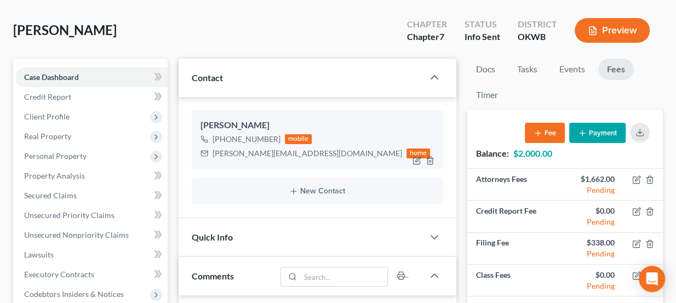
scroll to position [0, 0]
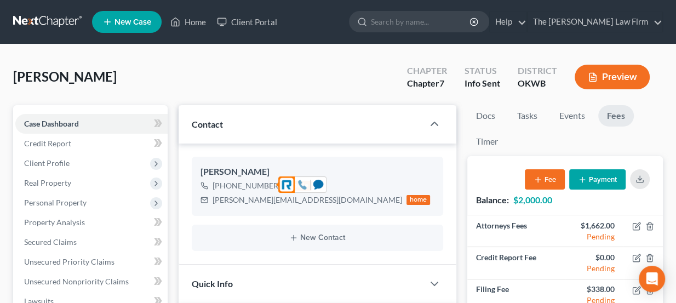
click at [303, 188] on icon at bounding box center [302, 184] width 8 height 9
click at [291, 186] on div "mobile" at bounding box center [298, 186] width 27 height 10
click at [406, 200] on div "home" at bounding box center [418, 200] width 24 height 10
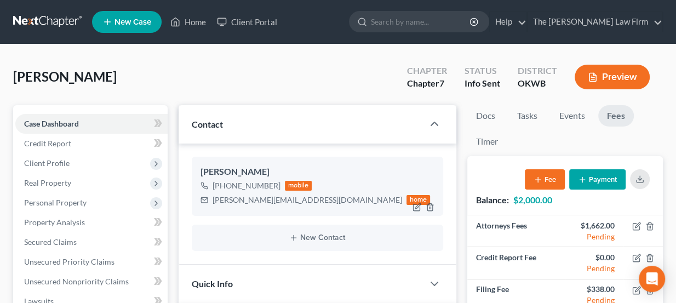
click at [406, 198] on div "home" at bounding box center [418, 200] width 24 height 10
click at [406, 199] on div "home" at bounding box center [418, 200] width 24 height 10
click at [292, 182] on div "mobile" at bounding box center [298, 186] width 27 height 10
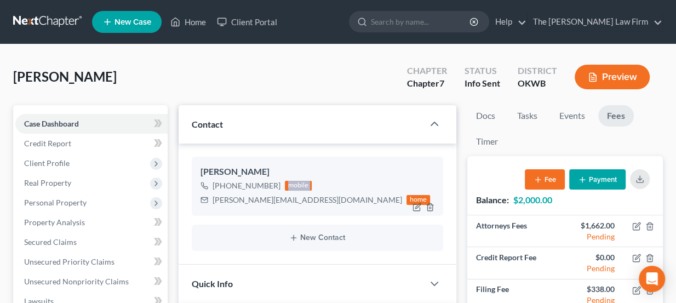
click at [292, 182] on div "mobile" at bounding box center [298, 186] width 27 height 10
click at [301, 182] on div "mobile" at bounding box center [298, 186] width 27 height 10
click at [337, 203] on div "[PHONE_NUMBER] mobile [PERSON_NAME][EMAIL_ADDRESS][DOMAIN_NAME] home" at bounding box center [317, 192] width 234 height 28
click at [406, 200] on div "home" at bounding box center [418, 200] width 24 height 10
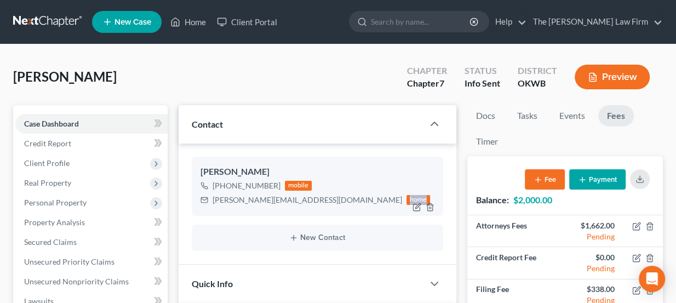
click at [406, 200] on div "home" at bounding box center [418, 200] width 24 height 10
click at [299, 185] on div "mobile" at bounding box center [298, 186] width 27 height 10
click at [299, 186] on div "mobile" at bounding box center [298, 186] width 27 height 10
click at [406, 202] on div "home" at bounding box center [418, 200] width 24 height 10
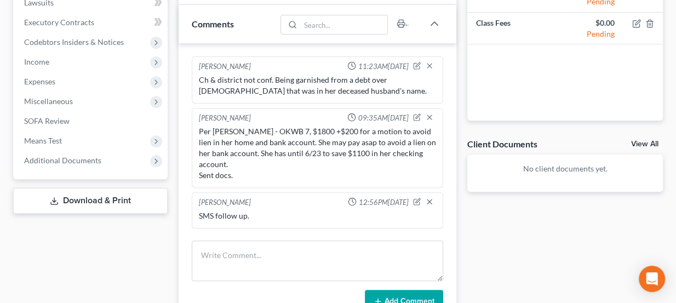
scroll to position [398, 0]
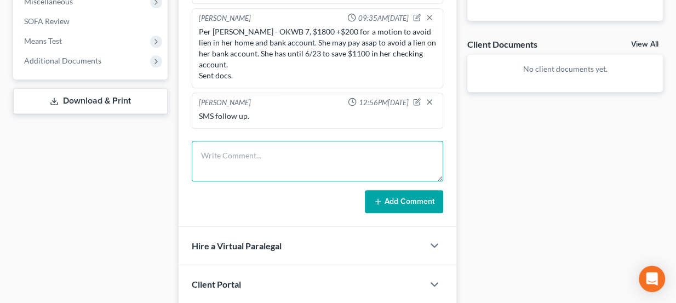
click at [240, 151] on textarea at bounding box center [318, 161] width 252 height 41
type textarea "Called to follow up - LVM"
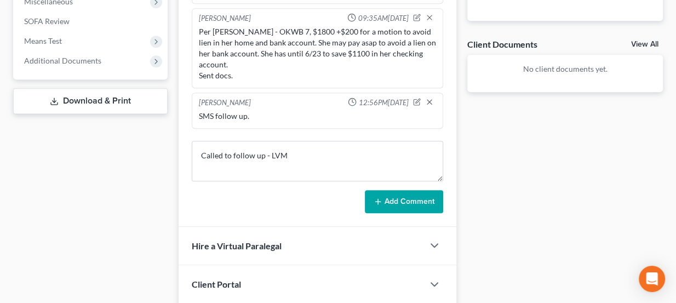
click at [417, 198] on button "Add Comment" at bounding box center [404, 201] width 78 height 23
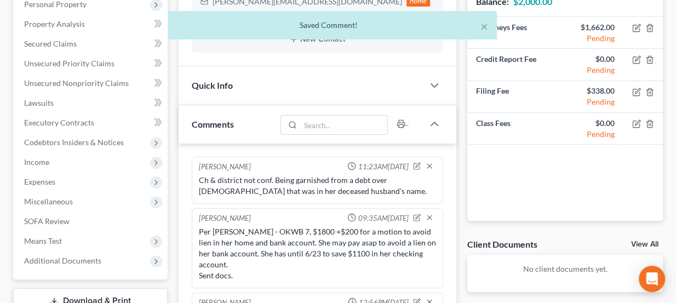
scroll to position [49, 0]
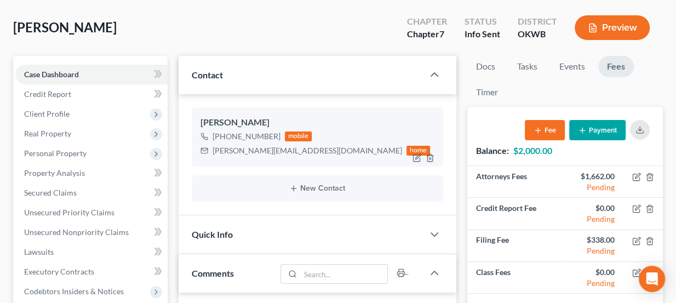
drag, startPoint x: 227, startPoint y: 119, endPoint x: 262, endPoint y: 121, distance: 35.7
click at [262, 121] on div "[PERSON_NAME]" at bounding box center [317, 122] width 234 height 13
drag, startPoint x: 67, startPoint y: 24, endPoint x: 102, endPoint y: 25, distance: 35.1
click at [102, 25] on span "[PERSON_NAME]" at bounding box center [64, 27] width 103 height 16
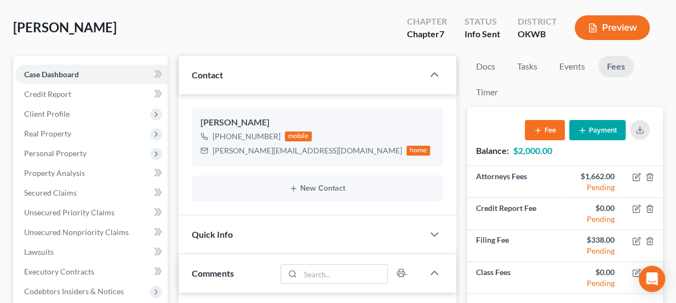
click at [102, 25] on span "[PERSON_NAME]" at bounding box center [64, 27] width 103 height 16
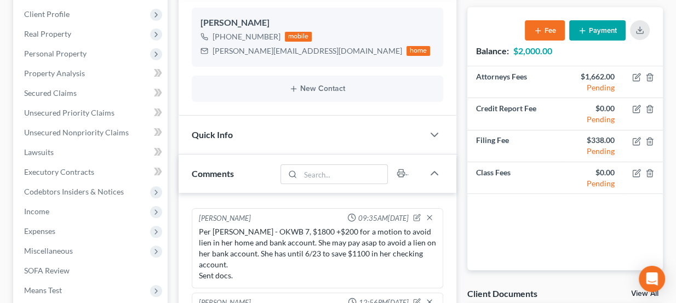
click at [291, 238] on div "Per [PERSON_NAME] - OKWB 7, $1800 +$200 for a motion to avoid lien in her home …" at bounding box center [318, 253] width 238 height 55
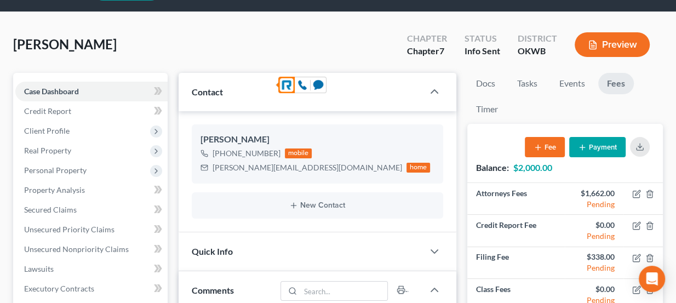
scroll to position [0, 0]
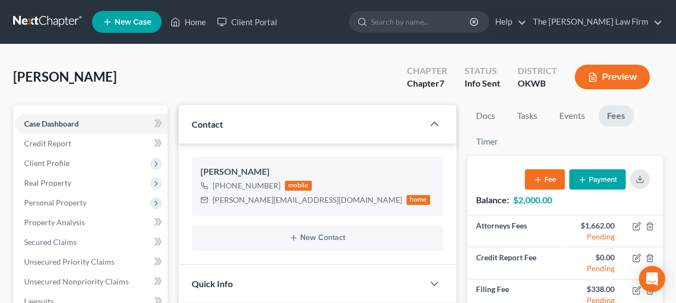
click at [69, 19] on link at bounding box center [48, 22] width 70 height 20
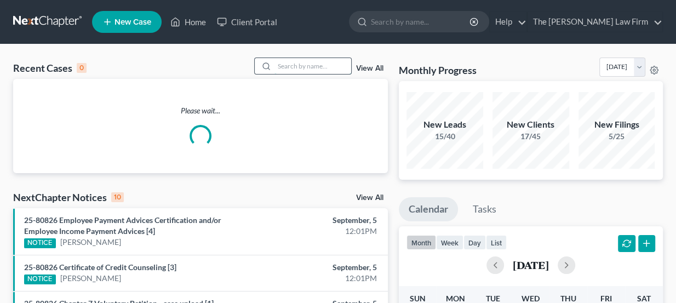
paste input "[PERSON_NAME]"
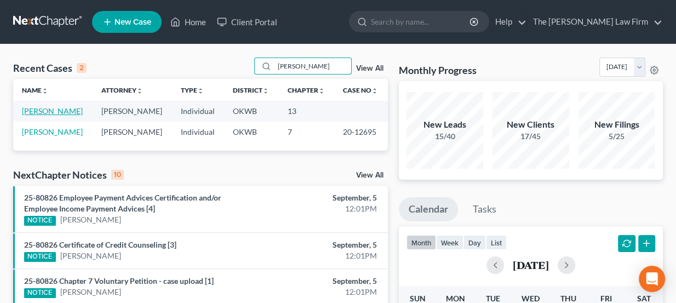
type input "[PERSON_NAME]"
click at [59, 114] on link "[PERSON_NAME]" at bounding box center [52, 110] width 61 height 9
select select "6"
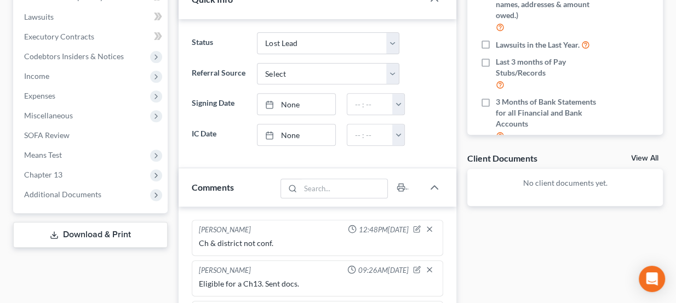
scroll to position [398, 0]
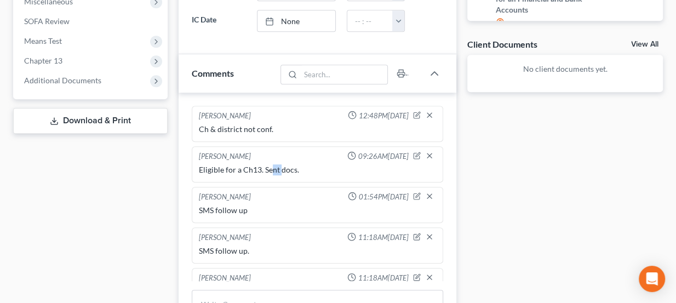
drag, startPoint x: 274, startPoint y: 169, endPoint x: 280, endPoint y: 168, distance: 6.7
click at [280, 168] on div "Eligible for a Ch13. Sent docs." at bounding box center [318, 169] width 238 height 11
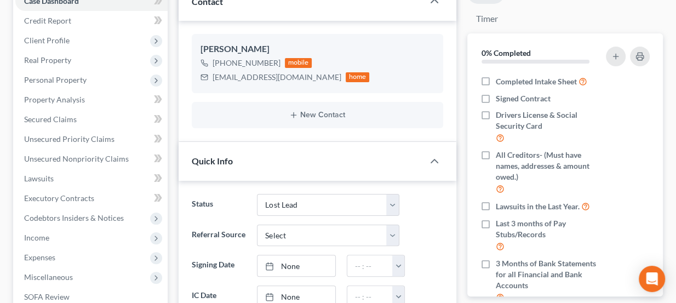
scroll to position [99, 0]
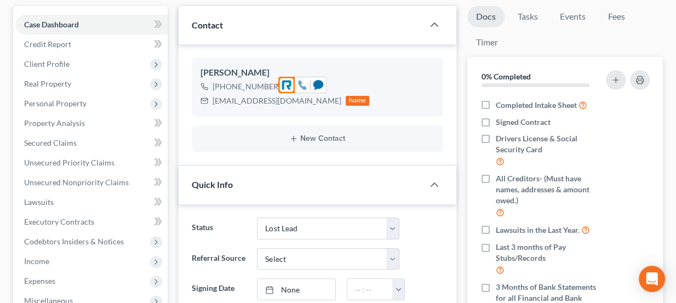
click at [302, 86] on icon at bounding box center [302, 84] width 8 height 9
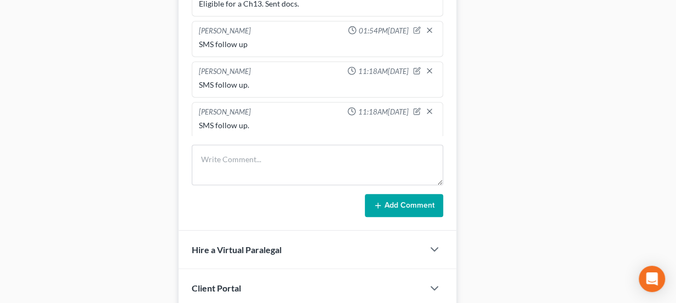
scroll to position [573, 0]
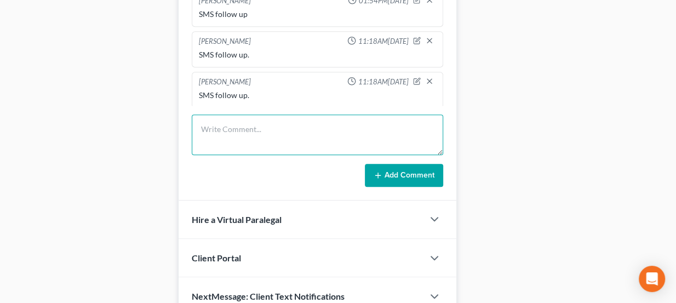
click at [264, 126] on textarea at bounding box center [318, 134] width 252 height 41
type textarea "Called to follow up - LVM"
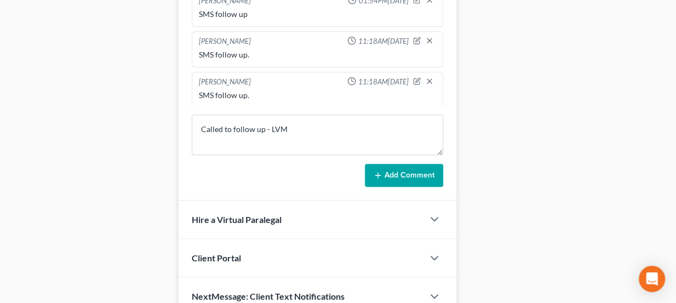
click at [403, 171] on button "Add Comment" at bounding box center [404, 175] width 78 height 23
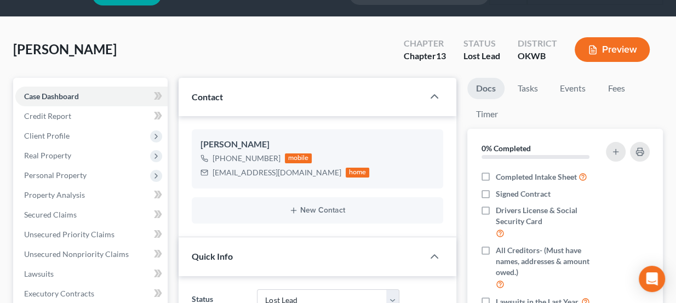
scroll to position [0, 0]
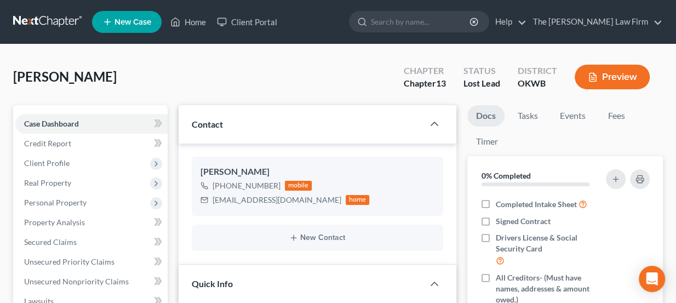
click at [54, 26] on link at bounding box center [48, 22] width 70 height 20
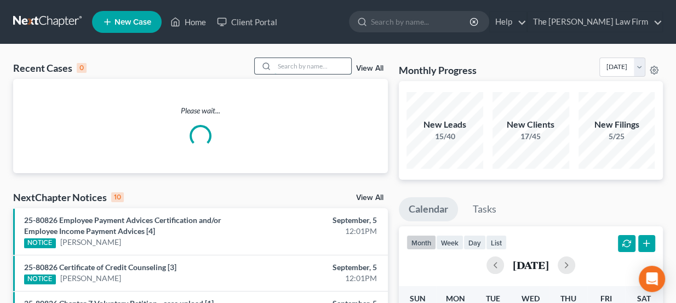
click at [314, 65] on input "search" at bounding box center [312, 66] width 77 height 16
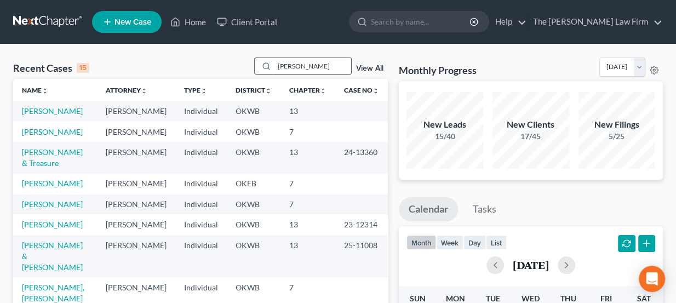
type input "[PERSON_NAME]"
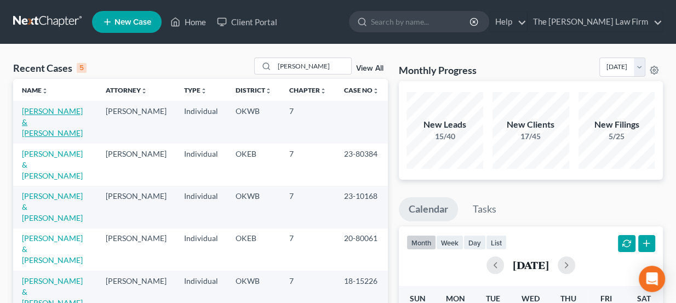
click at [65, 112] on link "[PERSON_NAME] & [PERSON_NAME]" at bounding box center [52, 121] width 61 height 31
select select "3"
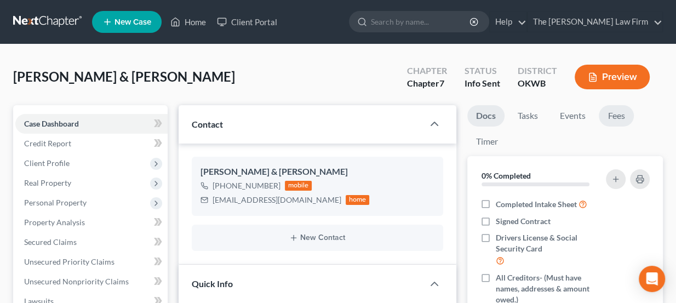
click at [628, 110] on link "Fees" at bounding box center [615, 115] width 35 height 21
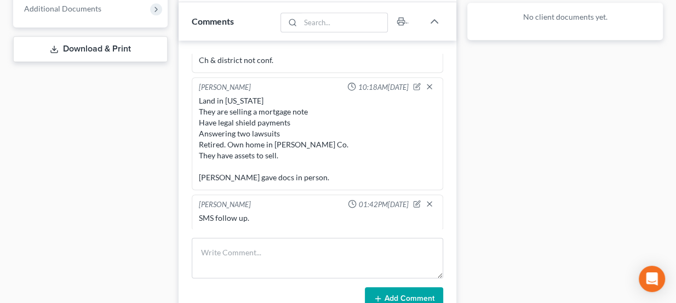
scroll to position [453, 0]
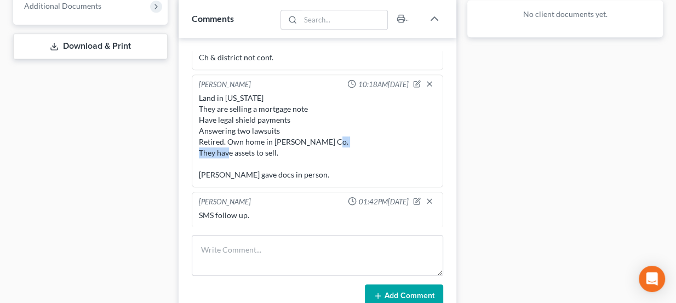
drag, startPoint x: 227, startPoint y: 146, endPoint x: 272, endPoint y: 152, distance: 44.7
click at [268, 151] on div "Land in [US_STATE] They are selling a mortgage note Have legal shield payments …" at bounding box center [318, 137] width 238 height 88
click at [272, 152] on div "Land in [US_STATE] They are selling a mortgage note Have legal shield payments …" at bounding box center [318, 137] width 238 height 88
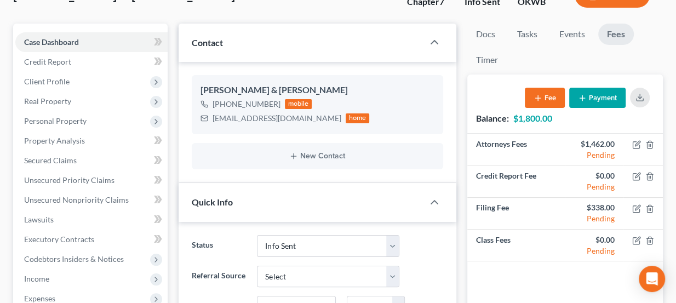
scroll to position [76, 0]
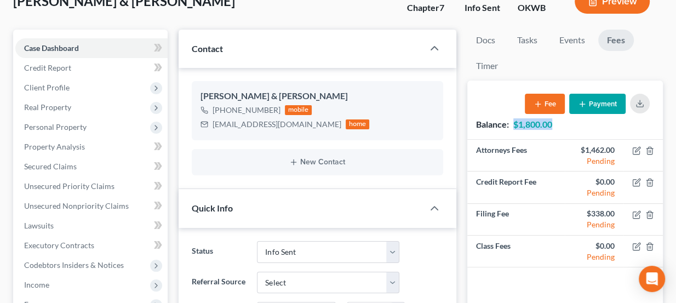
drag, startPoint x: 515, startPoint y: 120, endPoint x: 555, endPoint y: 124, distance: 40.7
click at [555, 124] on div "Balance: $1,800.00 Fee Payment" at bounding box center [564, 109] width 195 height 59
drag, startPoint x: 552, startPoint y: 122, endPoint x: 519, endPoint y: 124, distance: 32.9
click at [519, 124] on strong "$1,800.00" at bounding box center [532, 124] width 39 height 10
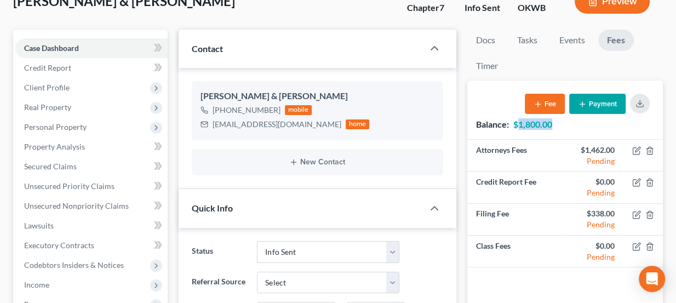
click at [519, 124] on strong "$1,800.00" at bounding box center [532, 124] width 39 height 10
drag, startPoint x: 515, startPoint y: 123, endPoint x: 561, endPoint y: 124, distance: 45.4
click at [561, 124] on div "Balance: $1,800.00 Fee Payment" at bounding box center [564, 109] width 195 height 59
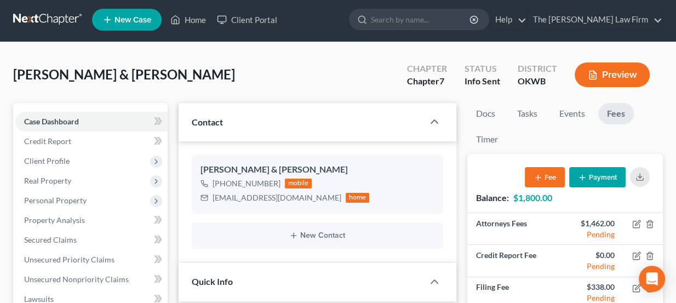
scroll to position [1, 0]
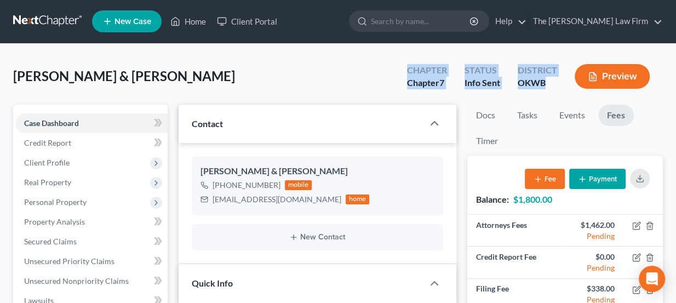
drag, startPoint x: 545, startPoint y: 81, endPoint x: 409, endPoint y: 68, distance: 136.3
click at [409, 68] on div "Chapter Chapter 7 Status Info [GEOGRAPHIC_DATA] [GEOGRAPHIC_DATA] Preview" at bounding box center [530, 77] width 264 height 32
click at [409, 68] on div "Chapter" at bounding box center [427, 70] width 40 height 13
drag, startPoint x: 409, startPoint y: 68, endPoint x: 536, endPoint y: 83, distance: 127.3
click at [535, 83] on div "Chapter Chapter 7 Status Info [GEOGRAPHIC_DATA] [GEOGRAPHIC_DATA] Preview" at bounding box center [530, 77] width 264 height 32
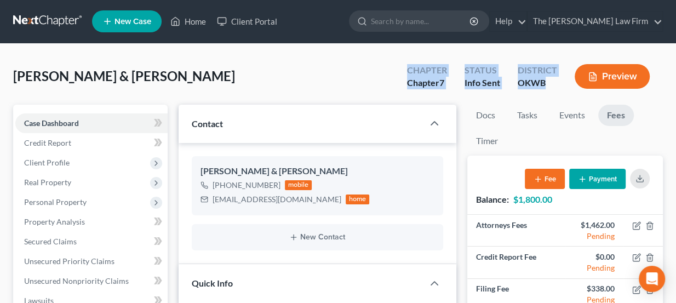
click at [536, 83] on div "OKWB" at bounding box center [536, 83] width 39 height 13
drag, startPoint x: 544, startPoint y: 84, endPoint x: 404, endPoint y: 71, distance: 140.8
click at [404, 71] on div "Chapter Chapter 7 Status Info [GEOGRAPHIC_DATA] [GEOGRAPHIC_DATA] Preview" at bounding box center [530, 77] width 264 height 32
click at [404, 71] on div "Chapter Chapter 7" at bounding box center [426, 77] width 57 height 32
drag, startPoint x: 408, startPoint y: 70, endPoint x: 544, endPoint y: 89, distance: 137.7
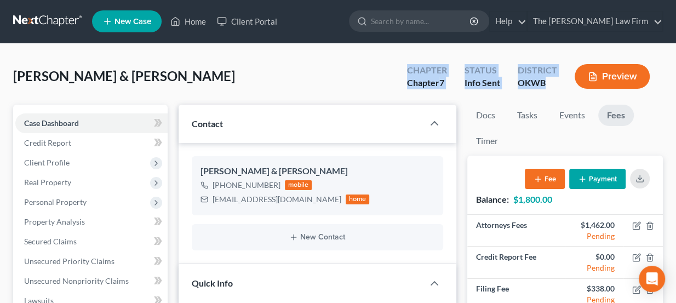
click at [543, 89] on div "Chapter Chapter 7 Status Info [GEOGRAPHIC_DATA] [GEOGRAPHIC_DATA] Preview" at bounding box center [530, 77] width 264 height 32
click at [544, 89] on div "District OKWB" at bounding box center [537, 77] width 57 height 32
drag, startPoint x: 547, startPoint y: 83, endPoint x: 399, endPoint y: 70, distance: 148.4
click at [399, 70] on div "Chapter Chapter 7 Status Info [GEOGRAPHIC_DATA] [GEOGRAPHIC_DATA] Preview" at bounding box center [530, 77] width 264 height 32
click at [399, 70] on div "Chapter Chapter 7" at bounding box center [426, 77] width 57 height 32
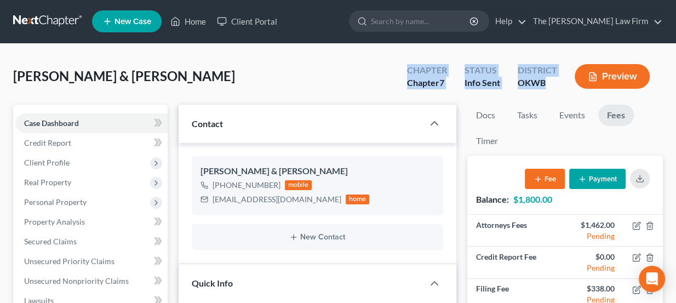
drag, startPoint x: 409, startPoint y: 68, endPoint x: 550, endPoint y: 84, distance: 141.6
click at [550, 84] on div "Chapter Chapter 7 Status Info [GEOGRAPHIC_DATA] [GEOGRAPHIC_DATA] Preview" at bounding box center [530, 77] width 264 height 32
click at [550, 84] on div "OKWB" at bounding box center [536, 83] width 39 height 13
drag, startPoint x: 546, startPoint y: 83, endPoint x: 405, endPoint y: 74, distance: 141.5
click at [405, 74] on div "Chapter Chapter 7 Status Info [GEOGRAPHIC_DATA] [GEOGRAPHIC_DATA] Preview" at bounding box center [530, 77] width 264 height 32
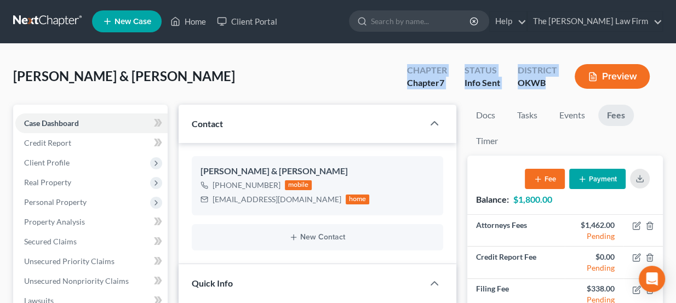
click at [405, 74] on div "Chapter Chapter 7" at bounding box center [426, 77] width 57 height 32
drag, startPoint x: 406, startPoint y: 72, endPoint x: 553, endPoint y: 81, distance: 147.6
click at [553, 81] on div "Chapter Chapter 7 Status Info [GEOGRAPHIC_DATA] [GEOGRAPHIC_DATA] Preview" at bounding box center [530, 77] width 264 height 32
click at [553, 81] on div "OKWB" at bounding box center [536, 83] width 39 height 13
drag, startPoint x: 537, startPoint y: 81, endPoint x: 409, endPoint y: 72, distance: 127.9
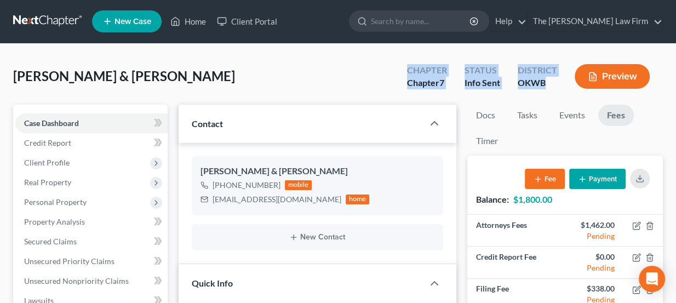
click at [409, 72] on div "Chapter Chapter 7 Status Info [GEOGRAPHIC_DATA] [GEOGRAPHIC_DATA] Preview" at bounding box center [530, 77] width 264 height 32
click at [409, 72] on div "Chapter" at bounding box center [427, 70] width 40 height 13
drag, startPoint x: 410, startPoint y: 70, endPoint x: 541, endPoint y: 83, distance: 131.5
click at [541, 83] on div "Chapter Chapter 7 Status Info [GEOGRAPHIC_DATA] [GEOGRAPHIC_DATA] Preview" at bounding box center [530, 77] width 264 height 32
click at [541, 83] on div "OKWB" at bounding box center [536, 83] width 39 height 13
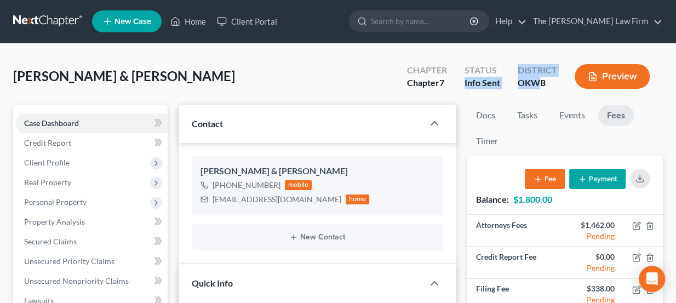
drag, startPoint x: 542, startPoint y: 83, endPoint x: 459, endPoint y: 81, distance: 83.2
click at [459, 81] on div "Chapter Chapter 7 Status Info [GEOGRAPHIC_DATA] [GEOGRAPHIC_DATA] Preview" at bounding box center [530, 77] width 264 height 32
click at [459, 81] on div "Status Info Sent" at bounding box center [481, 77] width 53 height 32
drag, startPoint x: 540, startPoint y: 82, endPoint x: 407, endPoint y: 70, distance: 134.2
click at [407, 70] on div "Chapter Chapter 7 Status Info [GEOGRAPHIC_DATA] [GEOGRAPHIC_DATA] Preview" at bounding box center [530, 77] width 264 height 32
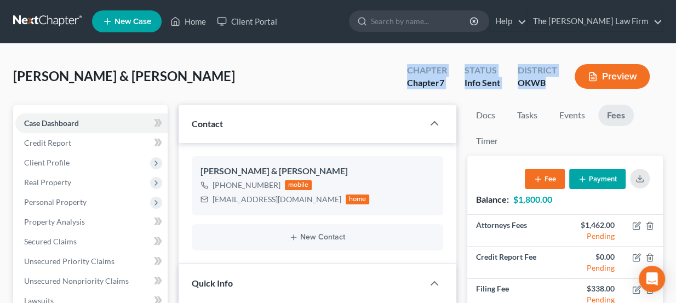
click at [407, 70] on div "Chapter Chapter 7" at bounding box center [426, 77] width 57 height 32
drag, startPoint x: 408, startPoint y: 70, endPoint x: 549, endPoint y: 86, distance: 141.6
click at [549, 86] on div "Chapter Chapter 7 Status Info [GEOGRAPHIC_DATA] [GEOGRAPHIC_DATA] Preview" at bounding box center [530, 77] width 264 height 32
click at [549, 86] on div "OKWB" at bounding box center [536, 83] width 39 height 13
drag, startPoint x: 545, startPoint y: 82, endPoint x: 407, endPoint y: 69, distance: 139.1
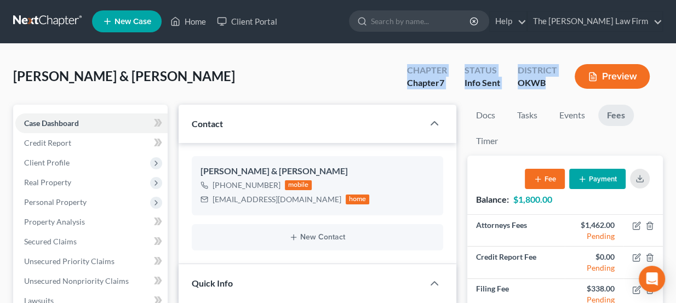
click at [407, 69] on div "Chapter Chapter 7 Status Info [GEOGRAPHIC_DATA] [GEOGRAPHIC_DATA] Preview" at bounding box center [530, 77] width 264 height 32
click at [407, 69] on div "Chapter Chapter 7" at bounding box center [426, 77] width 57 height 32
drag, startPoint x: 259, startPoint y: 183, endPoint x: 274, endPoint y: 183, distance: 14.8
click at [274, 183] on div "[PHONE_NUMBER]" at bounding box center [246, 185] width 68 height 11
click at [257, 183] on div "[PHONE_NUMBER]" at bounding box center [246, 185] width 68 height 11
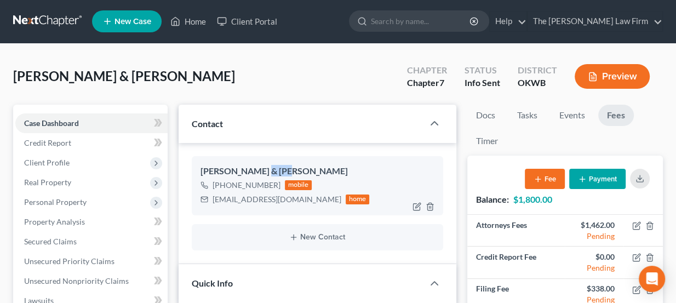
drag, startPoint x: 263, startPoint y: 168, endPoint x: 281, endPoint y: 169, distance: 18.6
click at [281, 169] on div "[PERSON_NAME] & [PERSON_NAME]" at bounding box center [317, 171] width 234 height 13
drag, startPoint x: 273, startPoint y: 166, endPoint x: 197, endPoint y: 165, distance: 76.6
click at [197, 165] on div "[PERSON_NAME] & [PERSON_NAME] [PHONE_NUMBER] mobile [EMAIL_ADDRESS][DOMAIN_NAME…" at bounding box center [318, 185] width 252 height 59
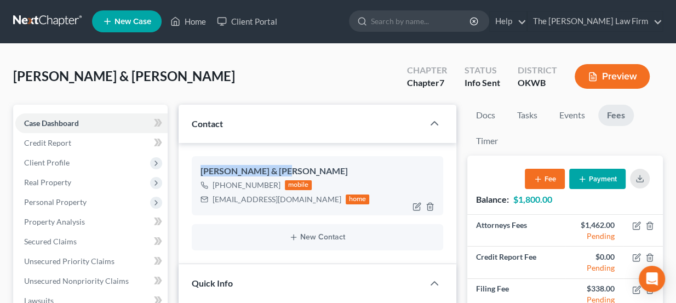
click at [197, 165] on div "[PERSON_NAME] & [PERSON_NAME] [PHONE_NUMBER] mobile [EMAIL_ADDRESS][DOMAIN_NAME…" at bounding box center [318, 185] width 252 height 59
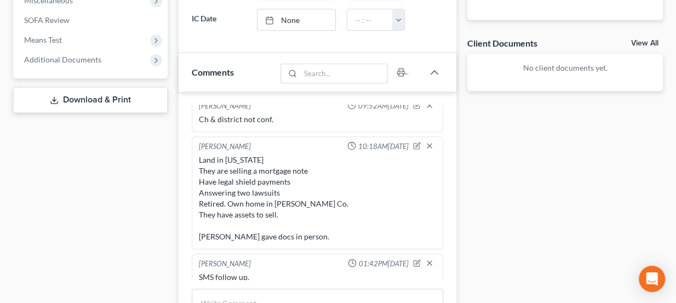
scroll to position [17, 0]
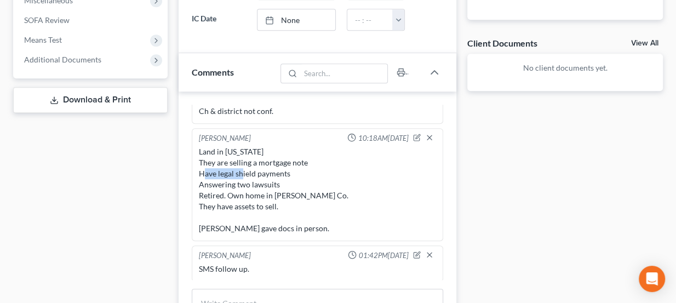
drag, startPoint x: 217, startPoint y: 165, endPoint x: 253, endPoint y: 170, distance: 35.9
click at [253, 170] on div "Land in [US_STATE] They are selling a mortgage note Have legal shield payments …" at bounding box center [318, 190] width 238 height 88
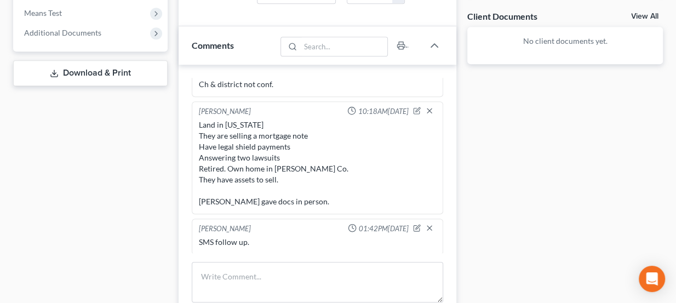
scroll to position [449, 0]
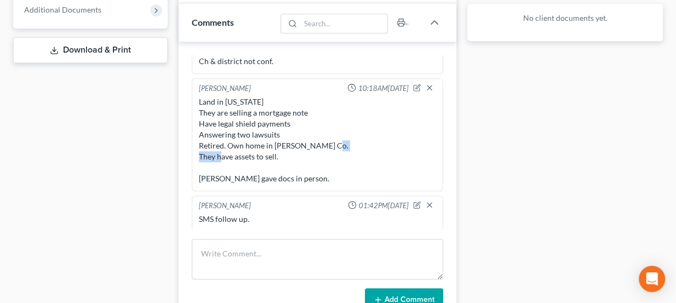
drag, startPoint x: 227, startPoint y: 153, endPoint x: 261, endPoint y: 157, distance: 34.7
click at [260, 157] on div "Land in [US_STATE] They are selling a mortgage note Have legal shield payments …" at bounding box center [318, 140] width 238 height 88
click at [261, 157] on div "Land in [US_STATE] They are selling a mortgage note Have legal shield payments …" at bounding box center [318, 140] width 238 height 88
drag, startPoint x: 236, startPoint y: 172, endPoint x: 255, endPoint y: 171, distance: 19.2
click at [255, 171] on div "Land in Nevada They are selling a mortgage note Have legal shield payments Answ…" at bounding box center [318, 140] width 238 height 88
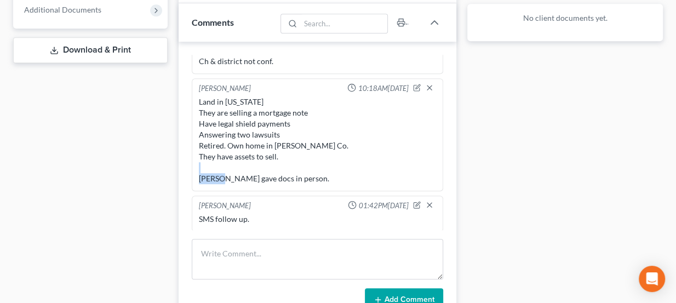
click at [255, 171] on div "Land in Nevada They are selling a mortgage note Have legal shield payments Answ…" at bounding box center [318, 140] width 238 height 88
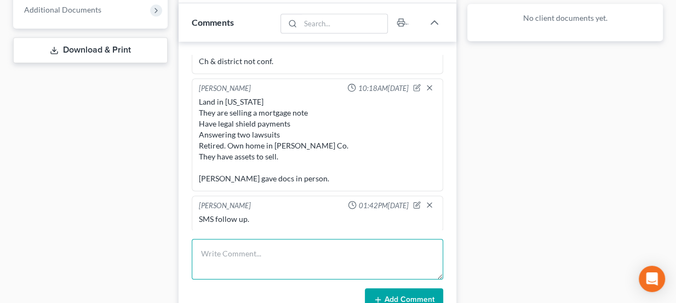
click at [244, 242] on textarea at bounding box center [318, 259] width 252 height 41
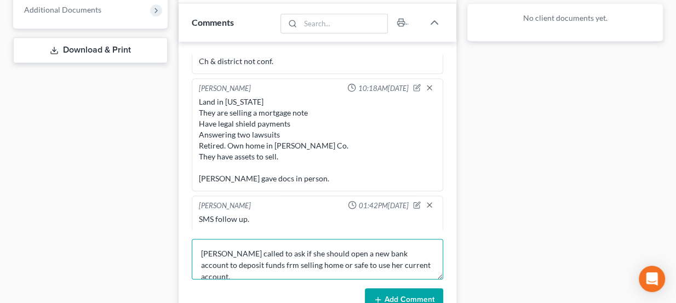
click at [229, 261] on textarea "Ruth called to ask if she should open a new bank account to deposit funds frm s…" at bounding box center [318, 259] width 252 height 41
click at [348, 259] on textarea "Ruth called to ask if she should open a new bank account to deposit funds from …" at bounding box center [318, 259] width 252 height 41
click at [264, 259] on textarea "Ruth called to ask if she should open a new bank account to deposit funds from …" at bounding box center [318, 259] width 252 height 41
click at [262, 260] on textarea "Ruth called to ask if she should open a new bank account to deposit funds from …" at bounding box center [318, 259] width 252 height 41
type textarea "Ruth called to ask if she should open a new bank account to deposit funds from …"
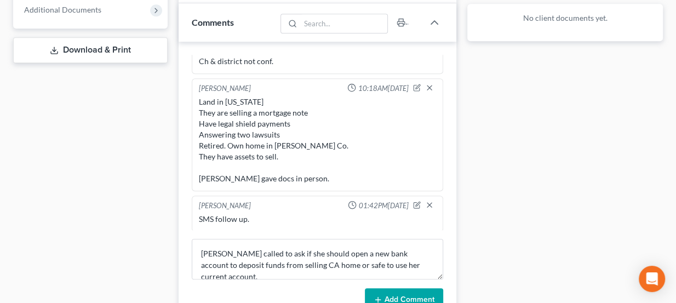
click at [405, 288] on button "Add Comment" at bounding box center [404, 299] width 78 height 23
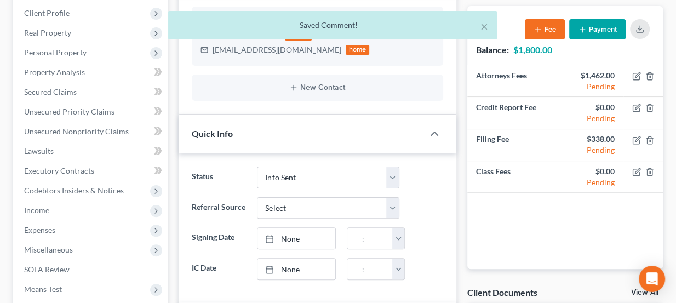
scroll to position [0, 0]
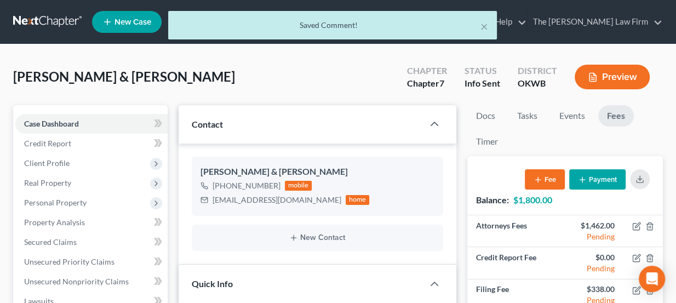
click at [48, 28] on div "× Saved Comment!" at bounding box center [333, 28] width 676 height 34
click at [47, 20] on div "× Saved Comment!" at bounding box center [333, 28] width 676 height 34
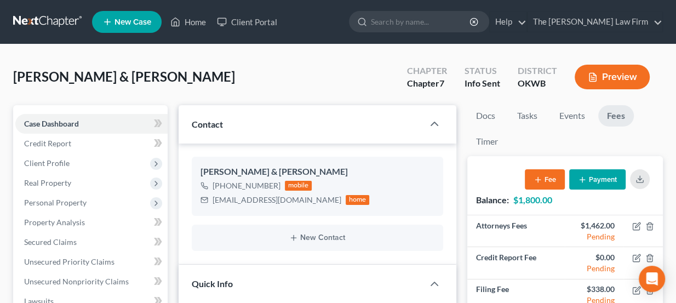
click at [64, 19] on link at bounding box center [48, 22] width 70 height 20
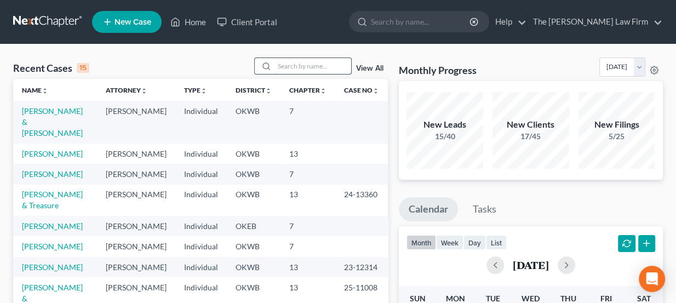
click at [310, 73] on input "search" at bounding box center [312, 66] width 77 height 16
click at [311, 64] on input "search" at bounding box center [312, 66] width 77 height 16
type input "[PERSON_NAME]"
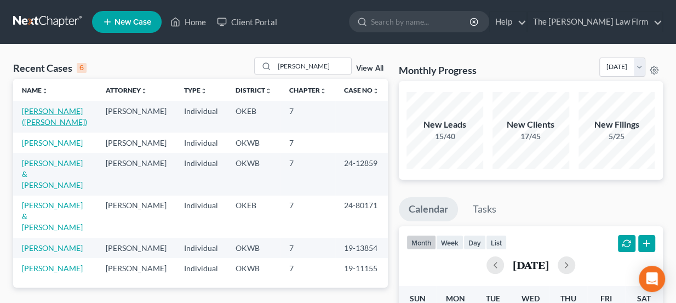
click at [64, 107] on link "[PERSON_NAME] ([PERSON_NAME])" at bounding box center [54, 116] width 65 height 20
select select "3"
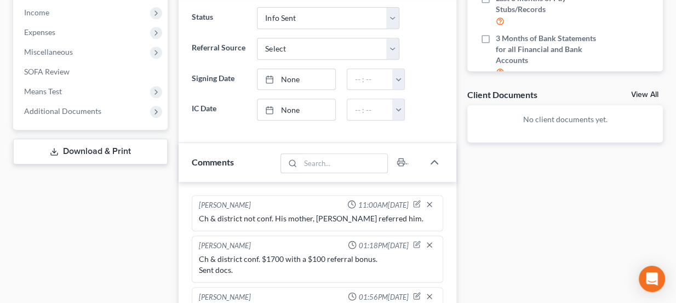
scroll to position [448, 0]
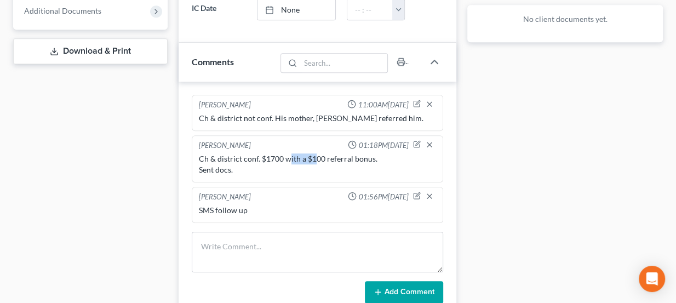
drag, startPoint x: 287, startPoint y: 153, endPoint x: 314, endPoint y: 156, distance: 27.0
click at [314, 156] on div "Ch & district conf. $1700 with a $100 referral bonus. Sent docs." at bounding box center [318, 164] width 238 height 22
click at [247, 206] on div "SMS follow up" at bounding box center [318, 210] width 238 height 11
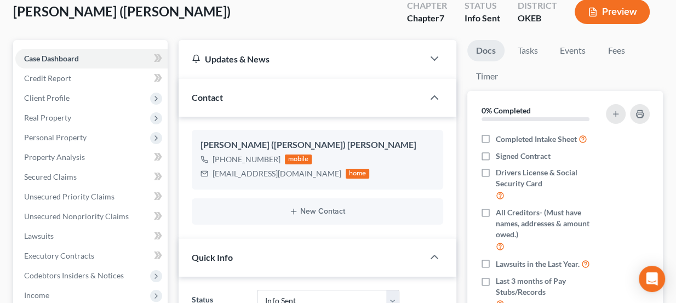
scroll to position [0, 0]
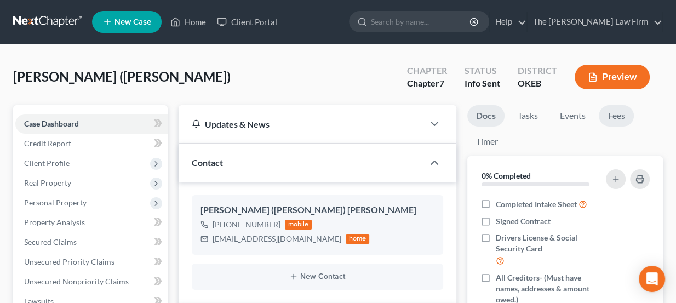
click at [614, 122] on link "Fees" at bounding box center [615, 115] width 35 height 21
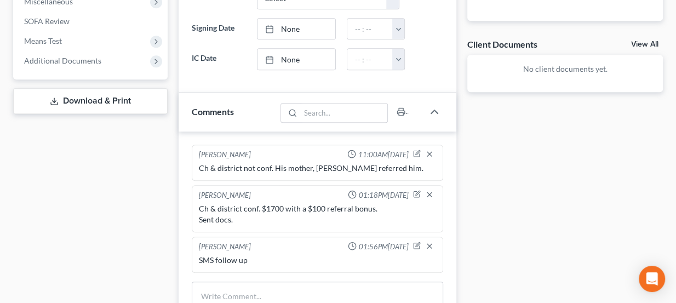
scroll to position [448, 0]
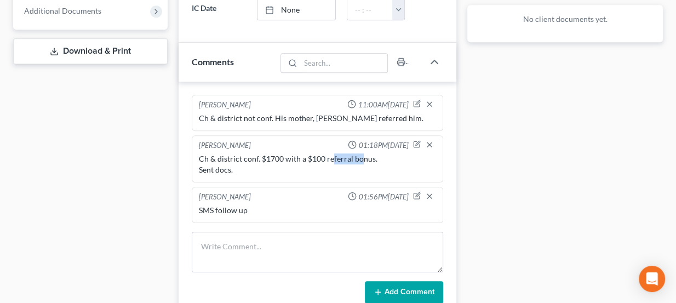
drag, startPoint x: 330, startPoint y: 154, endPoint x: 357, endPoint y: 157, distance: 28.0
click at [357, 157] on div "Ch & district conf. $1700 with a $100 referral bonus. Sent docs." at bounding box center [318, 164] width 238 height 22
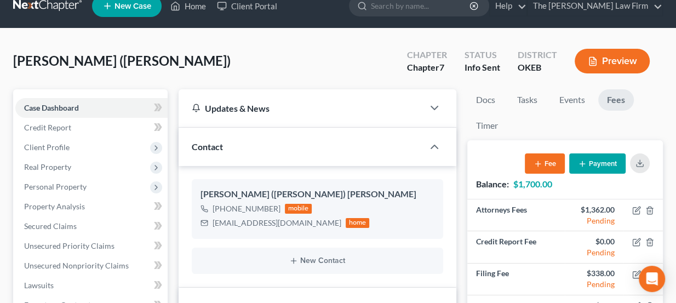
scroll to position [0, 0]
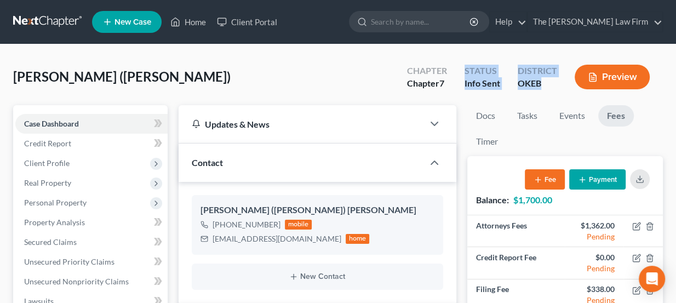
drag, startPoint x: 466, startPoint y: 67, endPoint x: 549, endPoint y: 85, distance: 85.0
click at [549, 85] on div "Chapter Chapter 7 Status Info Sent District OKEB Preview" at bounding box center [530, 78] width 264 height 32
click at [549, 85] on div "OKEB" at bounding box center [536, 83] width 39 height 13
drag, startPoint x: 543, startPoint y: 83, endPoint x: 403, endPoint y: 70, distance: 139.6
click at [403, 70] on div "Chapter Chapter 7 Status Info Sent District OKEB Preview" at bounding box center [530, 78] width 264 height 32
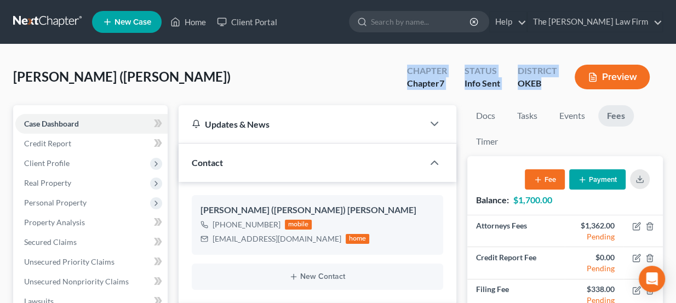
click at [403, 70] on div "Chapter Chapter 7" at bounding box center [426, 78] width 57 height 32
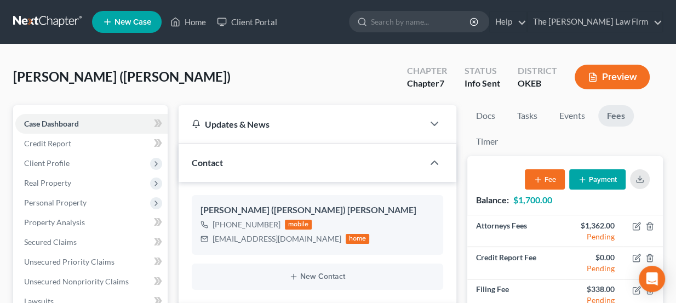
click at [334, 27] on ul "New Case Home Client Portal - No Result - See all results Or Press Enter... Hel…" at bounding box center [377, 22] width 570 height 28
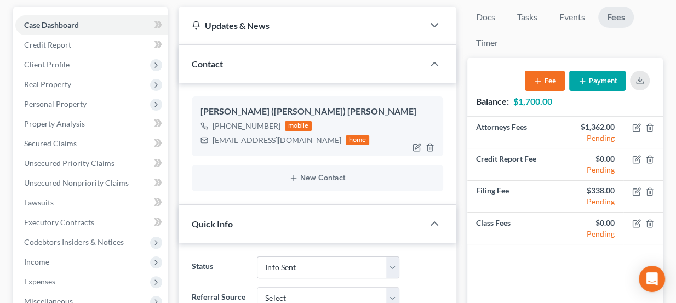
scroll to position [99, 0]
drag, startPoint x: 247, startPoint y: 108, endPoint x: 290, endPoint y: 107, distance: 42.7
click at [290, 107] on div "[PERSON_NAME] ([PERSON_NAME]) [PERSON_NAME]" at bounding box center [317, 111] width 234 height 13
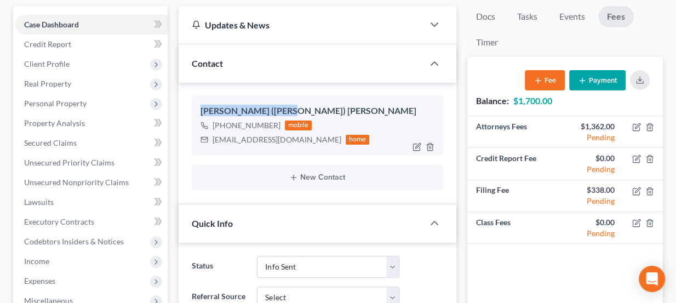
drag, startPoint x: 286, startPoint y: 107, endPoint x: 198, endPoint y: 110, distance: 88.2
click at [198, 110] on div "[PERSON_NAME] ([PERSON_NAME]) [PERSON_NAME] [PHONE_NUMBER] mobile [EMAIL_ADDRES…" at bounding box center [318, 125] width 252 height 59
drag, startPoint x: 203, startPoint y: 110, endPoint x: 289, endPoint y: 108, distance: 86.5
click at [289, 108] on div "[PERSON_NAME] ([PERSON_NAME]) [PERSON_NAME]" at bounding box center [317, 111] width 234 height 13
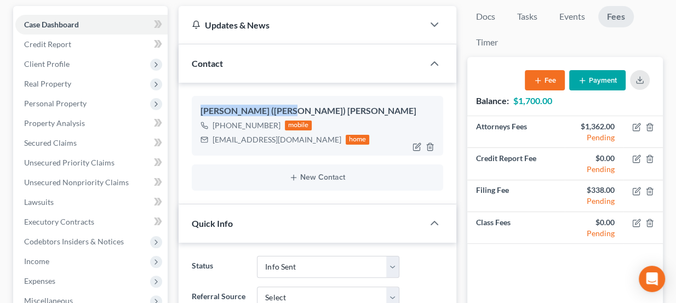
click at [289, 108] on div "[PERSON_NAME] ([PERSON_NAME]) [PERSON_NAME]" at bounding box center [317, 111] width 234 height 13
drag, startPoint x: 287, startPoint y: 108, endPoint x: 192, endPoint y: 108, distance: 95.3
click at [192, 108] on div "[PERSON_NAME] ([PERSON_NAME]) [PERSON_NAME] [PHONE_NUMBER] mobile [EMAIL_ADDRES…" at bounding box center [318, 125] width 252 height 59
click at [193, 108] on div "[PERSON_NAME] ([PERSON_NAME]) [PERSON_NAME] [PHONE_NUMBER] mobile [EMAIL_ADDRES…" at bounding box center [318, 125] width 252 height 59
drag, startPoint x: 206, startPoint y: 106, endPoint x: 250, endPoint y: 108, distance: 43.9
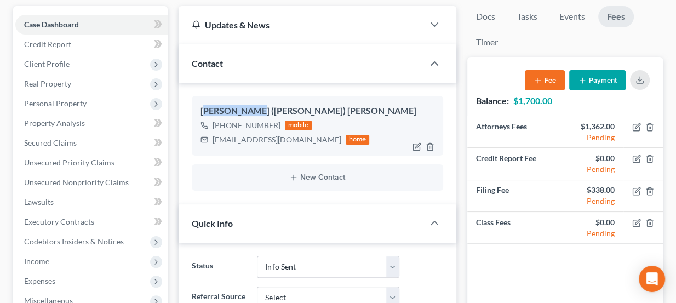
click at [250, 108] on div "[PERSON_NAME] ([PERSON_NAME]) [PERSON_NAME]" at bounding box center [317, 111] width 234 height 13
drag, startPoint x: 244, startPoint y: 107, endPoint x: 223, endPoint y: 109, distance: 21.4
click at [223, 109] on div "[PERSON_NAME] ([PERSON_NAME]) [PERSON_NAME]" at bounding box center [317, 111] width 234 height 13
click at [222, 109] on div "[PERSON_NAME] ([PERSON_NAME]) [PERSON_NAME]" at bounding box center [317, 111] width 234 height 13
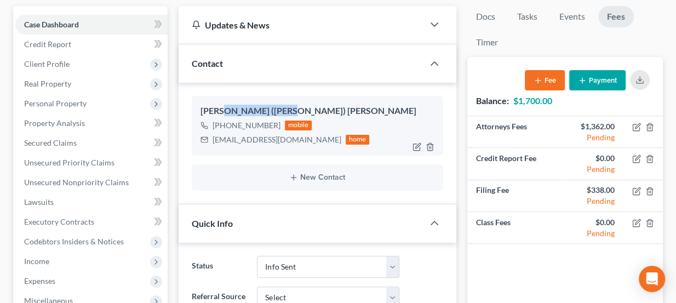
drag, startPoint x: 220, startPoint y: 108, endPoint x: 290, endPoint y: 109, distance: 69.5
click at [290, 109] on div "[PERSON_NAME] ([PERSON_NAME]) [PERSON_NAME]" at bounding box center [317, 111] width 234 height 13
drag, startPoint x: 287, startPoint y: 107, endPoint x: 192, endPoint y: 112, distance: 95.4
click at [192, 112] on div "[PERSON_NAME] ([PERSON_NAME]) [PERSON_NAME] [PHONE_NUMBER] mobile [EMAIL_ADDRES…" at bounding box center [318, 125] width 252 height 59
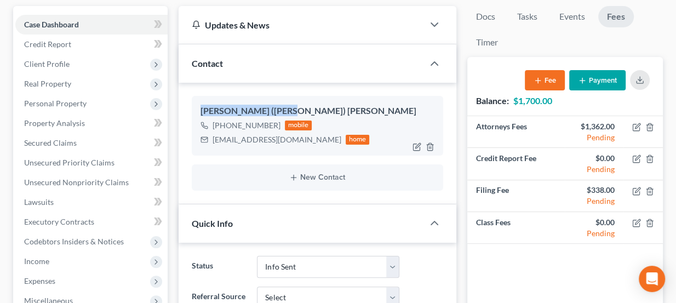
click at [192, 112] on div "[PERSON_NAME] ([PERSON_NAME]) [PERSON_NAME] [PHONE_NUMBER] mobile [EMAIL_ADDRES…" at bounding box center [318, 125] width 252 height 59
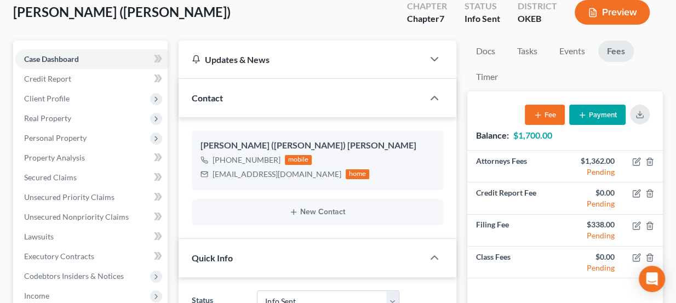
scroll to position [0, 0]
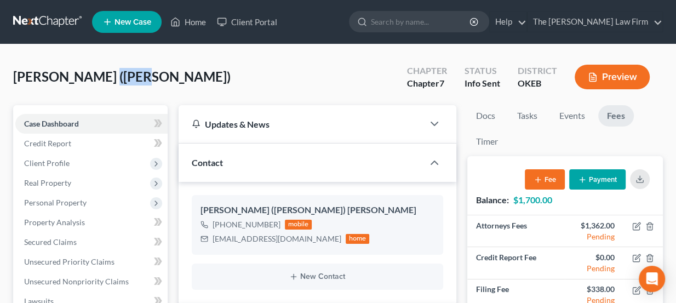
drag, startPoint x: 122, startPoint y: 83, endPoint x: 139, endPoint y: 86, distance: 17.3
click at [139, 86] on div "[PERSON_NAME] ([PERSON_NAME]) Upgraded Chapter Chapter 7 Status Info [GEOGRAPHI…" at bounding box center [337, 81] width 649 height 48
drag, startPoint x: 430, startPoint y: 71, endPoint x: 448, endPoint y: 73, distance: 18.2
click at [448, 73] on div "Chapter Chapter 7" at bounding box center [426, 78] width 57 height 32
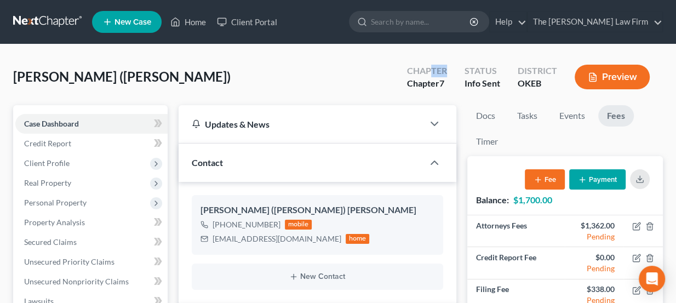
click at [448, 73] on div "Chapter Chapter 7" at bounding box center [426, 78] width 57 height 32
drag, startPoint x: 469, startPoint y: 70, endPoint x: 513, endPoint y: 79, distance: 45.3
click at [513, 79] on div "Chapter Chapter 7 Status Info Sent District OKEB Preview" at bounding box center [530, 78] width 264 height 32
click at [513, 79] on div "District OKEB" at bounding box center [537, 78] width 57 height 32
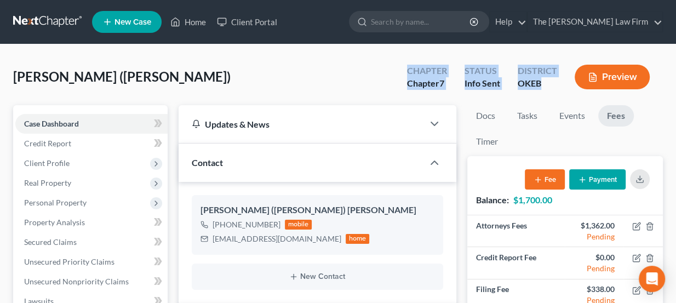
drag, startPoint x: 542, startPoint y: 84, endPoint x: 405, endPoint y: 71, distance: 137.5
click at [405, 71] on div "Chapter Chapter 7 Status Info Sent District OKEB Preview" at bounding box center [530, 78] width 264 height 32
click at [405, 71] on div "Chapter Chapter 7" at bounding box center [426, 78] width 57 height 32
drag, startPoint x: 406, startPoint y: 71, endPoint x: 540, endPoint y: 93, distance: 135.9
click at [540, 93] on div "Chapter Chapter 7 Status Info Sent District OKEB Preview" at bounding box center [530, 78] width 264 height 32
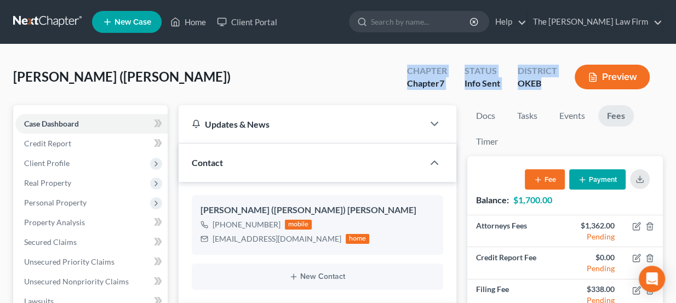
drag, startPoint x: 540, startPoint y: 93, endPoint x: 682, endPoint y: 65, distance: 144.4
click at [540, 93] on div "District OKEB" at bounding box center [537, 78] width 57 height 32
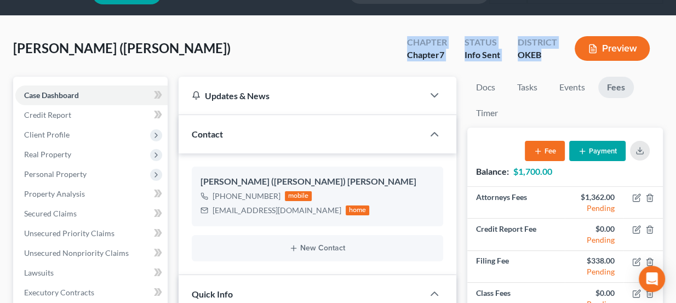
scroll to position [30, 0]
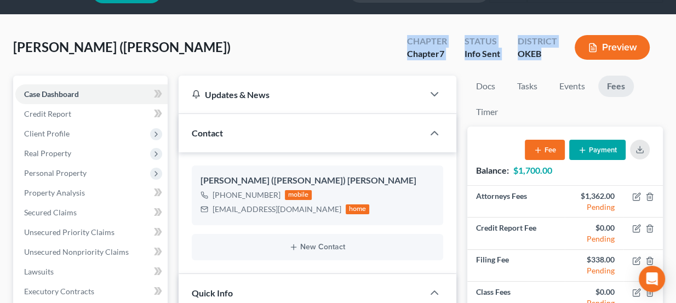
click at [511, 47] on div "District OKEB" at bounding box center [537, 48] width 57 height 32
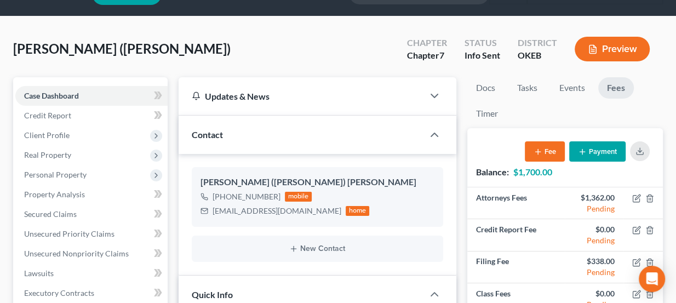
scroll to position [39, 0]
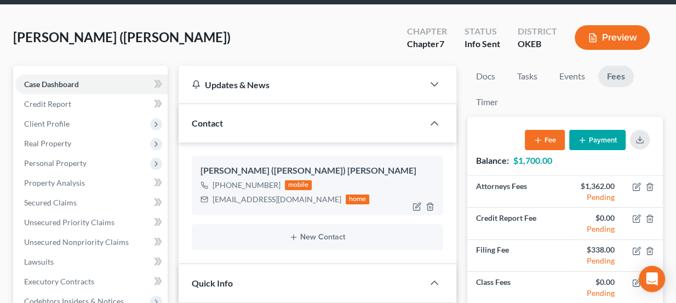
click at [233, 198] on div "[EMAIL_ADDRESS][DOMAIN_NAME]" at bounding box center [276, 199] width 129 height 11
click at [233, 198] on div "dsr6933@yahoo.com" at bounding box center [276, 199] width 129 height 11
copy div "dsr6933@yahoo.com"
click at [596, 136] on button "Payment" at bounding box center [597, 140] width 56 height 20
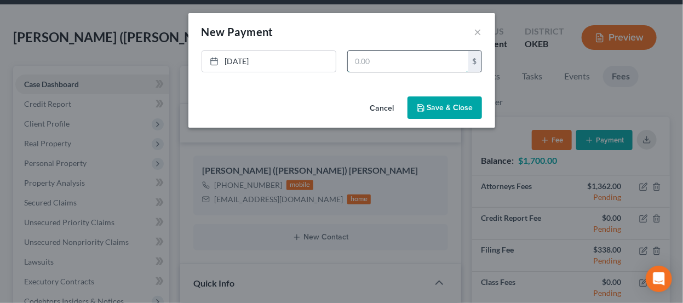
click at [371, 57] on input "text" at bounding box center [408, 61] width 120 height 21
type input "300"
click at [417, 102] on button "Save & Close" at bounding box center [444, 107] width 74 height 23
click at [417, 104] on icon "button" at bounding box center [420, 107] width 9 height 9
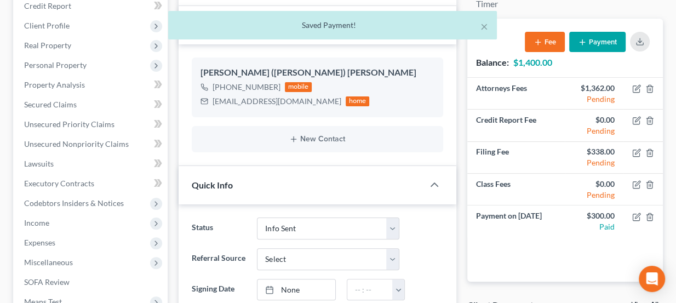
scroll to position [188, 0]
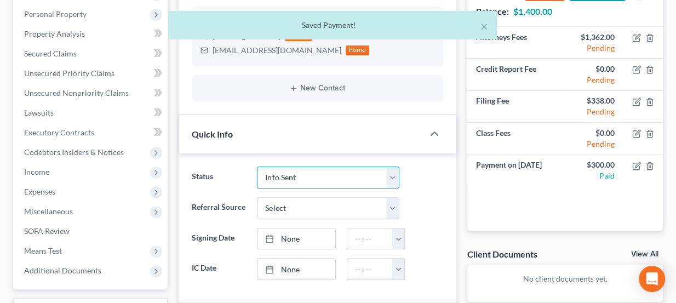
click at [297, 169] on select "Discharged Dismissed Filed Info Sent In Progress Lead Lost Lead Ready to File R…" at bounding box center [328, 177] width 142 height 22
select select "8"
click at [257, 166] on select "Discharged Dismissed Filed Info Sent In Progress Lead Lost Lead Ready to File R…" at bounding box center [328, 177] width 142 height 22
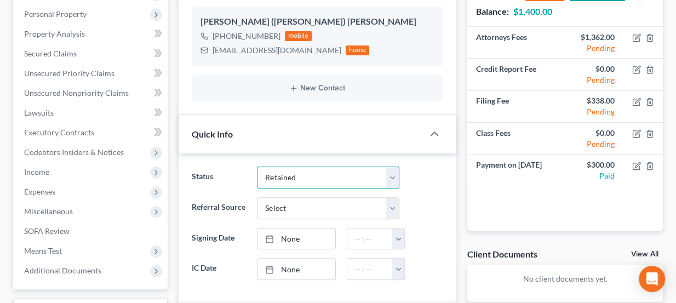
scroll to position [139, 0]
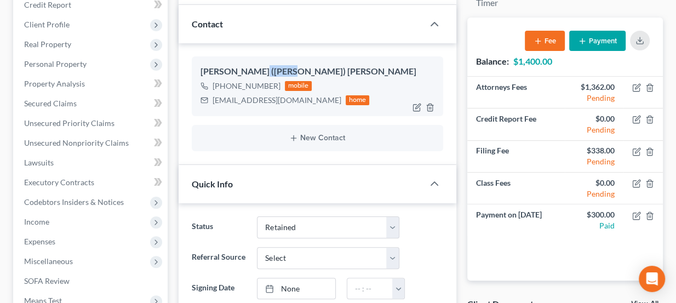
drag, startPoint x: 252, startPoint y: 69, endPoint x: 291, endPoint y: 72, distance: 39.0
click at [291, 72] on div "Dale (Shane) Raymond" at bounding box center [317, 71] width 234 height 13
drag, startPoint x: 288, startPoint y: 68, endPoint x: 198, endPoint y: 62, distance: 91.1
click at [198, 62] on div "Dale (Shane) Raymond +1 (505) 340-4107 mobile dsr6933@yahoo.com home" at bounding box center [318, 85] width 252 height 59
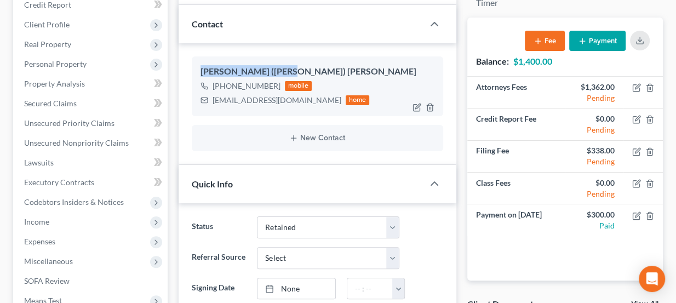
click at [198, 62] on div "Dale (Shane) Raymond +1 (505) 340-4107 mobile dsr6933@yahoo.com home" at bounding box center [318, 85] width 252 height 59
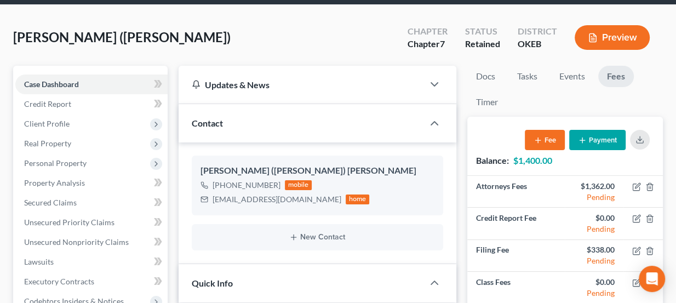
scroll to position [48, 0]
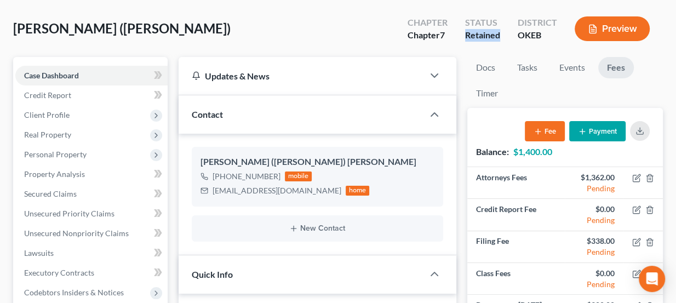
drag, startPoint x: 466, startPoint y: 36, endPoint x: 498, endPoint y: 41, distance: 32.1
click at [498, 41] on div "Retained" at bounding box center [482, 35] width 35 height 13
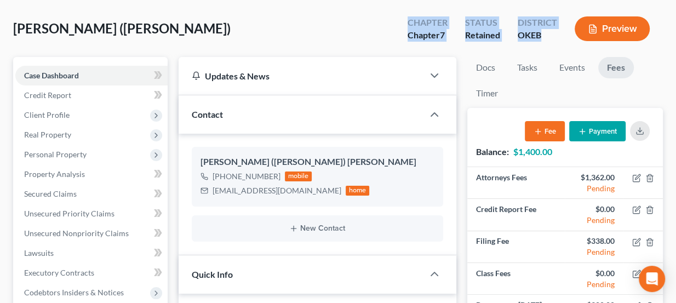
drag, startPoint x: 539, startPoint y: 38, endPoint x: 401, endPoint y: 21, distance: 138.9
click at [401, 21] on div "Chapter Chapter 7 Status Retained District OKEB Preview" at bounding box center [531, 30] width 264 height 32
click at [401, 21] on div "Chapter Chapter 7" at bounding box center [427, 30] width 57 height 32
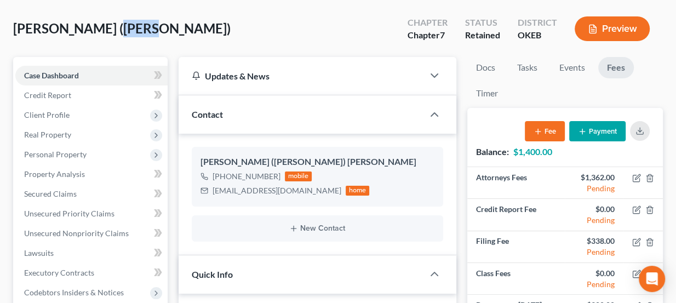
drag, startPoint x: 141, startPoint y: 30, endPoint x: 109, endPoint y: 27, distance: 31.3
click at [109, 27] on span "[PERSON_NAME] ([PERSON_NAME])" at bounding box center [121, 28] width 217 height 16
drag, startPoint x: 109, startPoint y: 27, endPoint x: 143, endPoint y: 30, distance: 33.5
click at [143, 30] on span "[PERSON_NAME] ([PERSON_NAME])" at bounding box center [121, 28] width 217 height 16
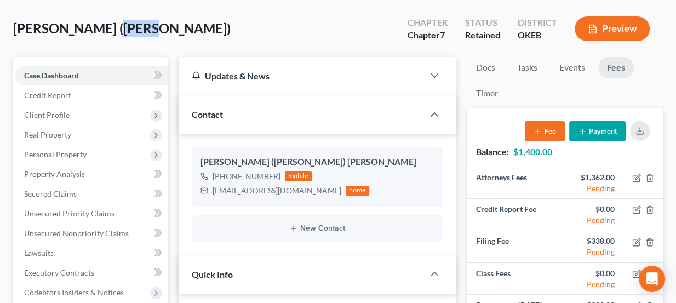
click at [143, 30] on span "[PERSON_NAME] ([PERSON_NAME])" at bounding box center [121, 28] width 217 height 16
drag, startPoint x: 141, startPoint y: 28, endPoint x: 109, endPoint y: 27, distance: 31.8
click at [109, 27] on span "[PERSON_NAME] ([PERSON_NAME])" at bounding box center [121, 28] width 217 height 16
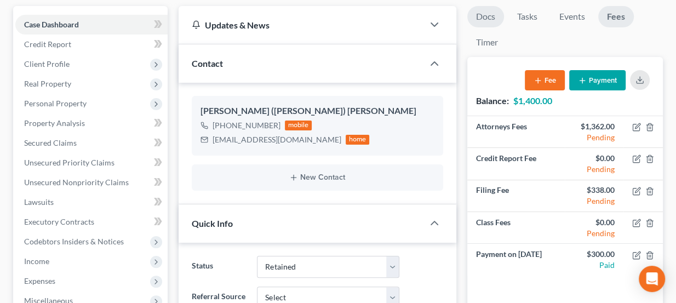
scroll to position [98, 0]
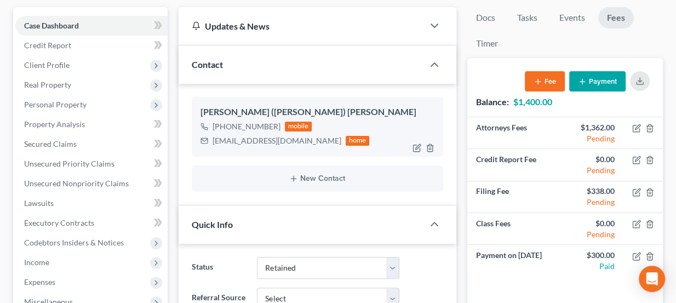
click at [248, 136] on div "dsr6933@yahoo.com" at bounding box center [276, 140] width 129 height 11
copy div "dsr6933@yahoo.com"
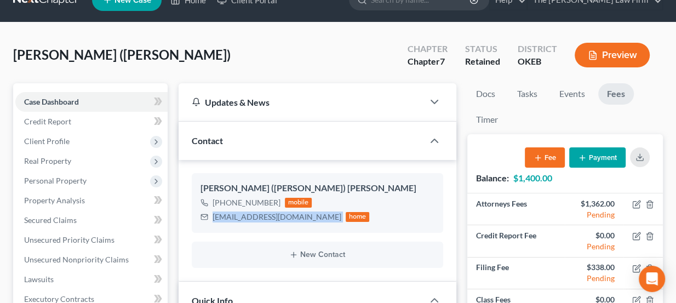
scroll to position [0, 0]
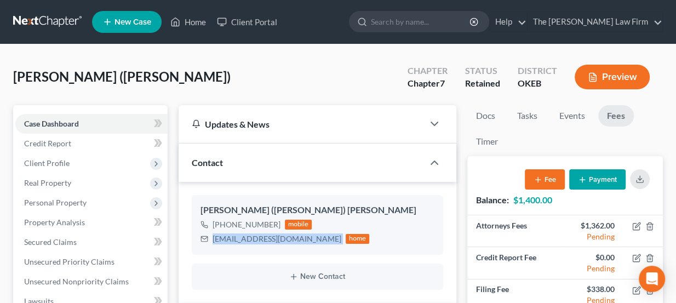
click at [59, 21] on link at bounding box center [48, 22] width 70 height 20
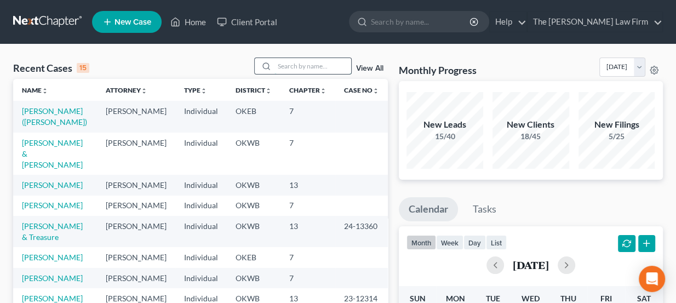
click at [314, 64] on input "search" at bounding box center [312, 66] width 77 height 16
type input "[PERSON_NAME]"
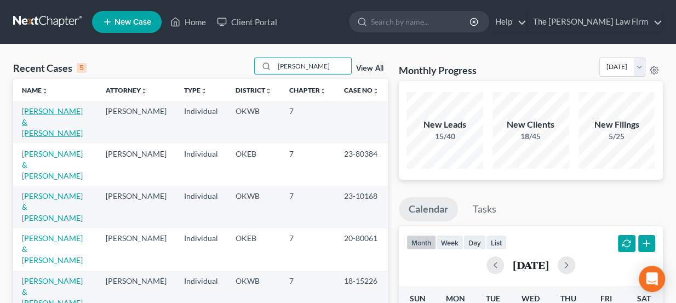
click at [62, 112] on link "[PERSON_NAME] & [PERSON_NAME]" at bounding box center [52, 121] width 61 height 31
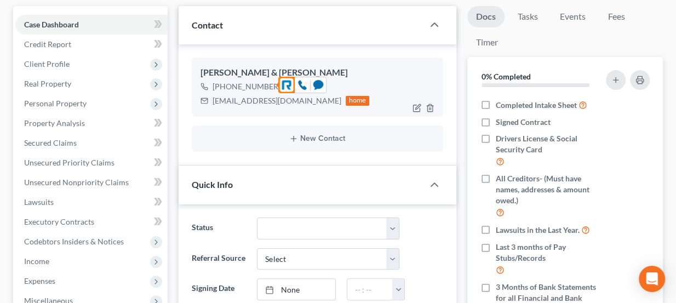
scroll to position [49, 0]
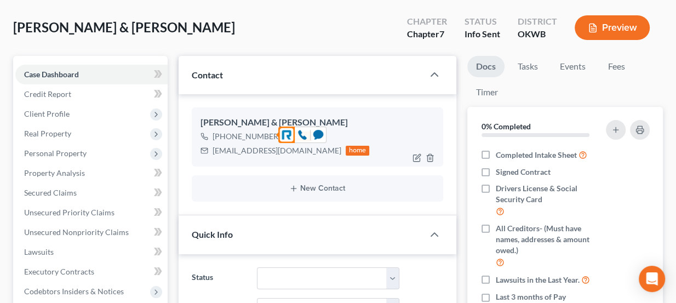
drag, startPoint x: 274, startPoint y: 134, endPoint x: 222, endPoint y: 136, distance: 51.5
click at [222, 136] on div "[PHONE_NUMBER]" at bounding box center [246, 136] width 68 height 11
copy div "[PHONE_NUMBER]"
click at [258, 146] on div "[EMAIL_ADDRESS][DOMAIN_NAME]" at bounding box center [276, 150] width 129 height 11
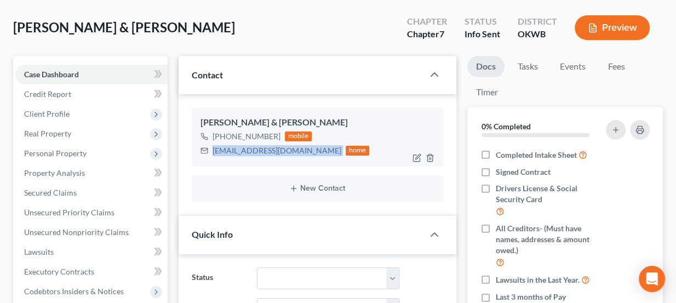
click at [258, 146] on div "[EMAIL_ADDRESS][DOMAIN_NAME]" at bounding box center [276, 150] width 129 height 11
copy div "[EMAIL_ADDRESS][DOMAIN_NAME]"
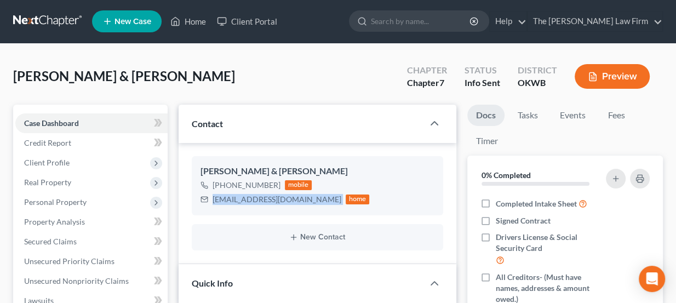
scroll to position [0, 0]
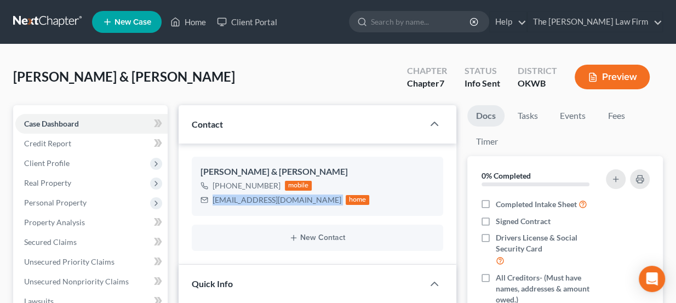
click at [59, 18] on link at bounding box center [48, 22] width 70 height 20
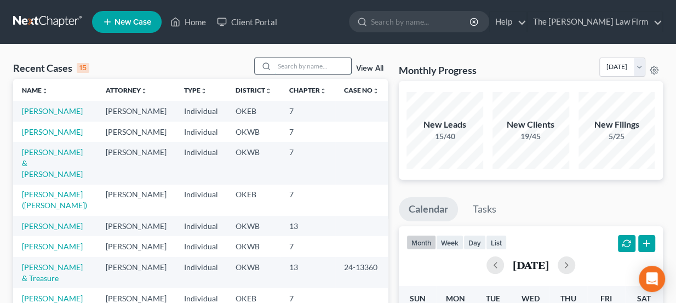
click at [299, 66] on input "search" at bounding box center [312, 66] width 77 height 16
type input "watkin"
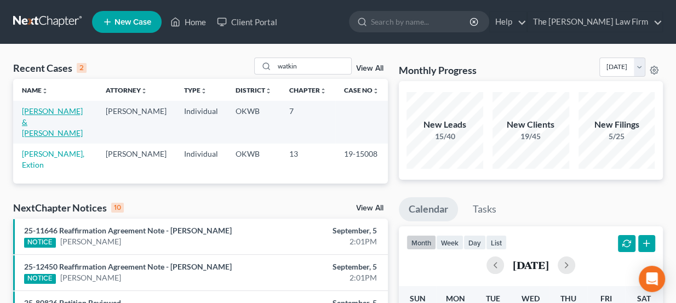
click at [66, 112] on link "[PERSON_NAME] & [PERSON_NAME]" at bounding box center [52, 121] width 61 height 31
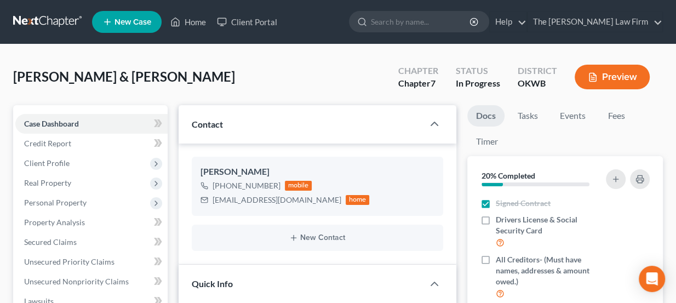
scroll to position [760, 0]
click at [263, 185] on div "+1 (405) 401-8408" at bounding box center [246, 185] width 68 height 11
click at [263, 184] on div "+1 (405) 401-8408" at bounding box center [246, 185] width 68 height 11
drag, startPoint x: 263, startPoint y: 185, endPoint x: 229, endPoint y: 184, distance: 34.5
click at [229, 184] on div "+1 (405) 401-8408" at bounding box center [246, 185] width 68 height 11
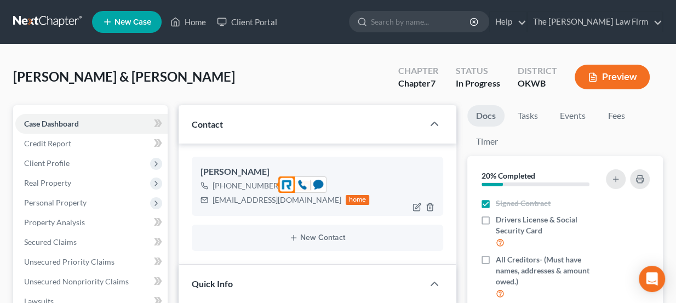
drag, startPoint x: 224, startPoint y: 183, endPoint x: 274, endPoint y: 186, distance: 49.3
click at [274, 186] on div "+1 (405) 401-8408" at bounding box center [246, 185] width 68 height 11
copy div "405) 401-8408"
click at [247, 202] on div "Jwatty79@yahoo.com" at bounding box center [276, 199] width 129 height 11
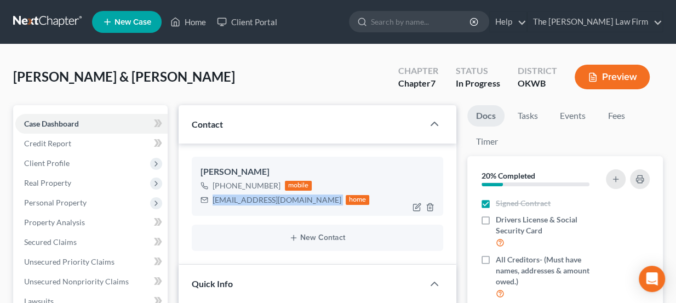
click at [247, 202] on div "Jwatty79@yahoo.com" at bounding box center [276, 199] width 129 height 11
copy div "Jwatty79@yahoo.com"
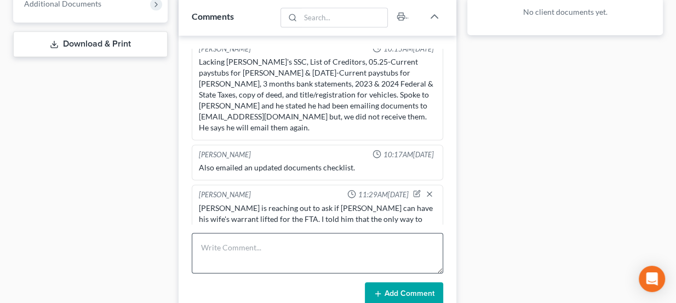
scroll to position [547, 0]
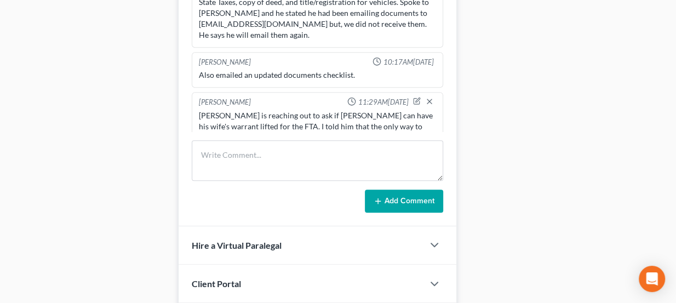
click at [333, 110] on div "Jason is reaching out to ask if Paul can have his wife's warrant lifted for the…" at bounding box center [318, 143] width 238 height 66
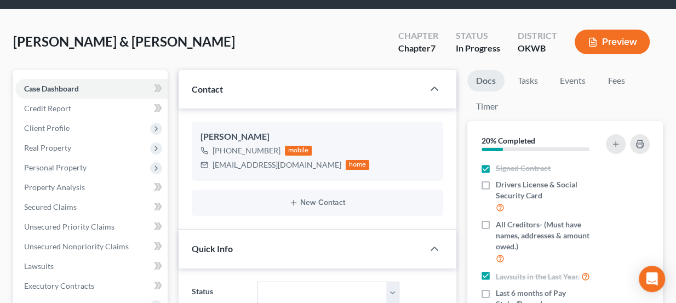
scroll to position [0, 0]
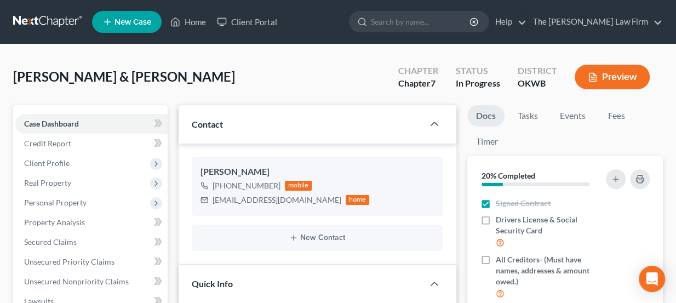
click at [57, 10] on nav "Home New Case Client Portal The Choate Law Firm lou@chapter7ok.com My Account S…" at bounding box center [338, 22] width 676 height 44
click at [57, 15] on link at bounding box center [48, 22] width 70 height 20
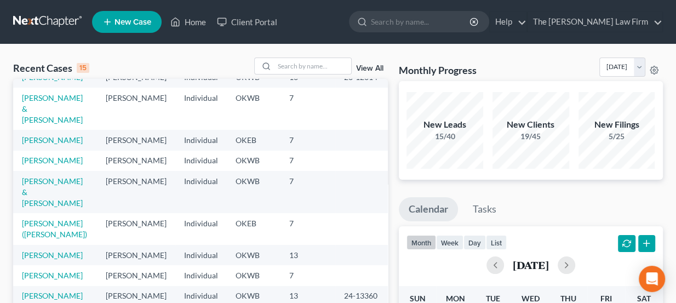
scroll to position [49, 0]
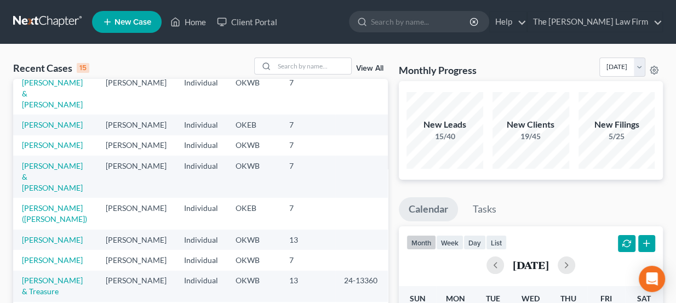
click at [53, 14] on link at bounding box center [48, 22] width 70 height 20
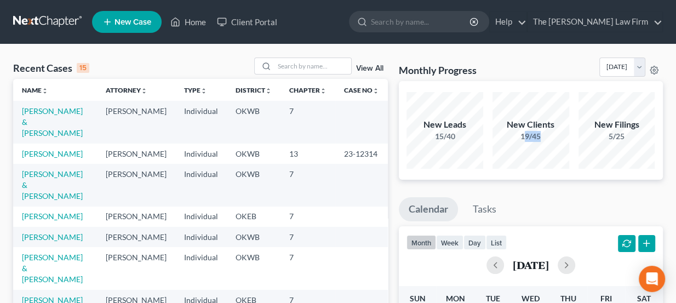
drag, startPoint x: 523, startPoint y: 135, endPoint x: 547, endPoint y: 135, distance: 24.6
click at [547, 135] on div "19/45" at bounding box center [530, 136] width 77 height 11
click at [308, 65] on input "search" at bounding box center [312, 66] width 77 height 16
type input "[PERSON_NAME]"
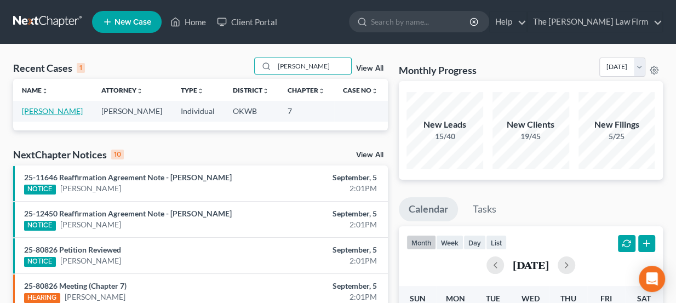
click at [64, 112] on link "[PERSON_NAME]" at bounding box center [52, 110] width 61 height 9
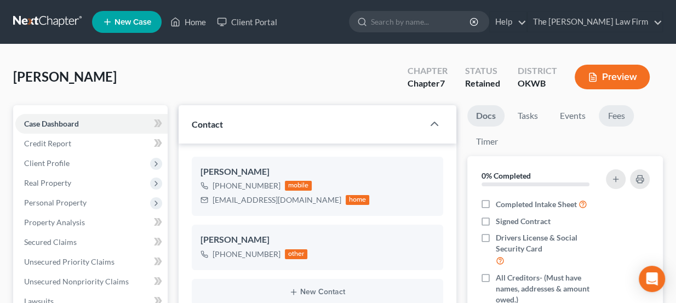
click at [630, 110] on link "Fees" at bounding box center [615, 115] width 35 height 21
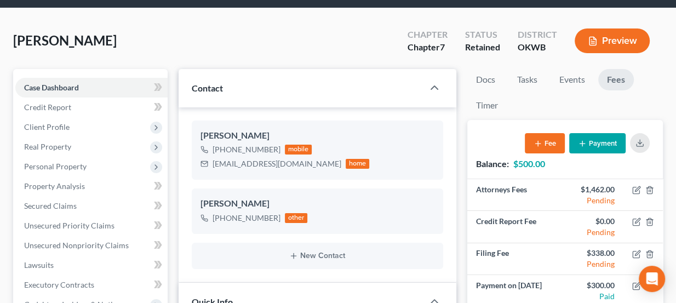
scroll to position [149, 0]
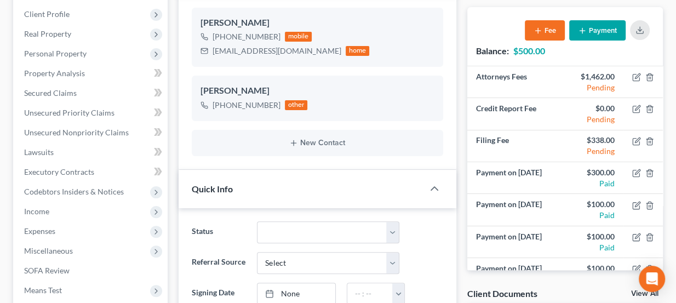
click at [588, 36] on button "Payment" at bounding box center [597, 30] width 56 height 20
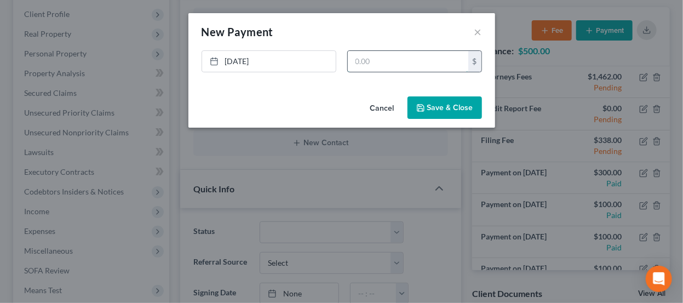
click at [414, 64] on input "text" at bounding box center [408, 61] width 120 height 21
type input "100"
click at [442, 102] on button "Save & Close" at bounding box center [444, 107] width 74 height 23
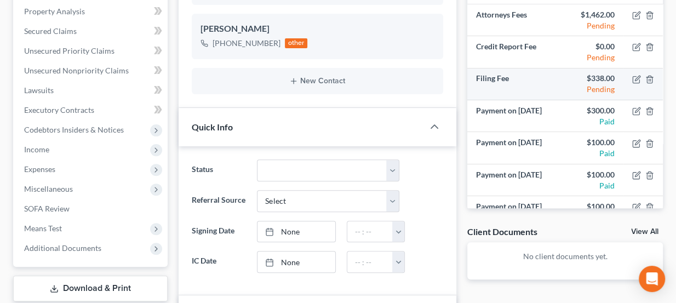
scroll to position [99, 0]
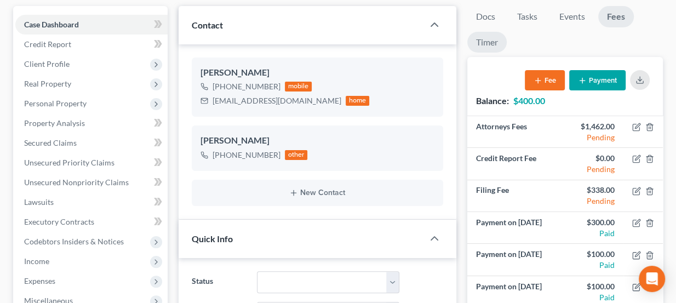
click at [485, 36] on link "Timer" at bounding box center [486, 42] width 39 height 21
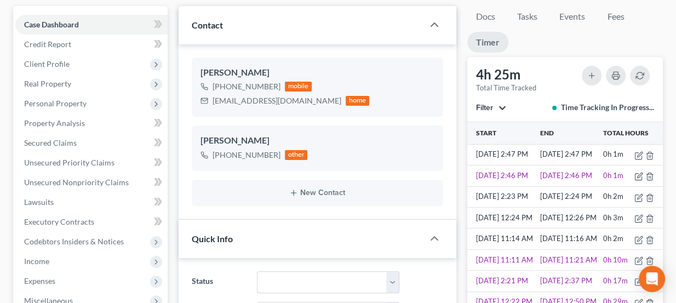
scroll to position [49, 0]
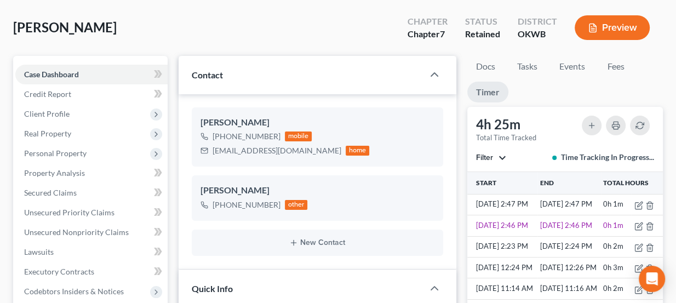
click at [509, 157] on div "Filter All stop Paul Choate stop Kate Martin stop Stormi Boland stop Lou Philli…" at bounding box center [565, 157] width 178 height 11
click at [500, 154] on button "Filter" at bounding box center [491, 158] width 30 height 8
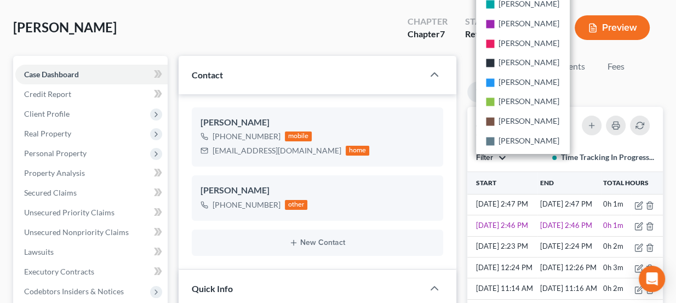
click at [500, 154] on button "Filter" at bounding box center [491, 158] width 30 height 8
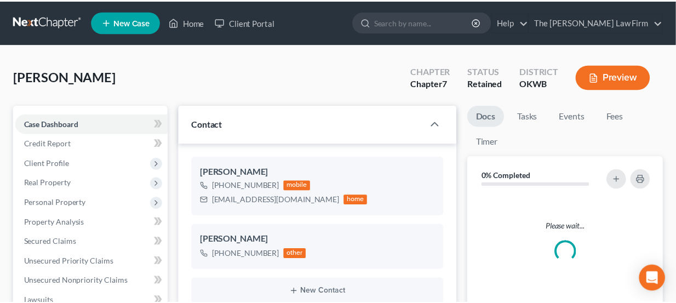
scroll to position [49, 0]
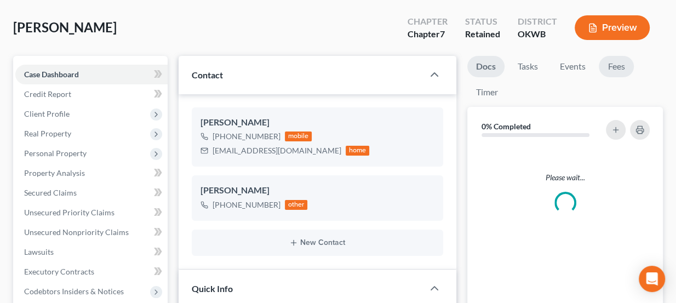
click at [612, 64] on link "Fees" at bounding box center [615, 66] width 35 height 21
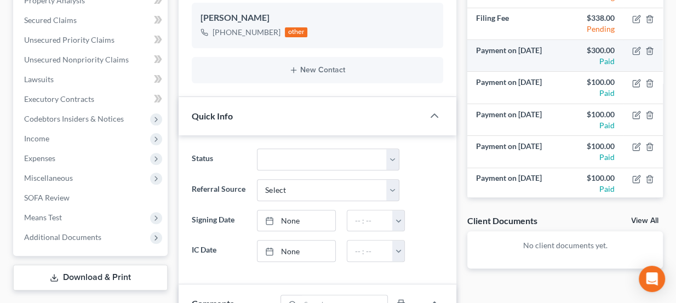
scroll to position [99, 0]
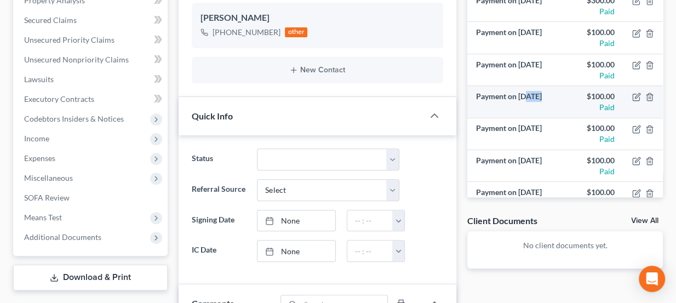
click at [538, 94] on td "Payment on Jul 18, 2025" at bounding box center [515, 102] width 97 height 32
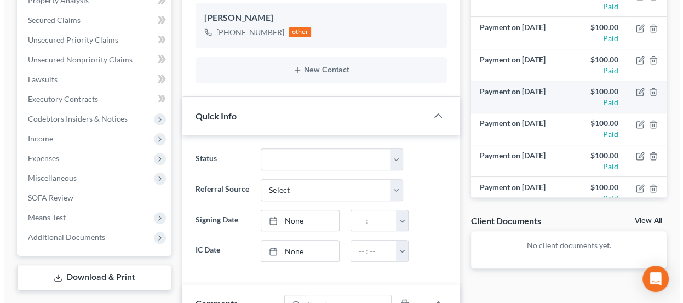
scroll to position [272, 0]
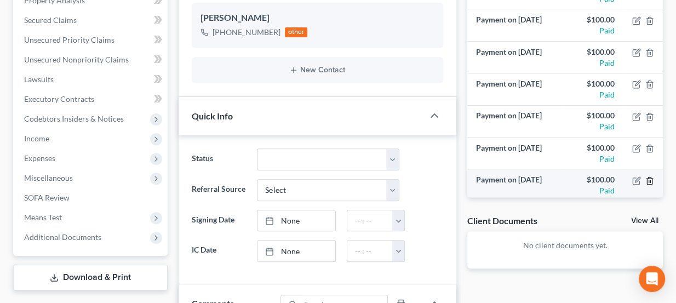
click at [645, 178] on icon "button" at bounding box center [649, 180] width 9 height 9
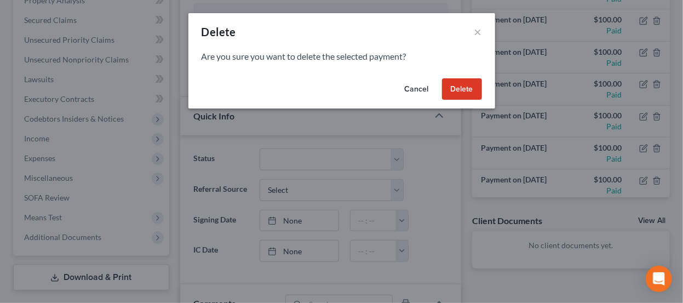
click at [470, 90] on button "Delete" at bounding box center [462, 89] width 40 height 22
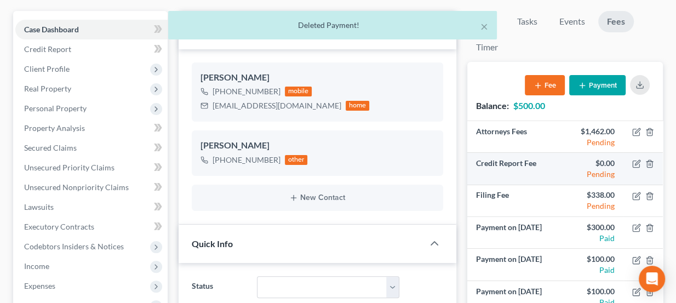
scroll to position [0, 0]
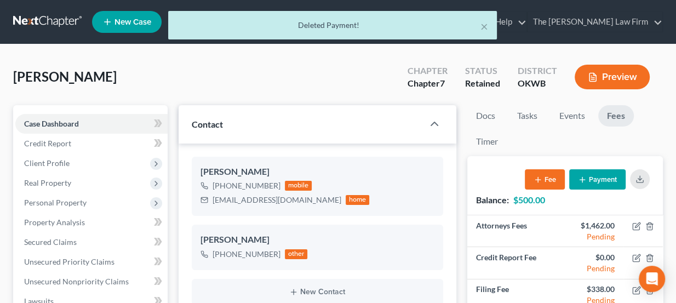
click at [58, 14] on div "× Deleted Payment!" at bounding box center [333, 28] width 676 height 34
click at [56, 22] on div "× Deleted Payment!" at bounding box center [333, 28] width 676 height 34
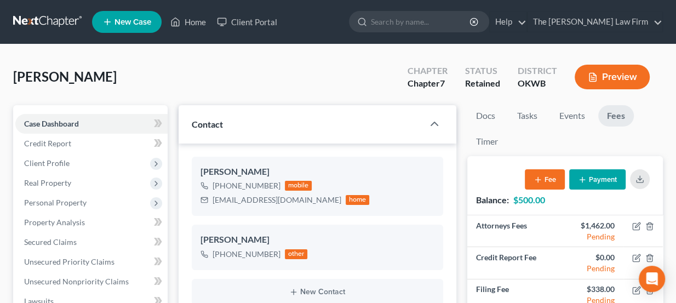
click at [51, 24] on link at bounding box center [48, 22] width 70 height 20
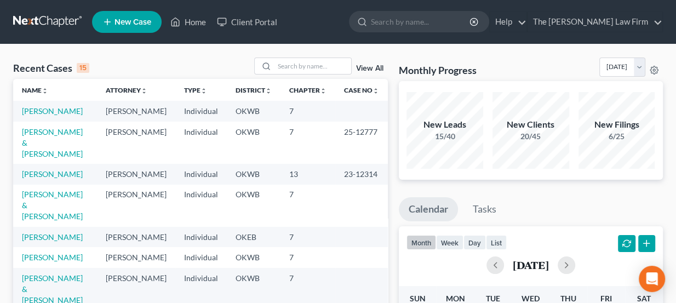
click at [49, 21] on link at bounding box center [48, 22] width 70 height 20
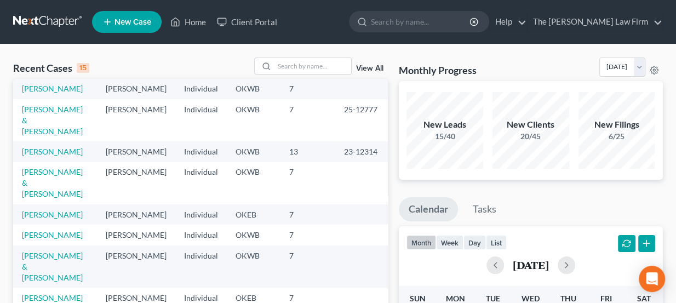
scroll to position [49, 0]
